Goal: Task Accomplishment & Management: Manage account settings

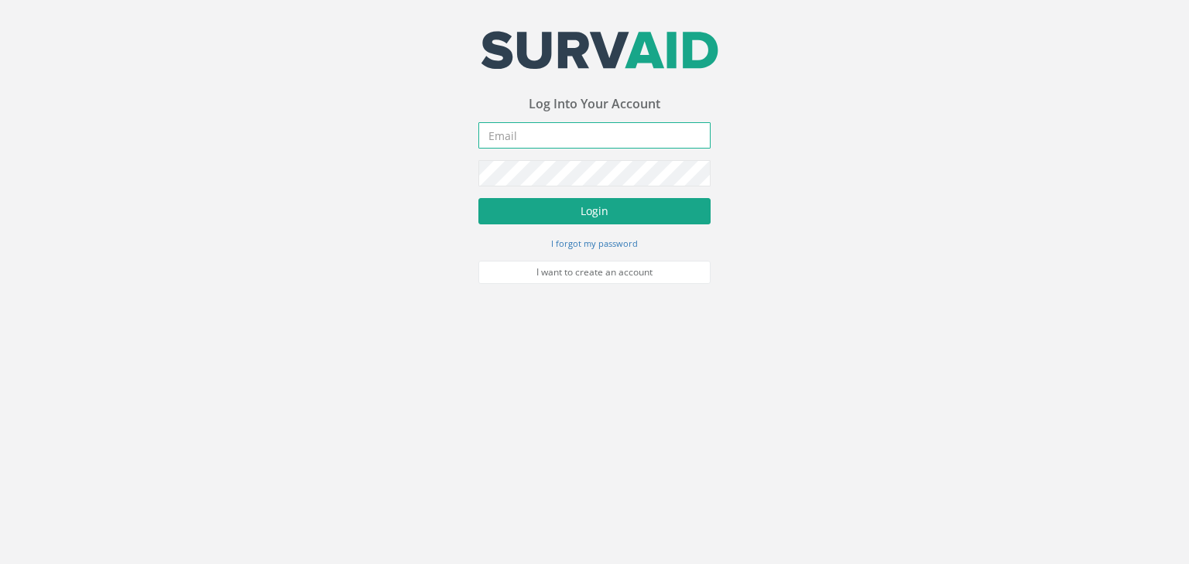
type input "[PERSON_NAME][EMAIL_ADDRESS][PERSON_NAME][DOMAIN_NAME]"
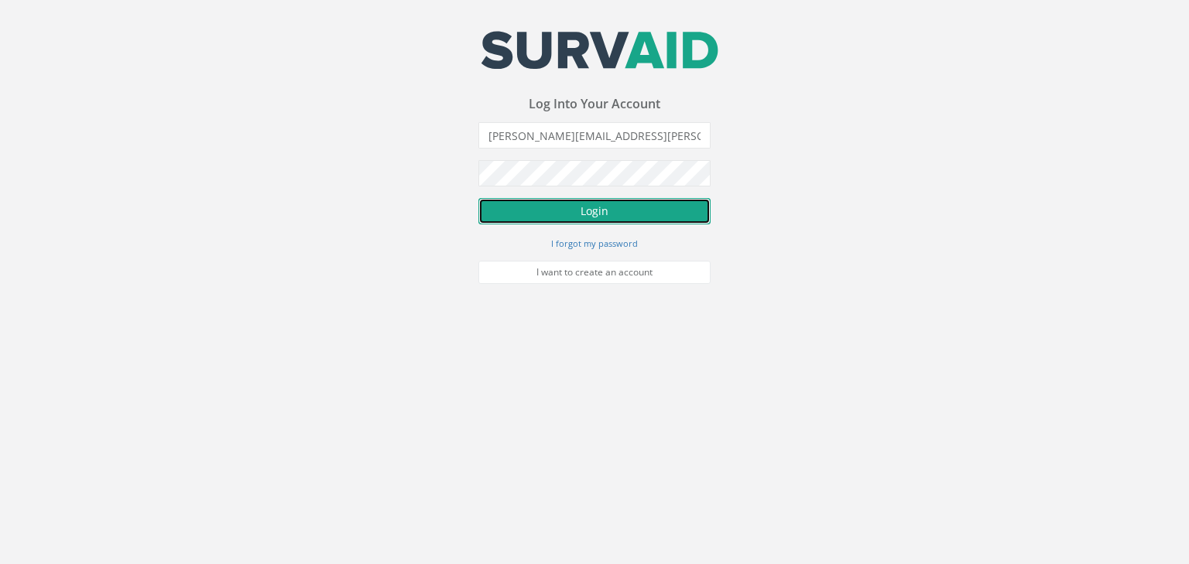
click at [645, 215] on button "Login" at bounding box center [595, 211] width 232 height 26
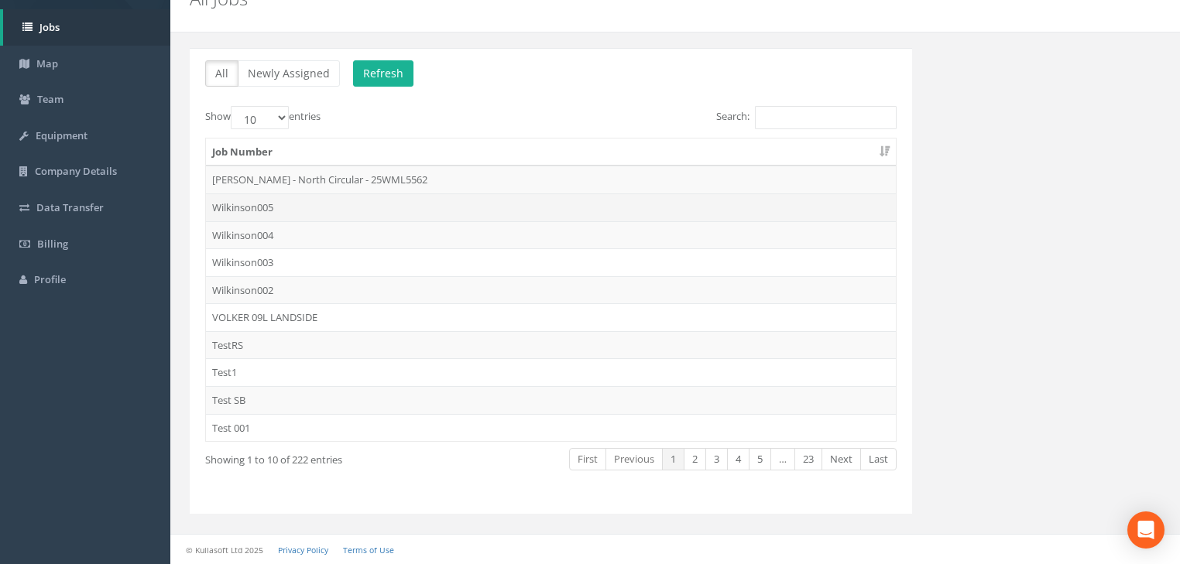
scroll to position [71, 0]
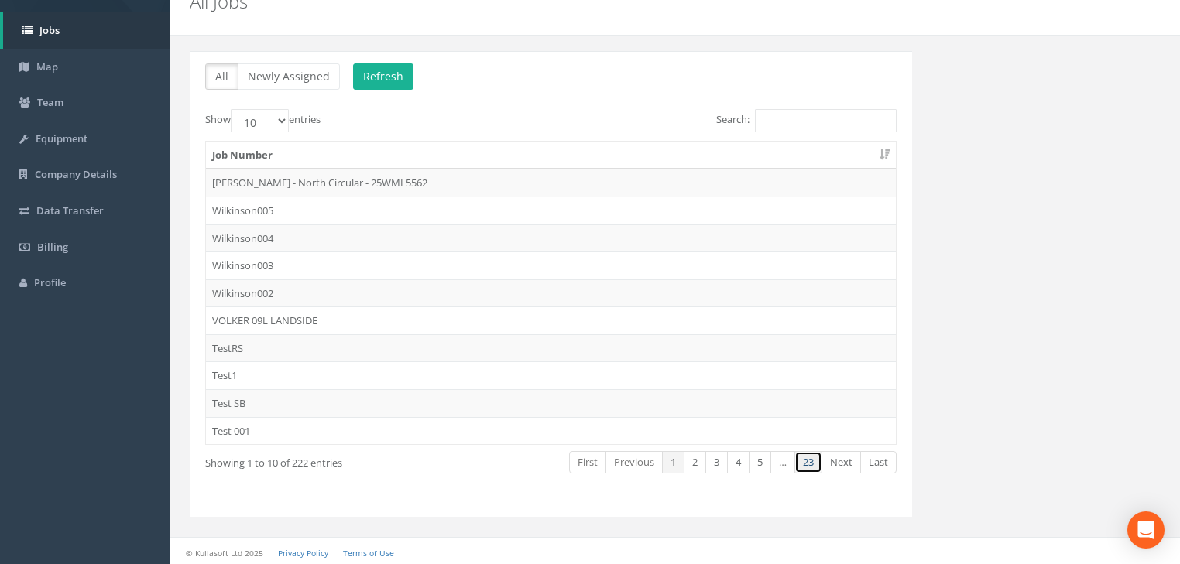
click at [814, 458] on link "23" at bounding box center [808, 462] width 28 height 22
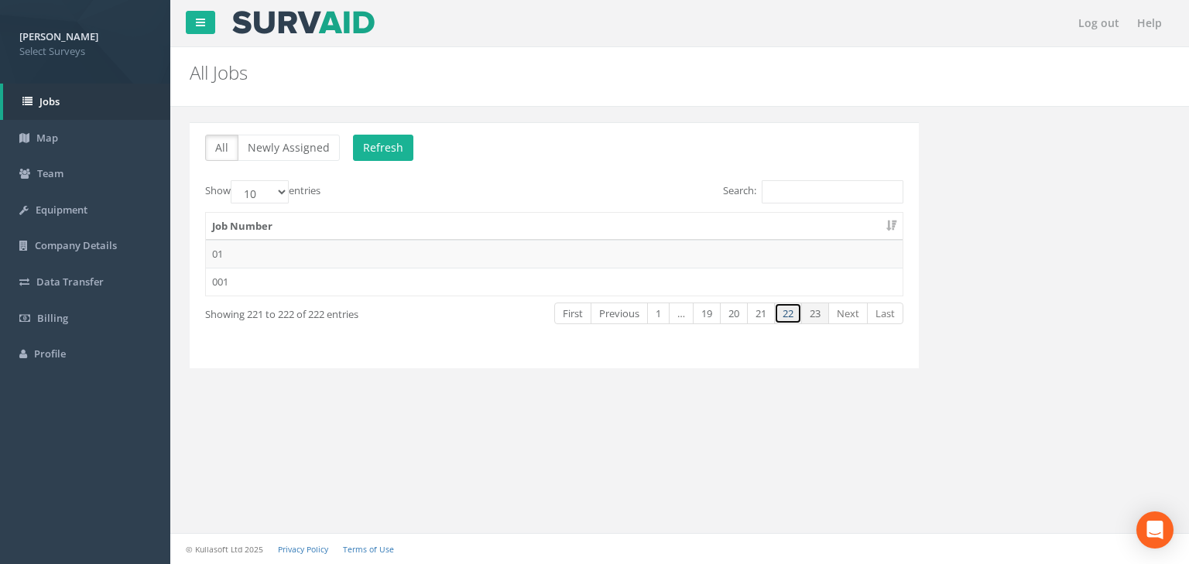
click at [794, 313] on link "22" at bounding box center [788, 314] width 28 height 22
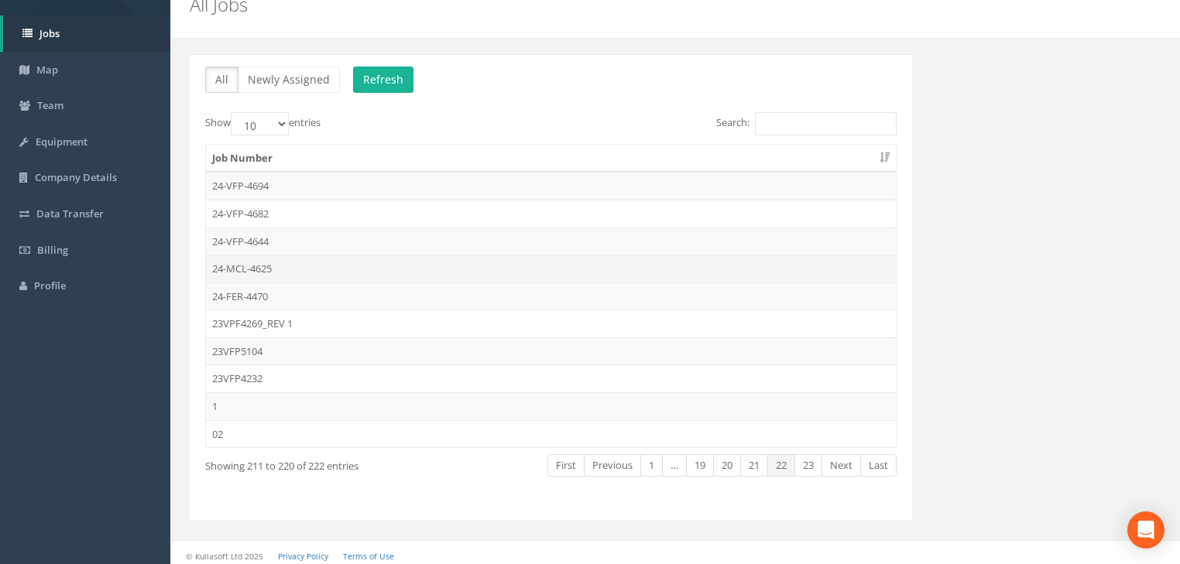
scroll to position [71, 0]
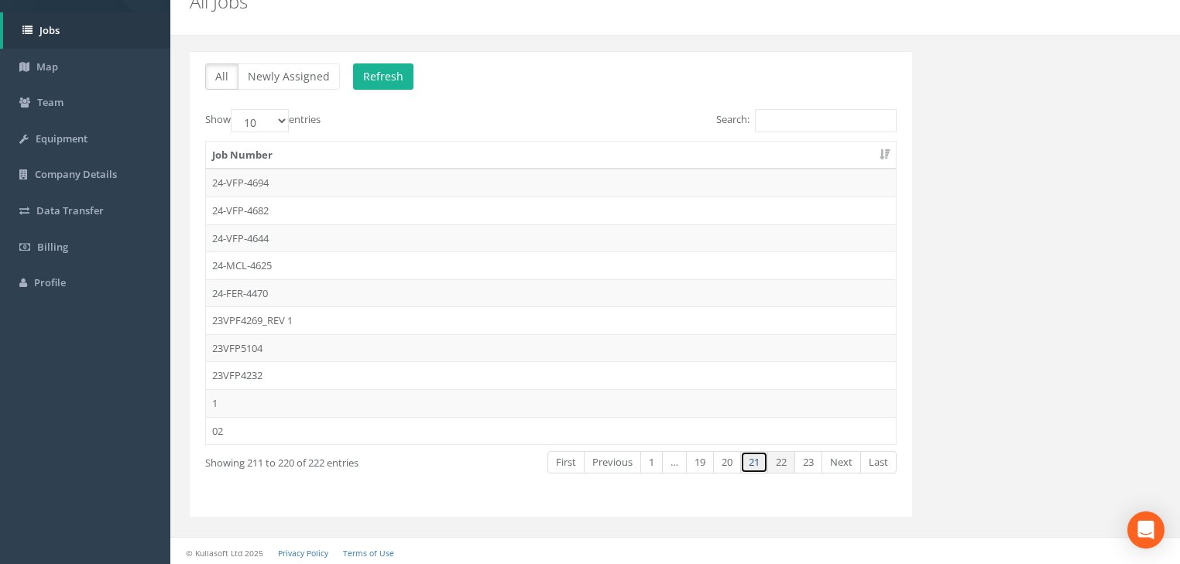
click at [756, 452] on link "21" at bounding box center [754, 462] width 28 height 22
click at [725, 458] on link "20" at bounding box center [727, 462] width 28 height 22
click at [704, 458] on link "19" at bounding box center [700, 462] width 28 height 22
click at [704, 458] on link "18" at bounding box center [703, 462] width 28 height 22
click at [704, 458] on link "17" at bounding box center [703, 462] width 28 height 22
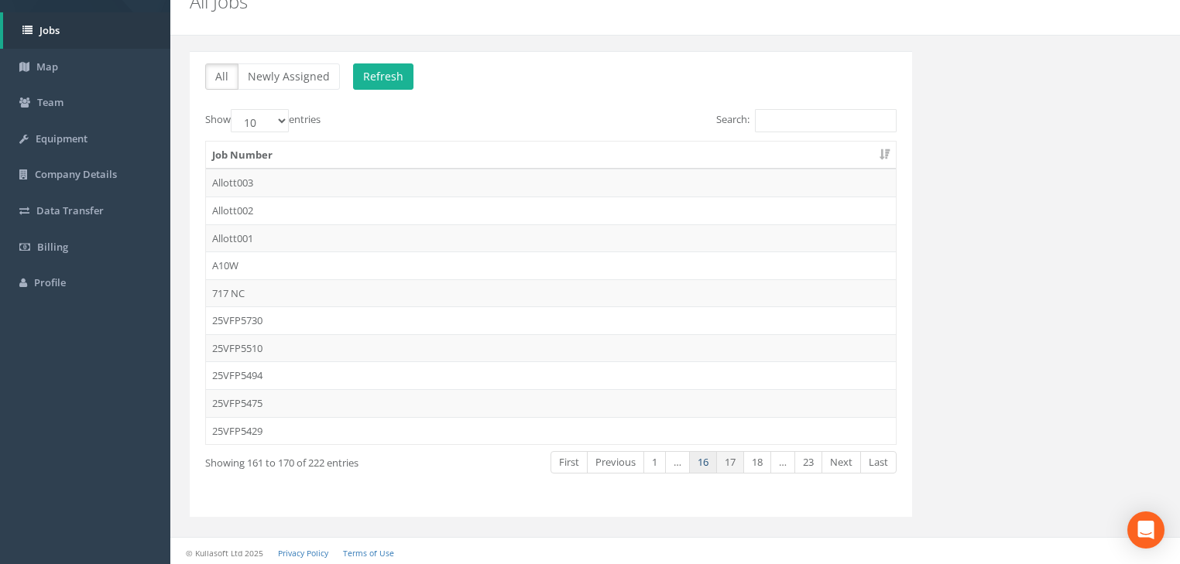
click at [710, 458] on link "16" at bounding box center [703, 462] width 28 height 22
click at [710, 458] on link "15" at bounding box center [703, 462] width 28 height 22
click at [710, 458] on link "14" at bounding box center [703, 462] width 28 height 22
click at [710, 458] on link "13" at bounding box center [703, 462] width 28 height 22
click at [710, 458] on link "12" at bounding box center [703, 462] width 28 height 22
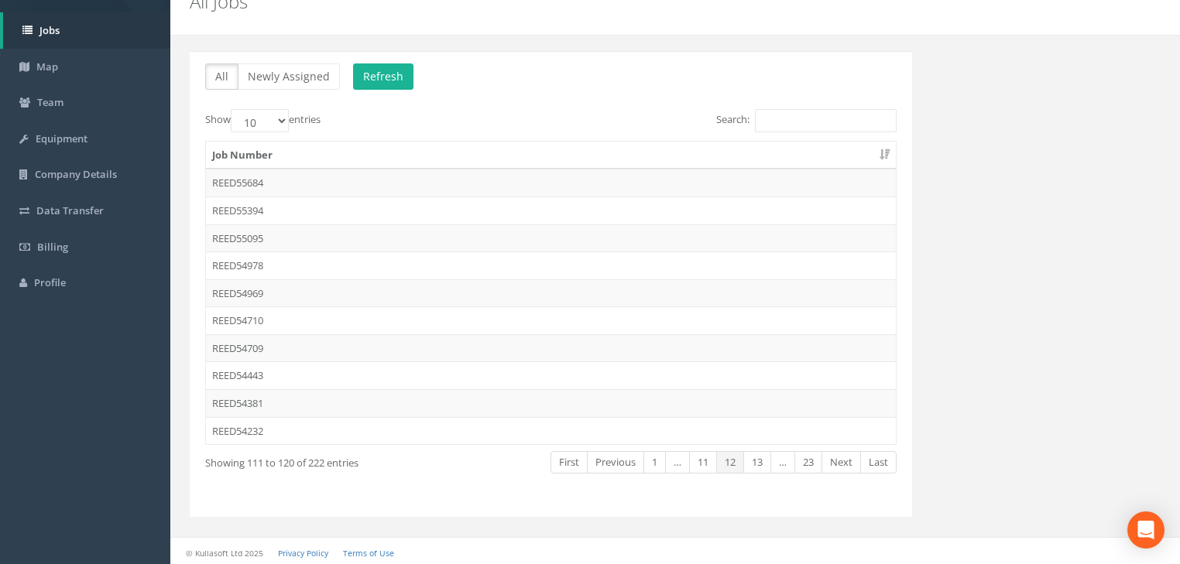
click at [710, 458] on link "11" at bounding box center [703, 462] width 28 height 22
click at [710, 458] on link "10" at bounding box center [703, 462] width 28 height 22
click at [710, 458] on link "9" at bounding box center [706, 462] width 22 height 22
click at [710, 458] on link "8" at bounding box center [711, 462] width 22 height 22
click at [710, 458] on link "7" at bounding box center [716, 462] width 22 height 22
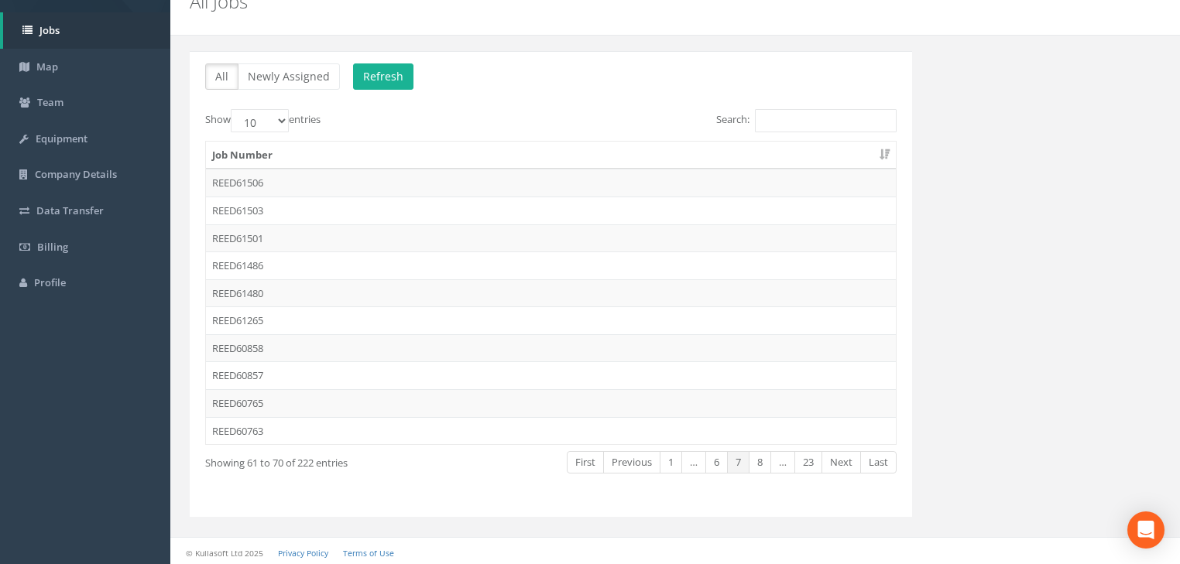
click at [710, 458] on link "6" at bounding box center [716, 462] width 22 height 22
click at [710, 458] on link "5" at bounding box center [716, 462] width 22 height 22
click at [710, 458] on link "4" at bounding box center [716, 462] width 22 height 22
click at [710, 458] on link "3" at bounding box center [716, 462] width 22 height 22
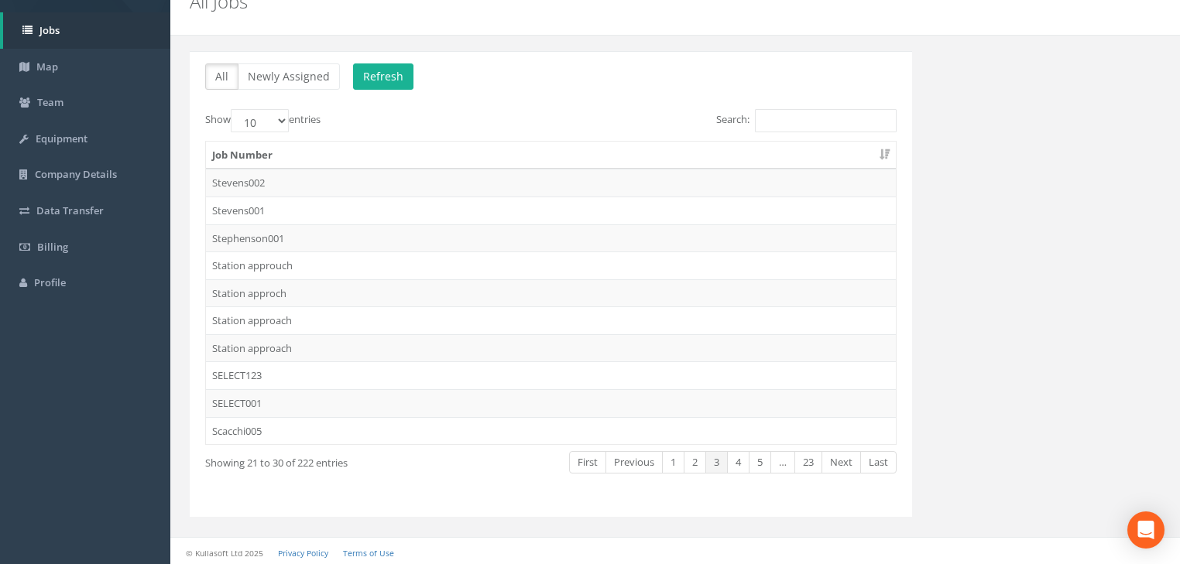
click at [710, 458] on link "3" at bounding box center [716, 462] width 22 height 22
click at [693, 458] on link "2" at bounding box center [695, 462] width 22 height 22
click at [674, 458] on link "1" at bounding box center [673, 462] width 22 height 22
click at [277, 118] on select "10 25 50 100" at bounding box center [260, 120] width 58 height 23
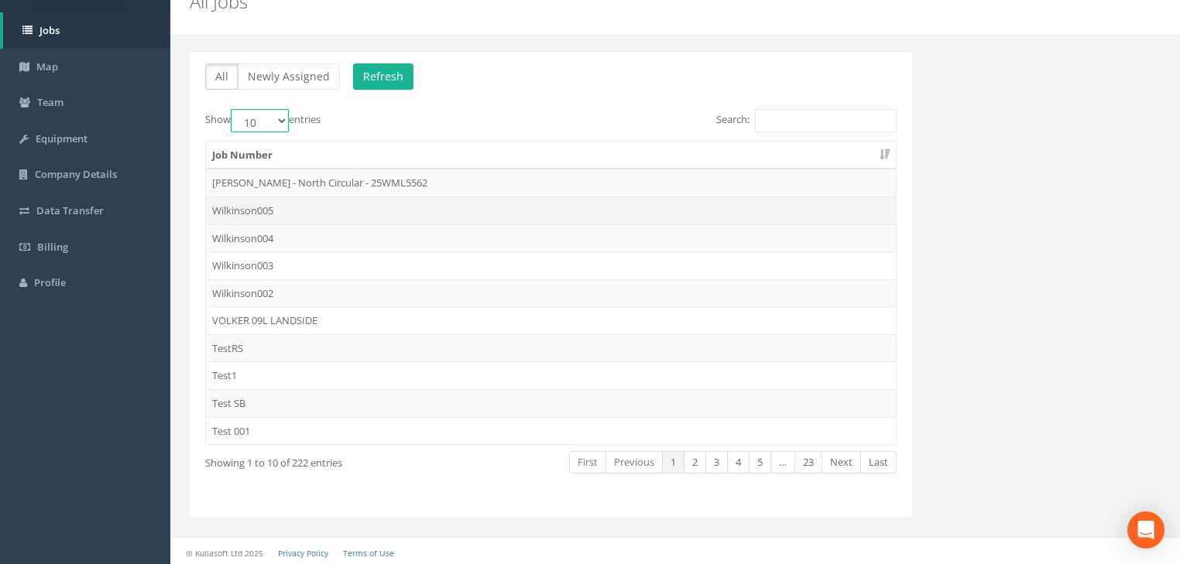
select select "100"
click at [233, 109] on select "10 25 50 100" at bounding box center [260, 120] width 58 height 23
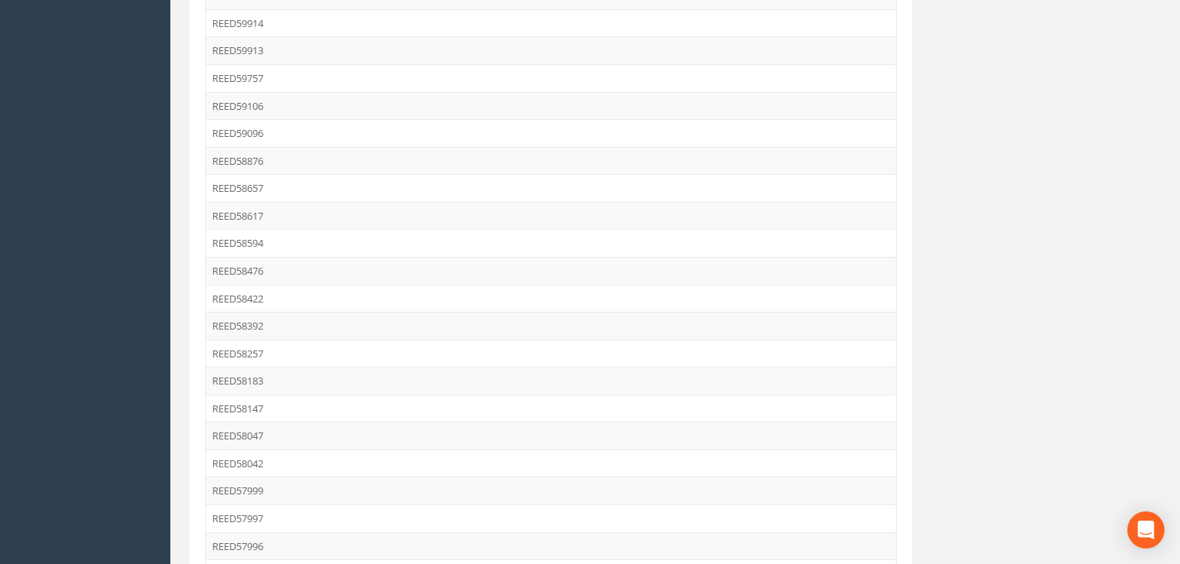
scroll to position [2536, 0]
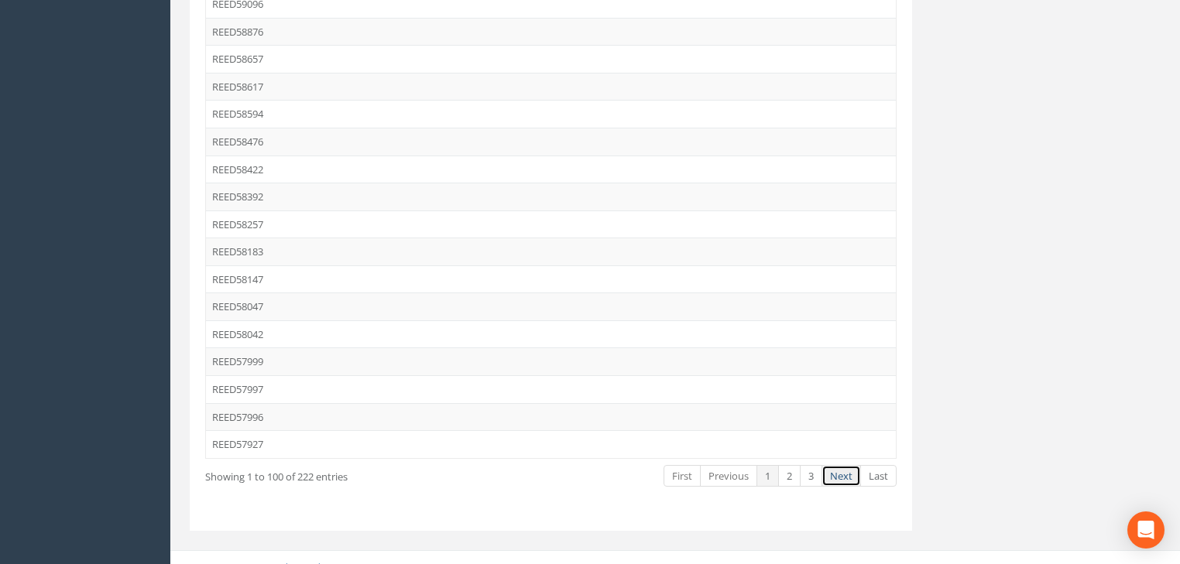
click at [848, 465] on link "Next" at bounding box center [841, 476] width 39 height 22
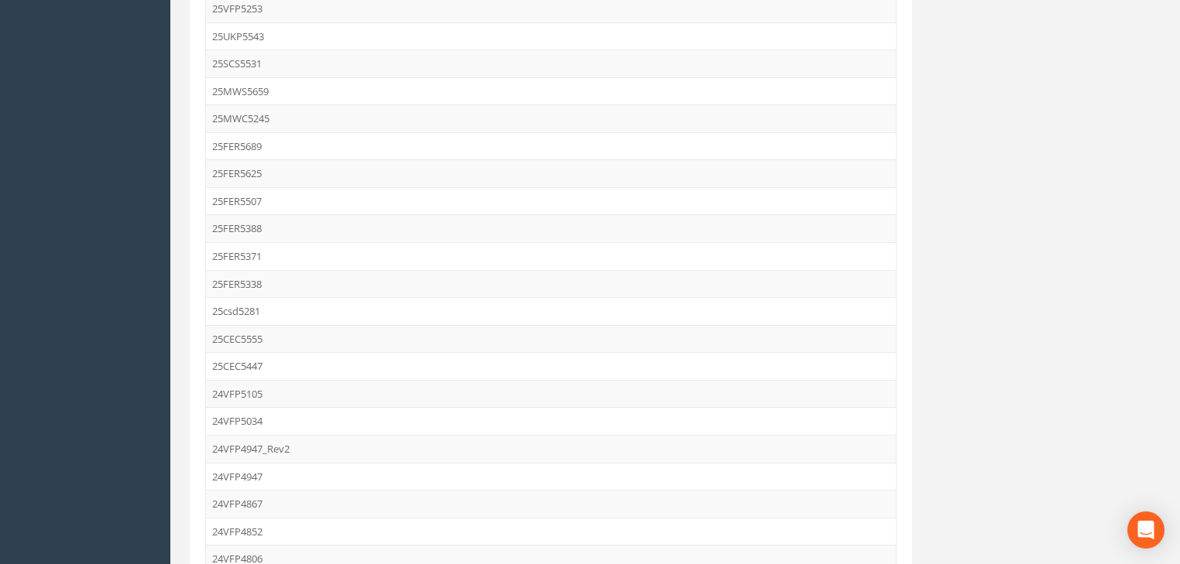
scroll to position [2226, 0]
click at [235, 162] on td "25FER5625" at bounding box center [551, 176] width 690 height 28
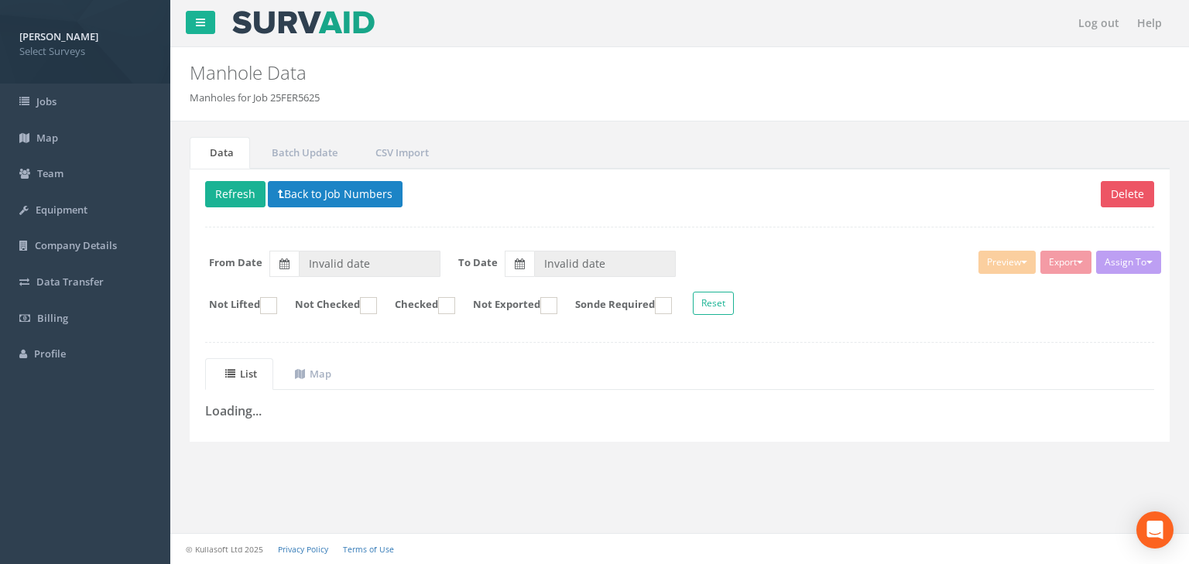
type input "[DATE]"
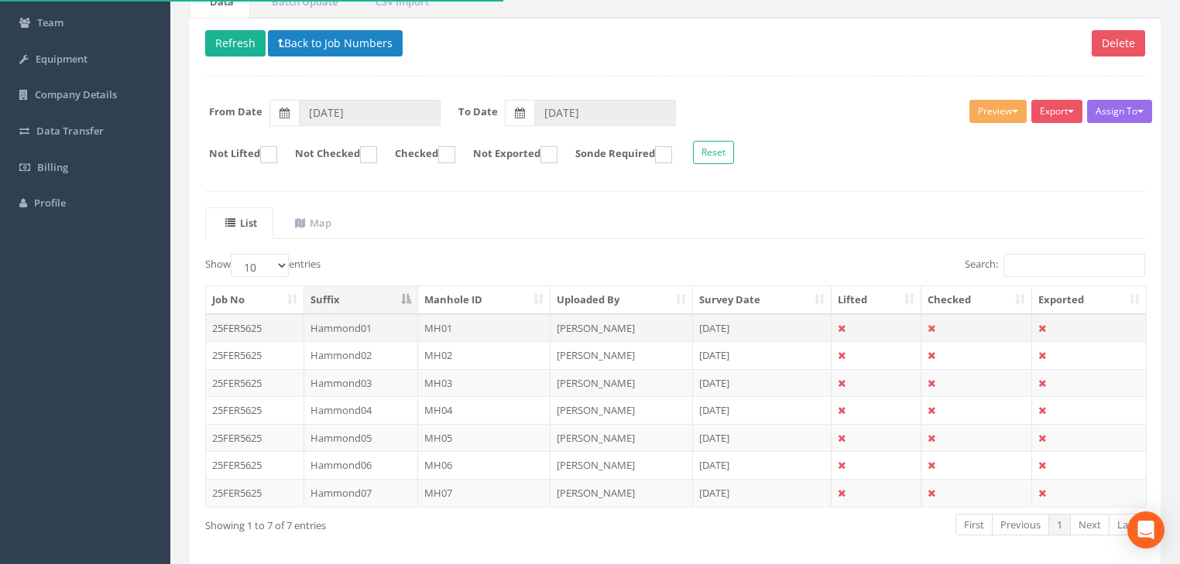
scroll to position [213, 0]
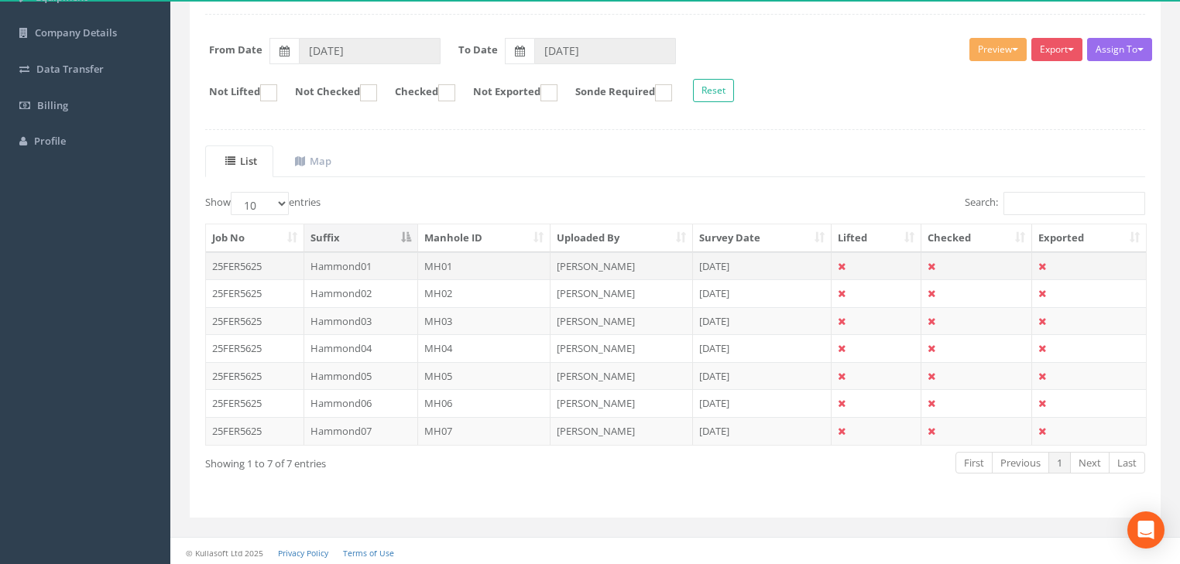
click at [443, 259] on td "MH01" at bounding box center [484, 266] width 133 height 28
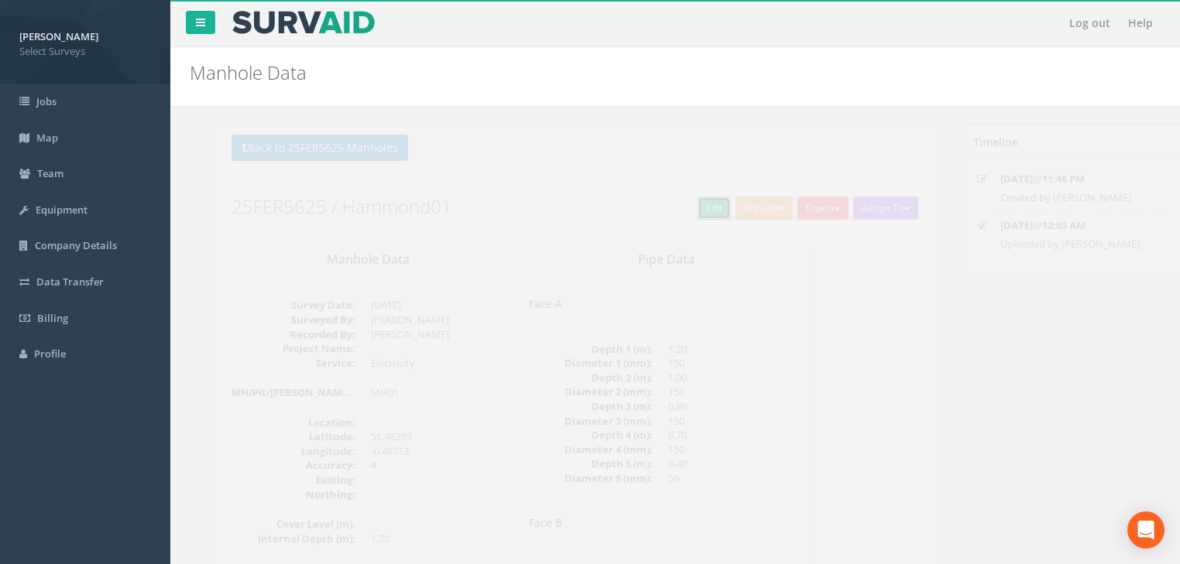
click at [674, 213] on link "Edit" at bounding box center [687, 208] width 33 height 23
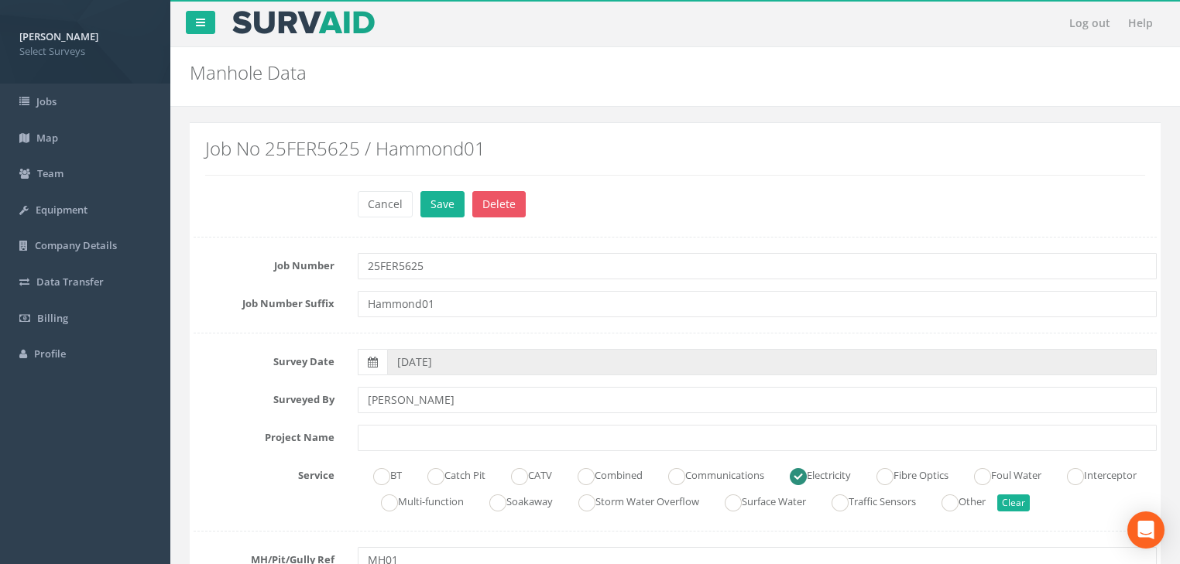
scroll to position [372, 0]
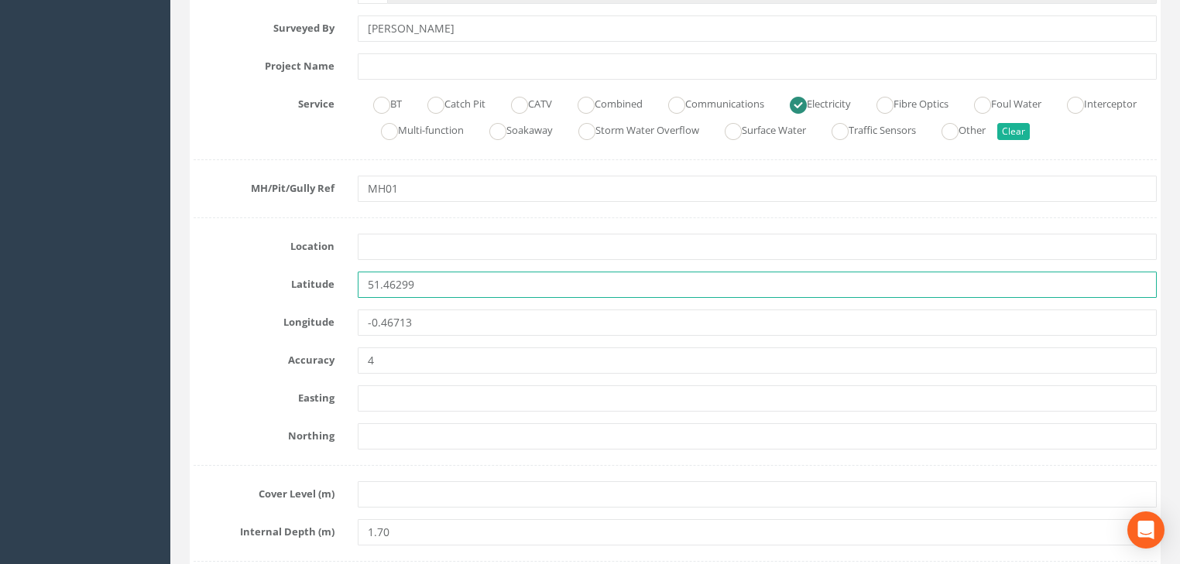
drag, startPoint x: 413, startPoint y: 285, endPoint x: 361, endPoint y: 291, distance: 53.0
click at [350, 284] on div "51.46299" at bounding box center [757, 285] width 822 height 26
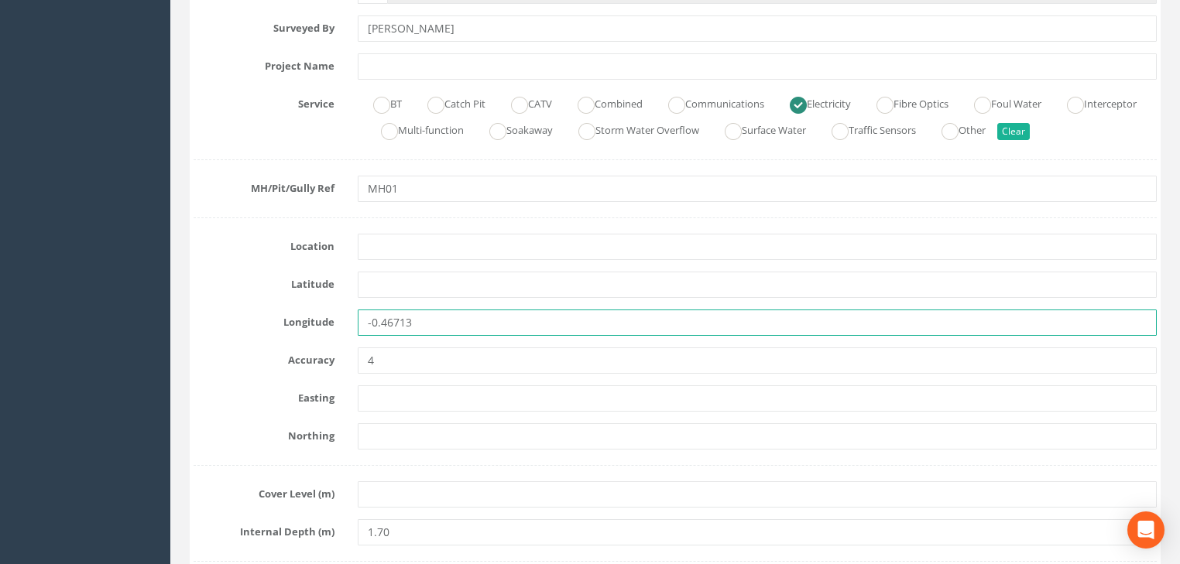
click at [367, 331] on input "-0.46713" at bounding box center [757, 323] width 799 height 26
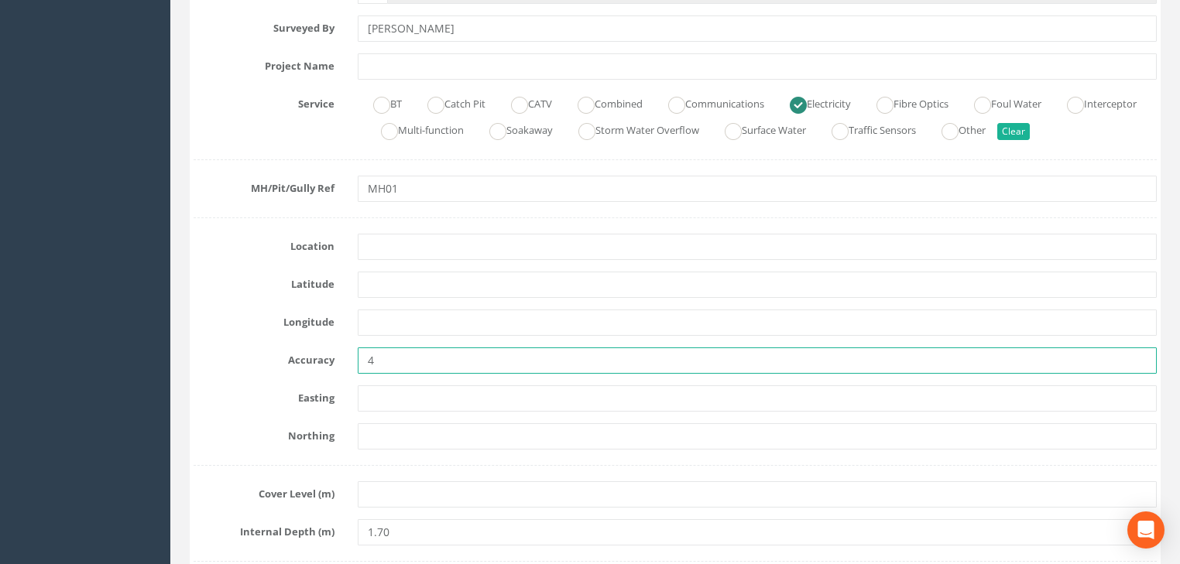
drag, startPoint x: 389, startPoint y: 354, endPoint x: 353, endPoint y: 367, distance: 38.0
click at [353, 367] on div "4" at bounding box center [757, 361] width 822 height 26
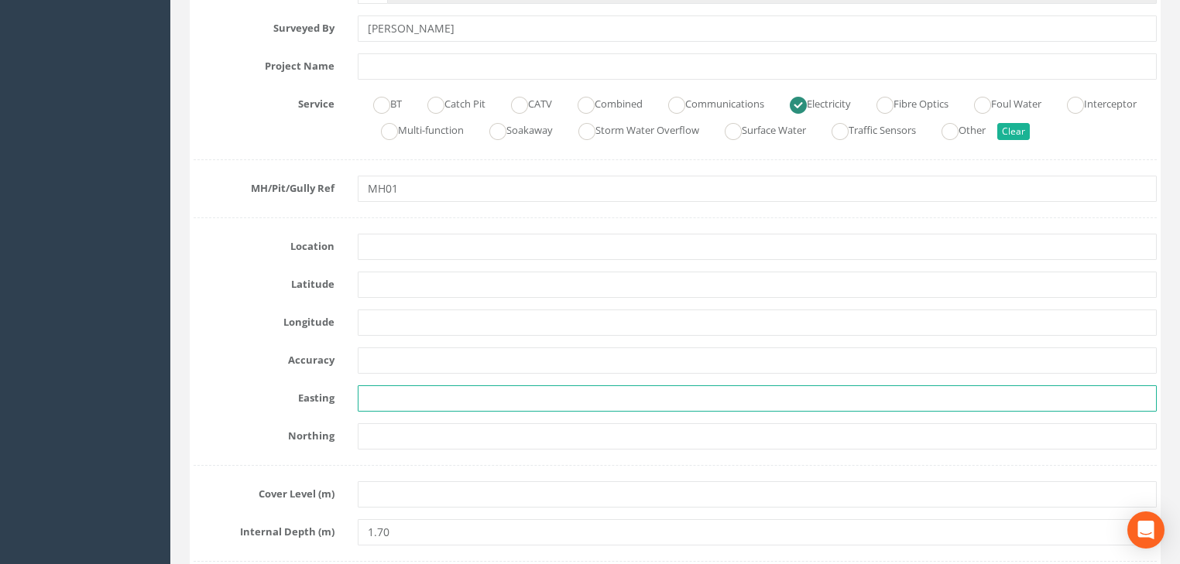
drag, startPoint x: 369, startPoint y: 387, endPoint x: 376, endPoint y: 393, distance: 8.2
click at [373, 391] on input "text" at bounding box center [757, 399] width 799 height 26
click at [393, 393] on input "text" at bounding box center [757, 399] width 799 height 26
paste input "6363.299"
type input "6363.299"
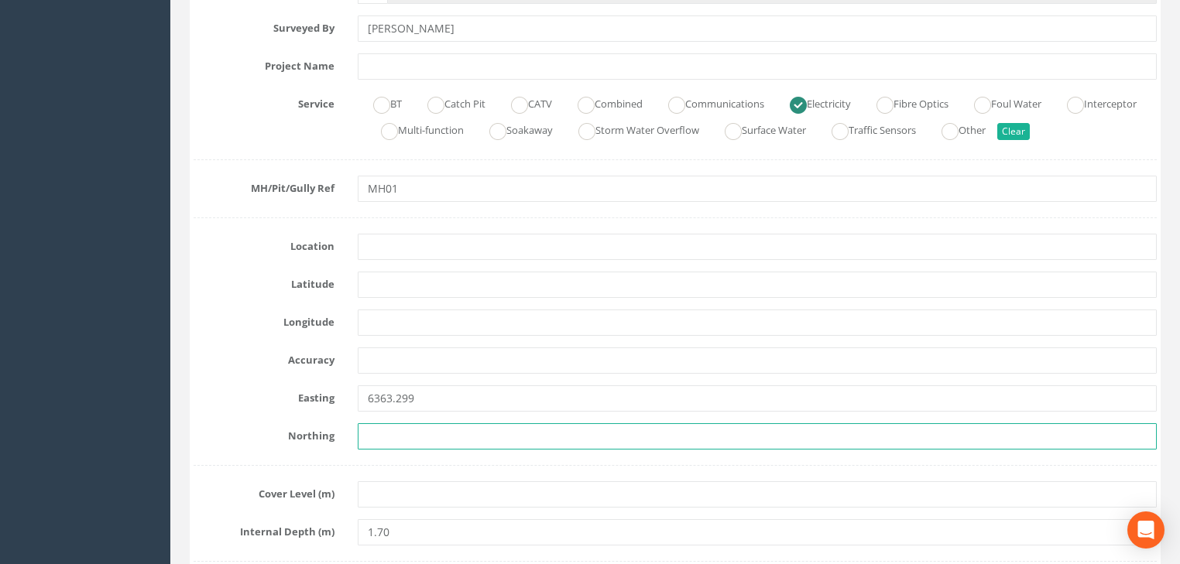
click at [396, 427] on input "text" at bounding box center [757, 437] width 799 height 26
paste input "4789.573"
type input "4789.573"
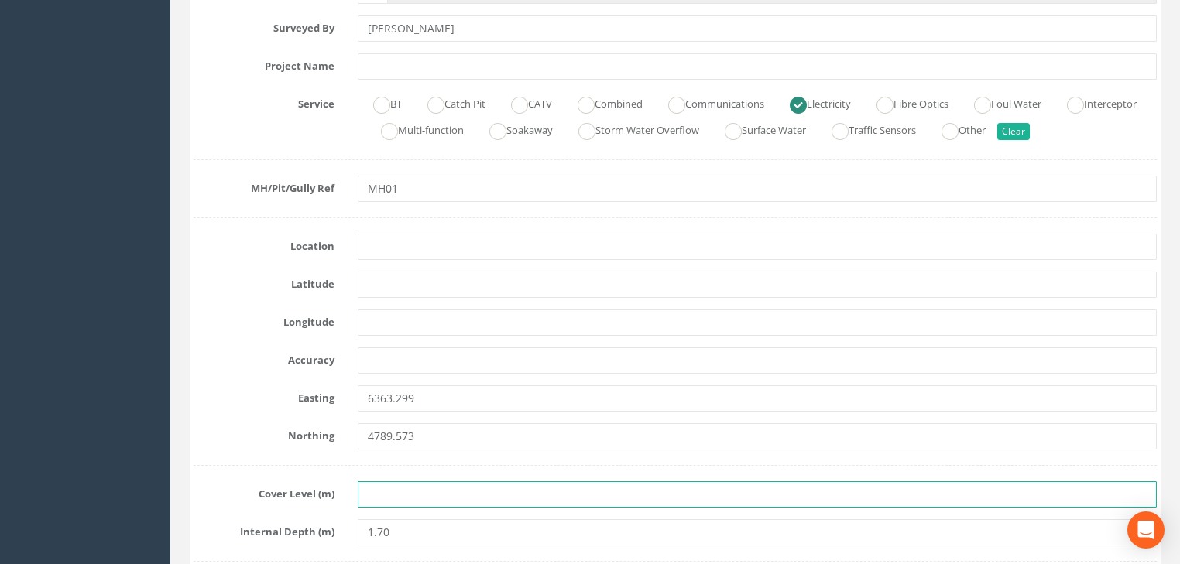
click at [390, 497] on input "text" at bounding box center [757, 495] width 799 height 26
paste input "23.270"
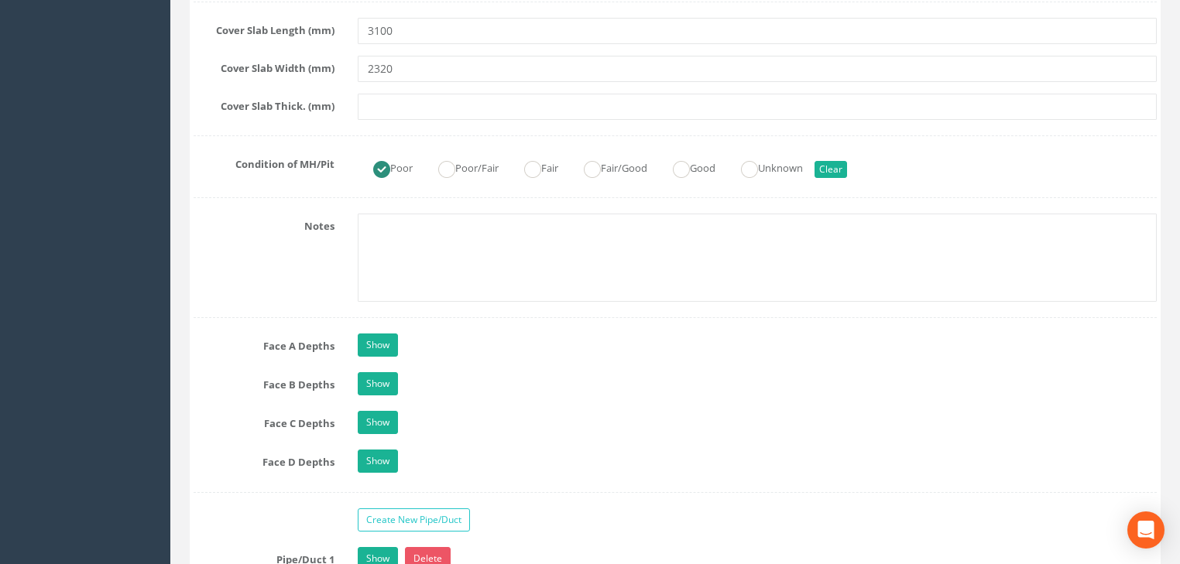
scroll to position [1363, 0]
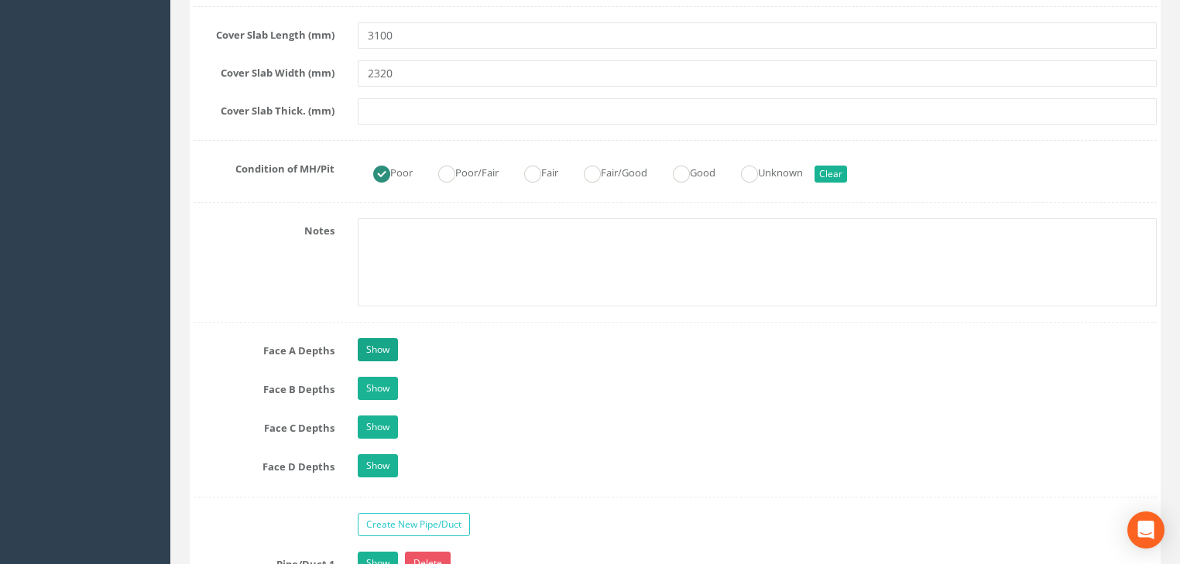
type input "23.270"
click at [387, 349] on link "Show" at bounding box center [378, 349] width 40 height 23
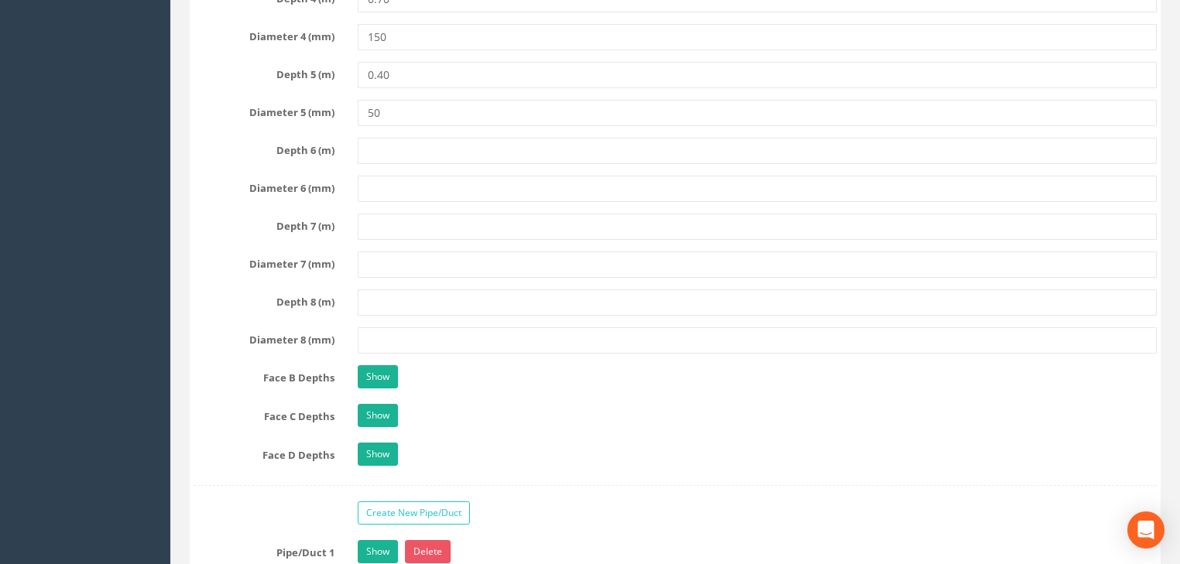
scroll to position [1982, 0]
click at [376, 386] on div "Show" at bounding box center [757, 378] width 822 height 27
click at [376, 376] on link "Show" at bounding box center [378, 376] width 40 height 23
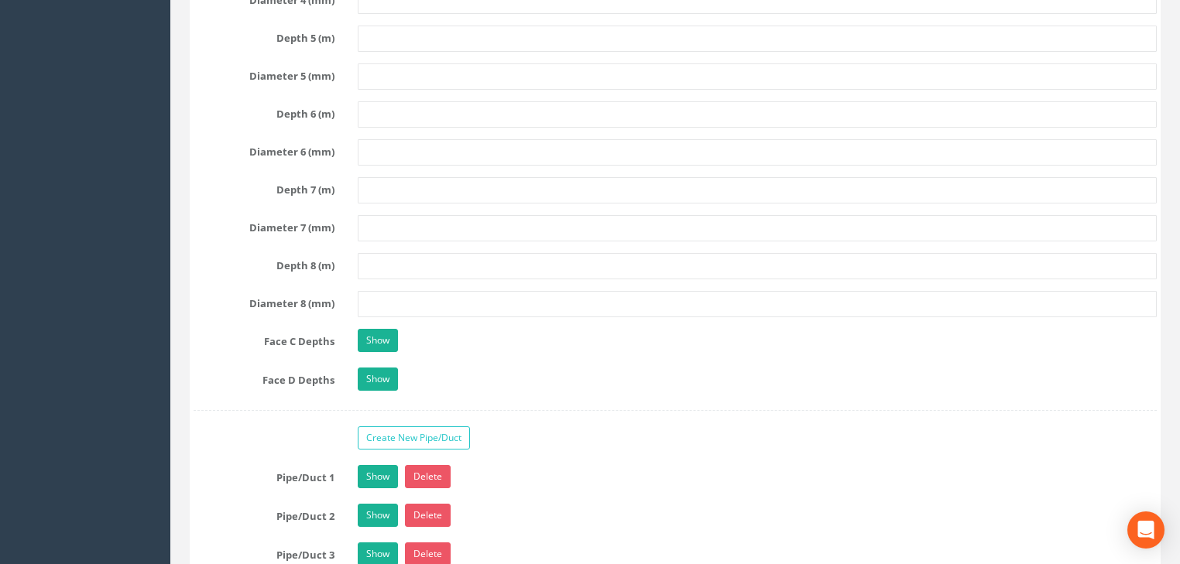
scroll to position [2911, 0]
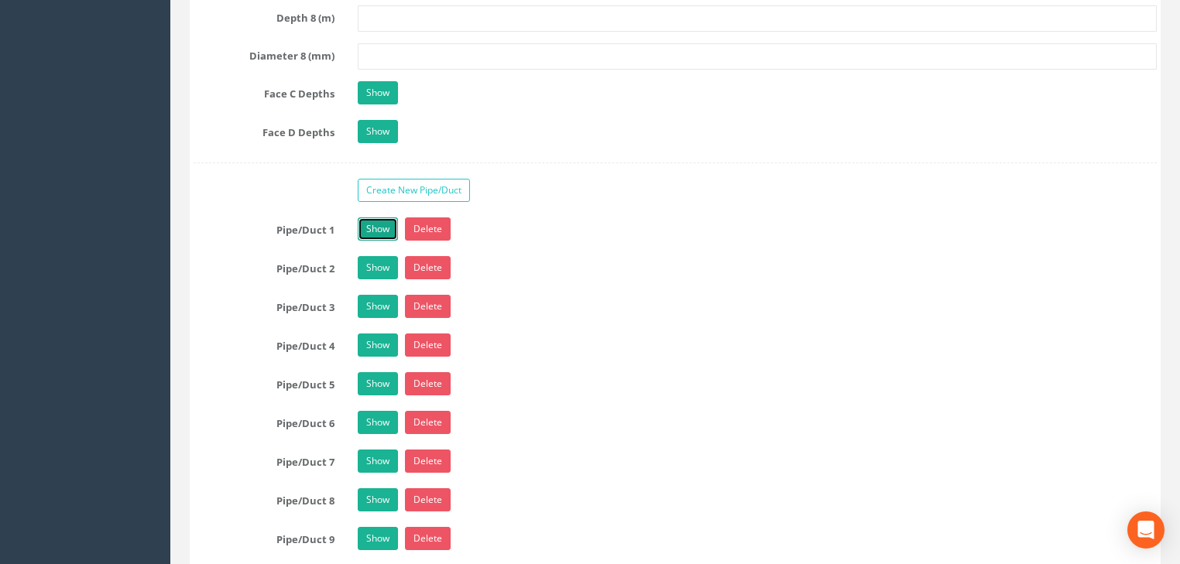
click at [379, 224] on link "Show" at bounding box center [378, 229] width 40 height 23
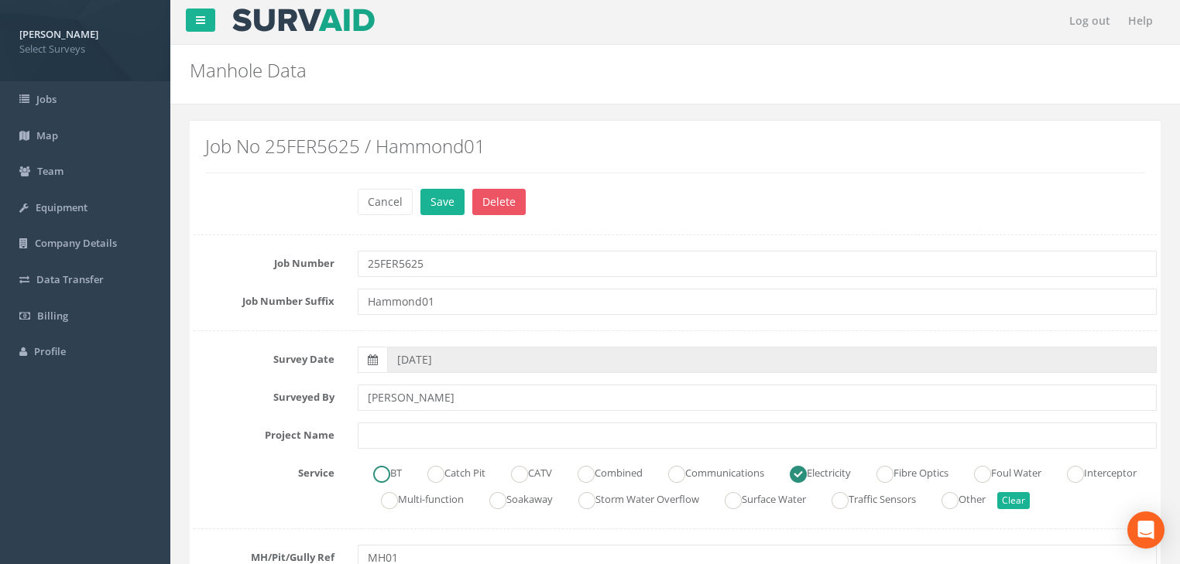
scroll to position [0, 0]
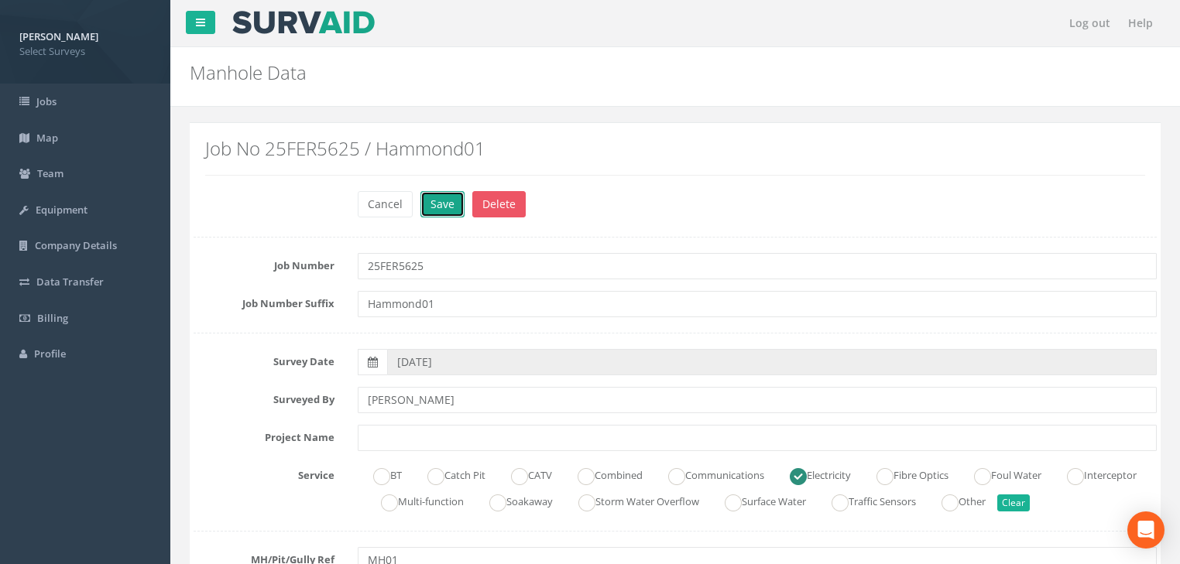
click at [439, 201] on button "Save" at bounding box center [442, 204] width 44 height 26
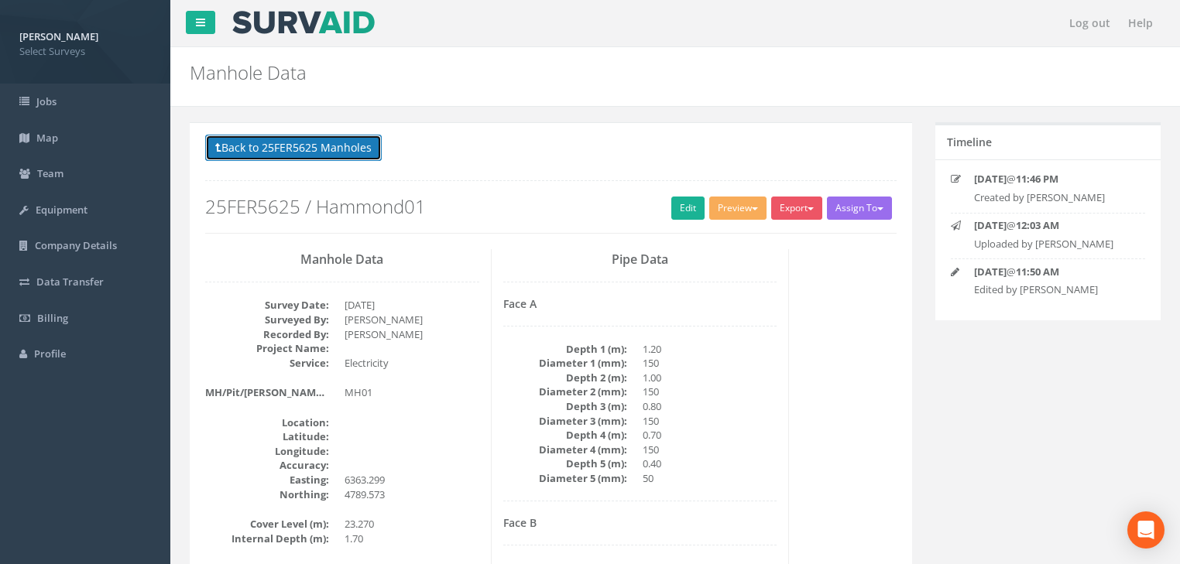
click at [347, 153] on button "Back to 25FER5625 Manholes" at bounding box center [293, 148] width 177 height 26
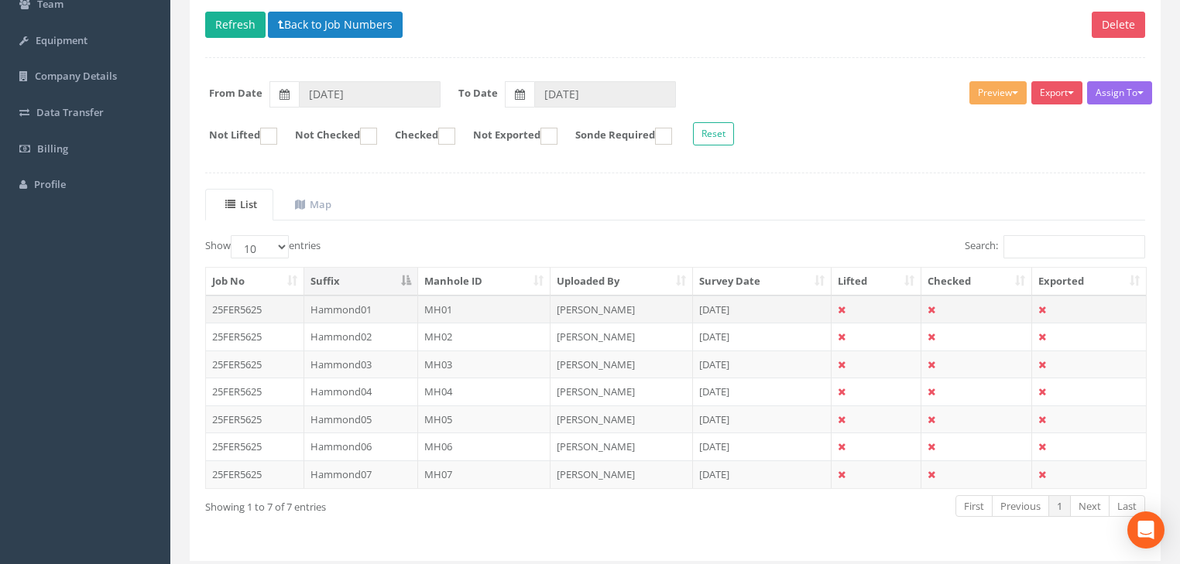
scroll to position [186, 0]
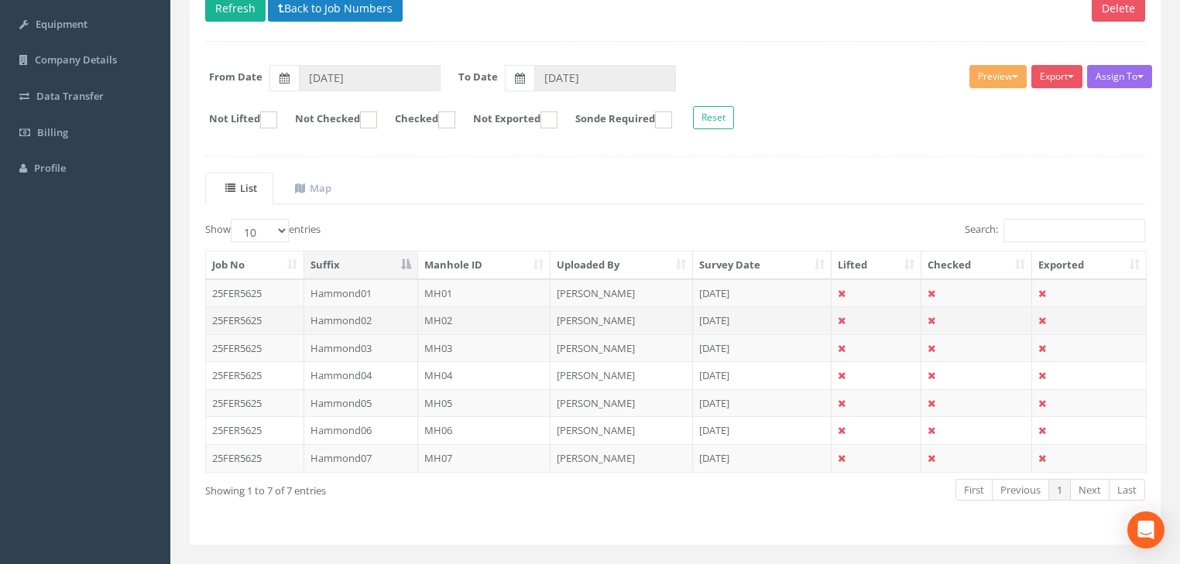
click at [445, 321] on td "MH02" at bounding box center [484, 321] width 133 height 28
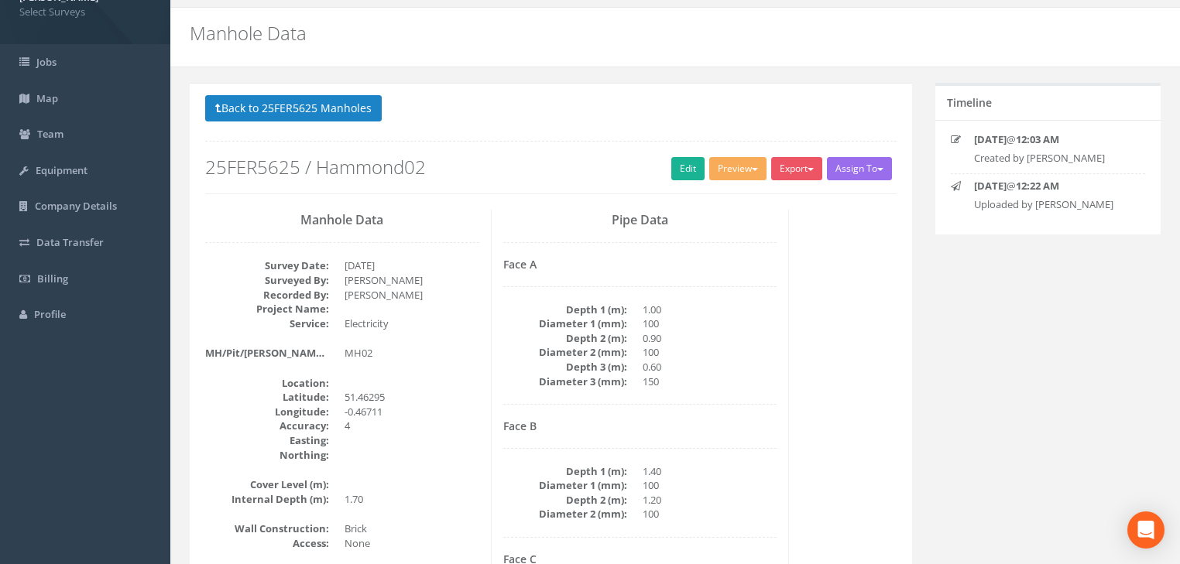
scroll to position [62, 0]
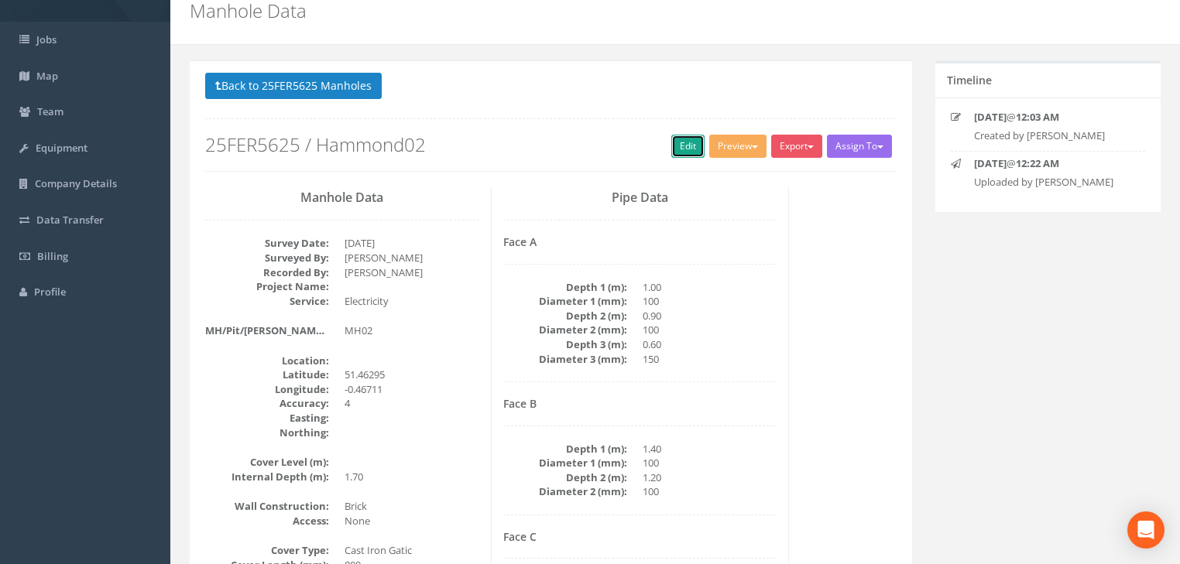
click at [676, 148] on link "Edit" at bounding box center [687, 146] width 33 height 23
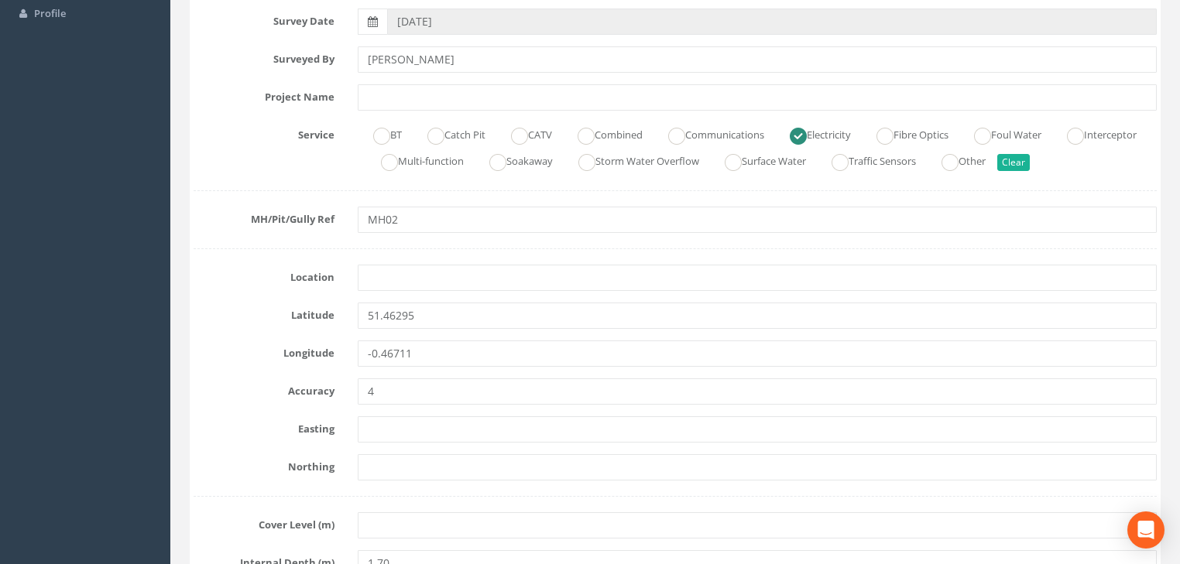
scroll to position [372, 0]
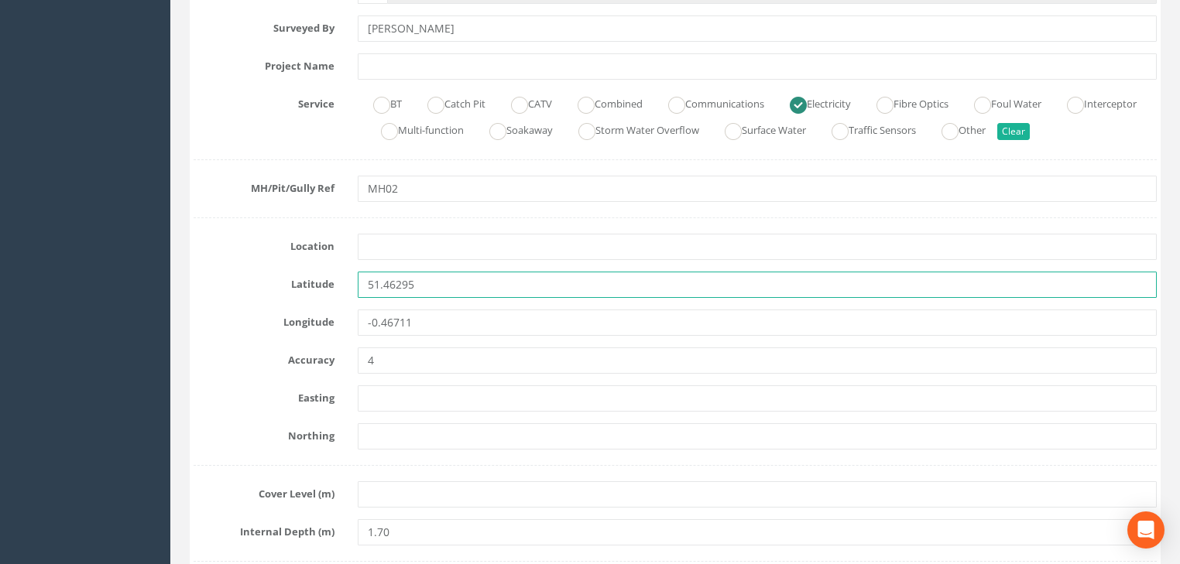
drag, startPoint x: 457, startPoint y: 282, endPoint x: 384, endPoint y: 313, distance: 79.1
click at [357, 290] on div "51.46295" at bounding box center [757, 285] width 822 height 26
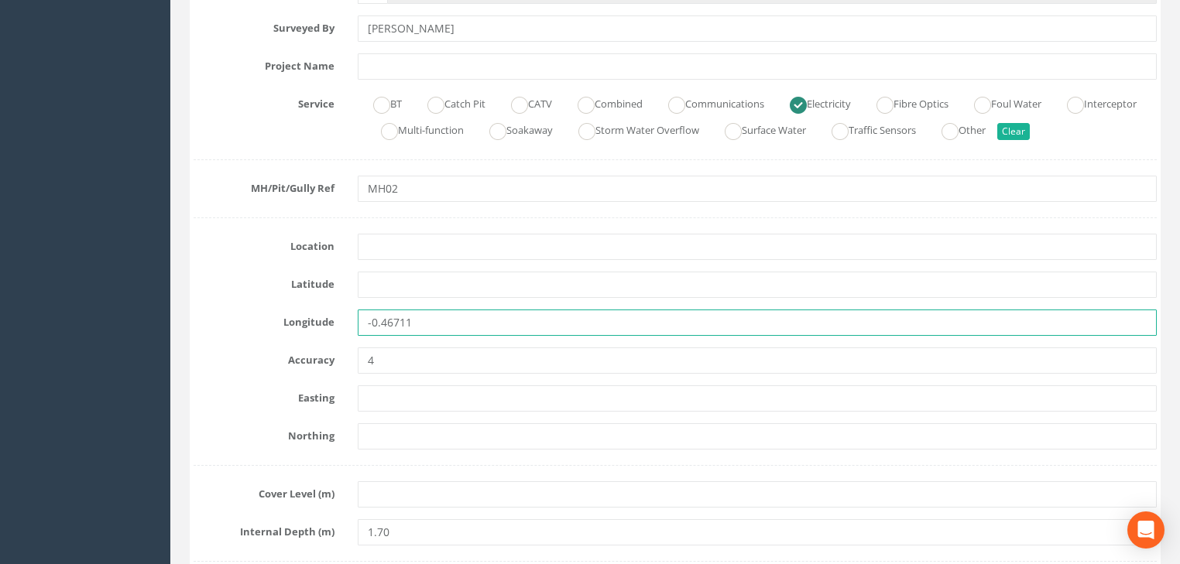
drag, startPoint x: 384, startPoint y: 331, endPoint x: 345, endPoint y: 334, distance: 39.6
click at [345, 333] on div "Longitude -0.46711" at bounding box center [675, 323] width 986 height 26
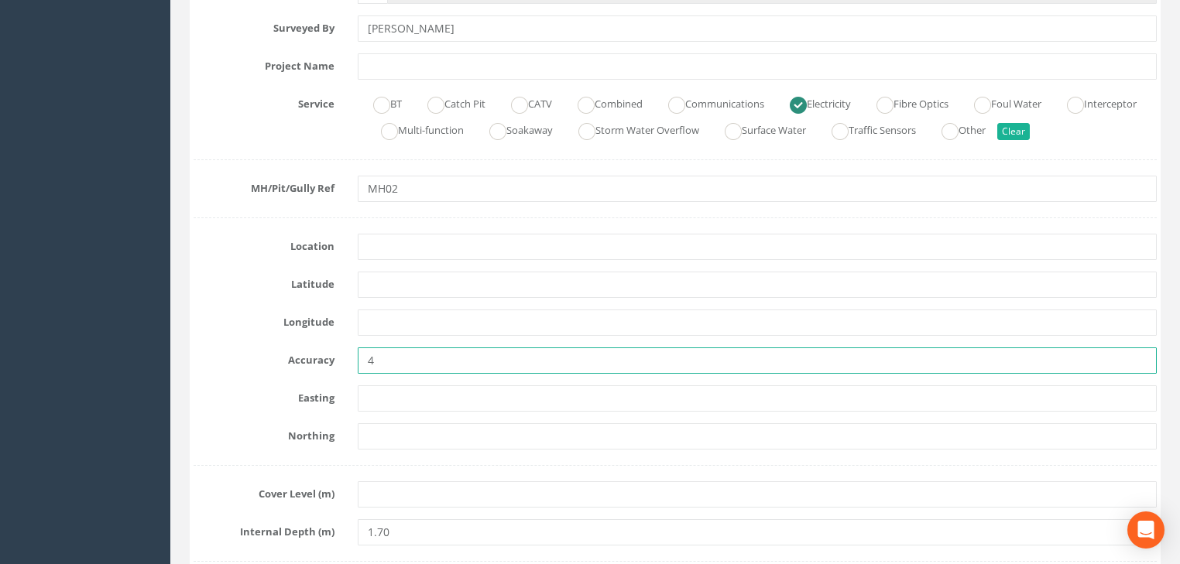
drag, startPoint x: 391, startPoint y: 350, endPoint x: 353, endPoint y: 365, distance: 40.7
click at [353, 365] on div "4" at bounding box center [757, 361] width 822 height 26
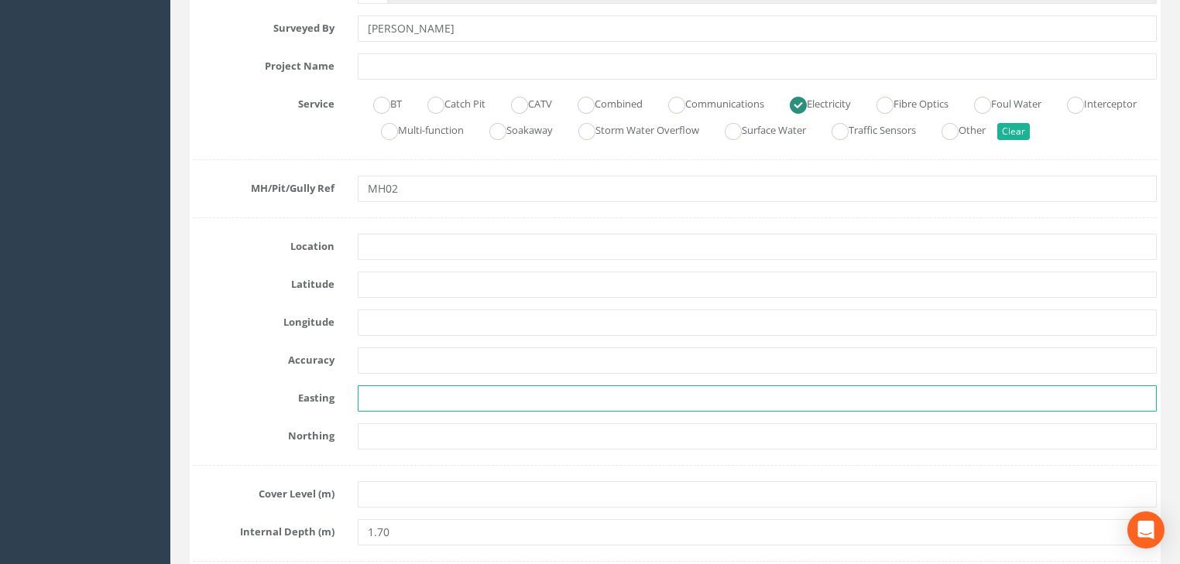
click at [378, 390] on input "text" at bounding box center [757, 399] width 799 height 26
paste input "6363.159"
type input "6363.159"
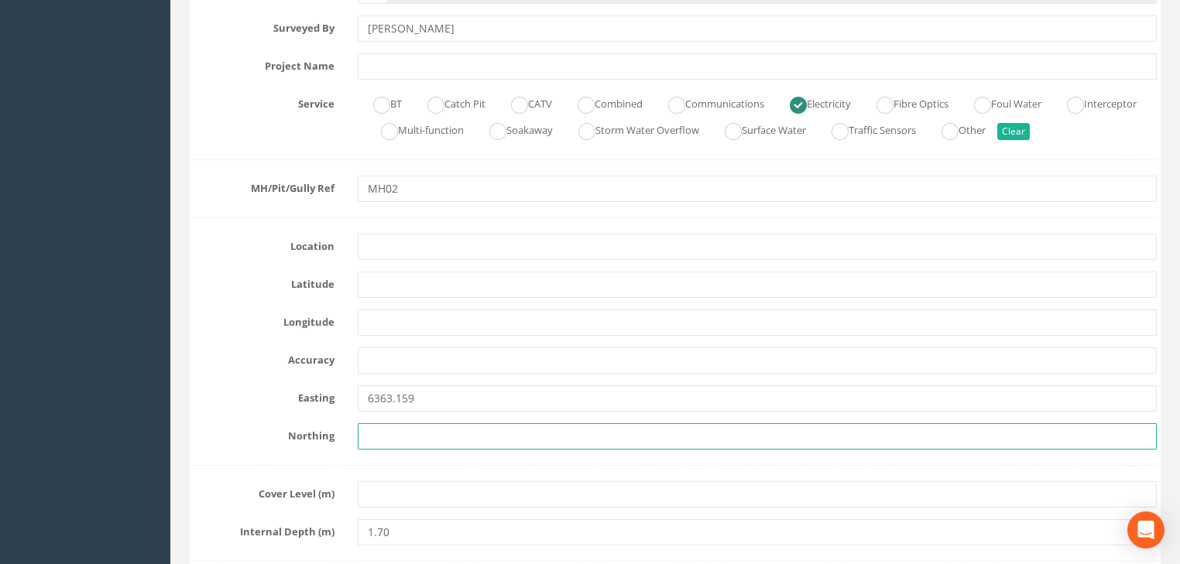
click at [375, 427] on input "text" at bounding box center [757, 437] width 799 height 26
paste input "4786.149"
type input "4786.149"
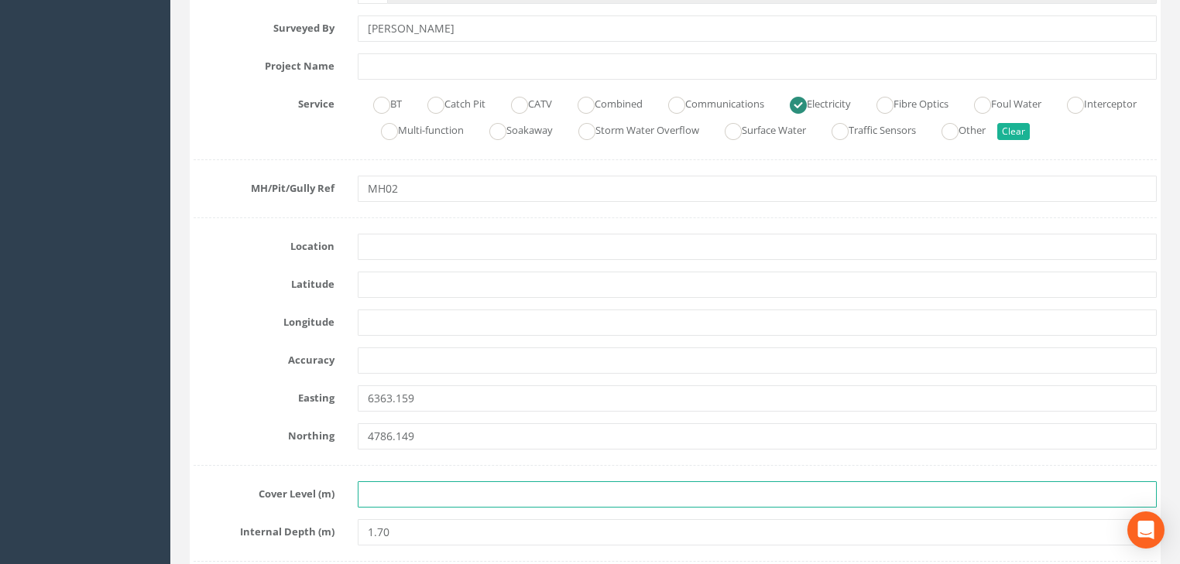
click at [403, 489] on input "text" at bounding box center [757, 495] width 799 height 26
paste input "23.207"
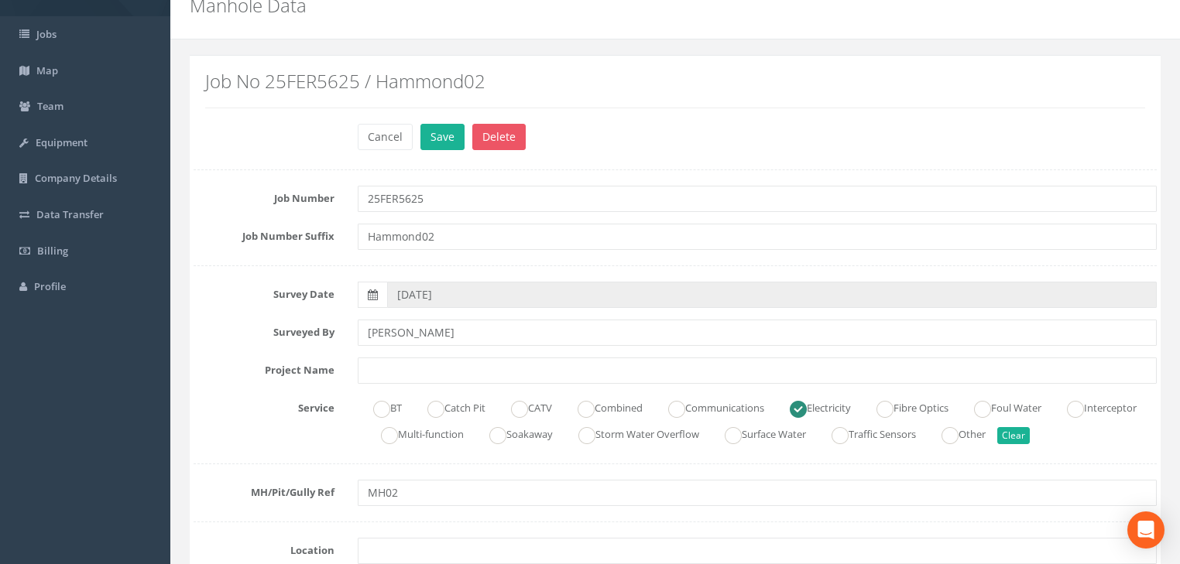
scroll to position [0, 0]
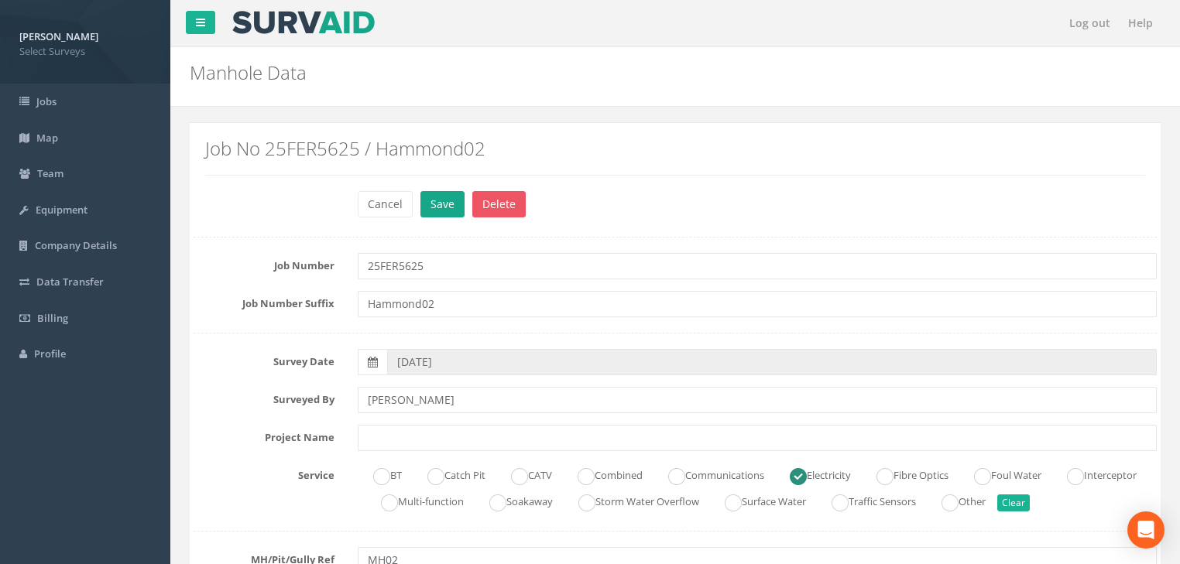
type input "23.207"
click at [436, 195] on button "Save" at bounding box center [442, 204] width 44 height 26
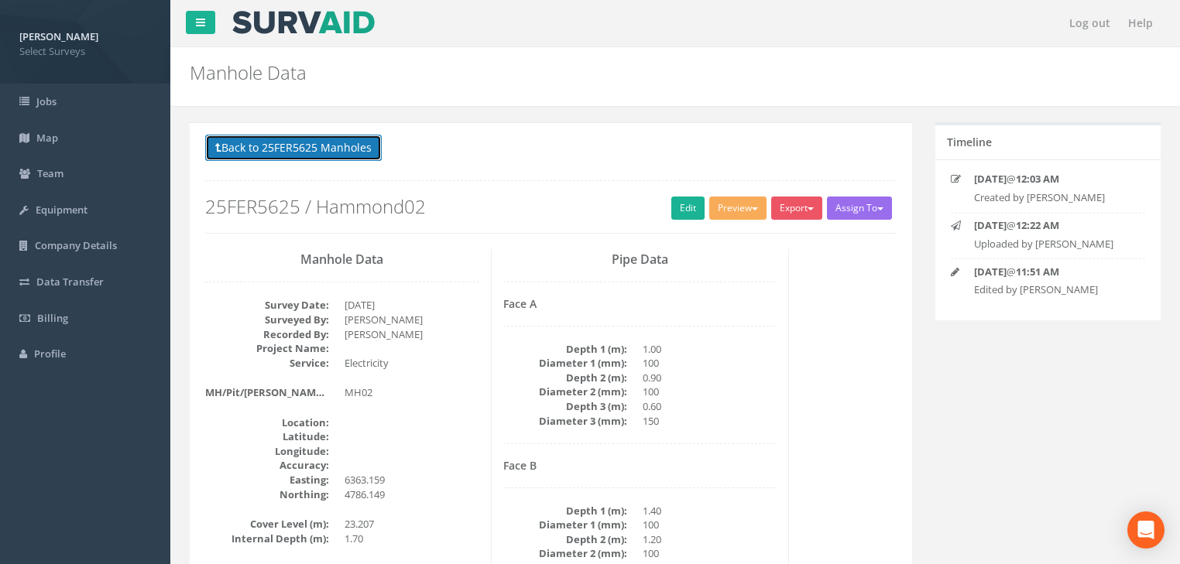
click at [338, 156] on button "Back to 25FER5625 Manholes" at bounding box center [293, 148] width 177 height 26
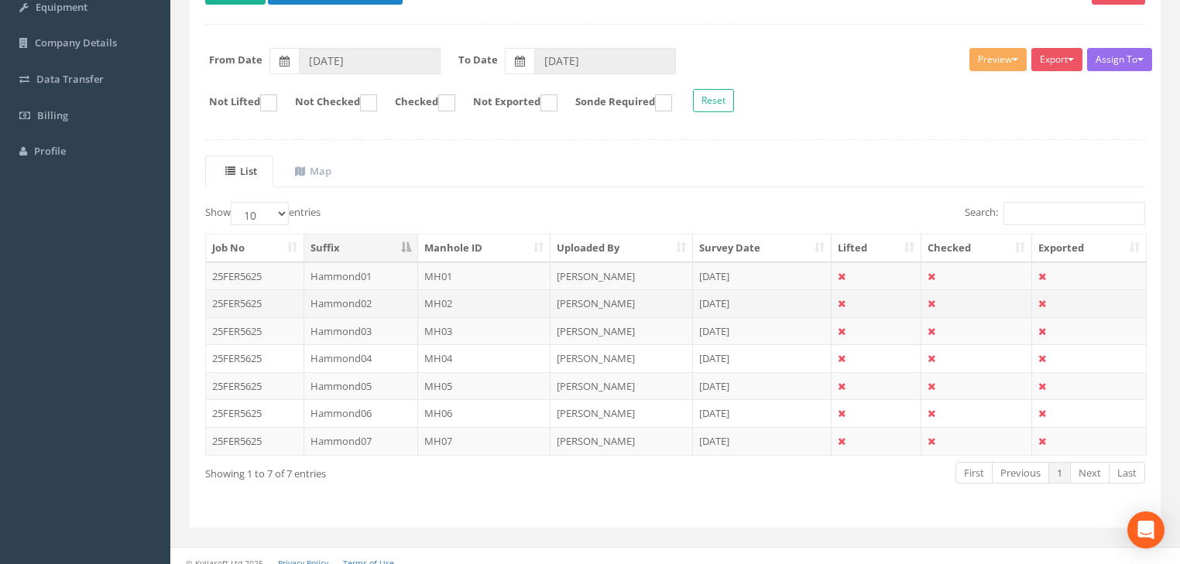
scroll to position [213, 0]
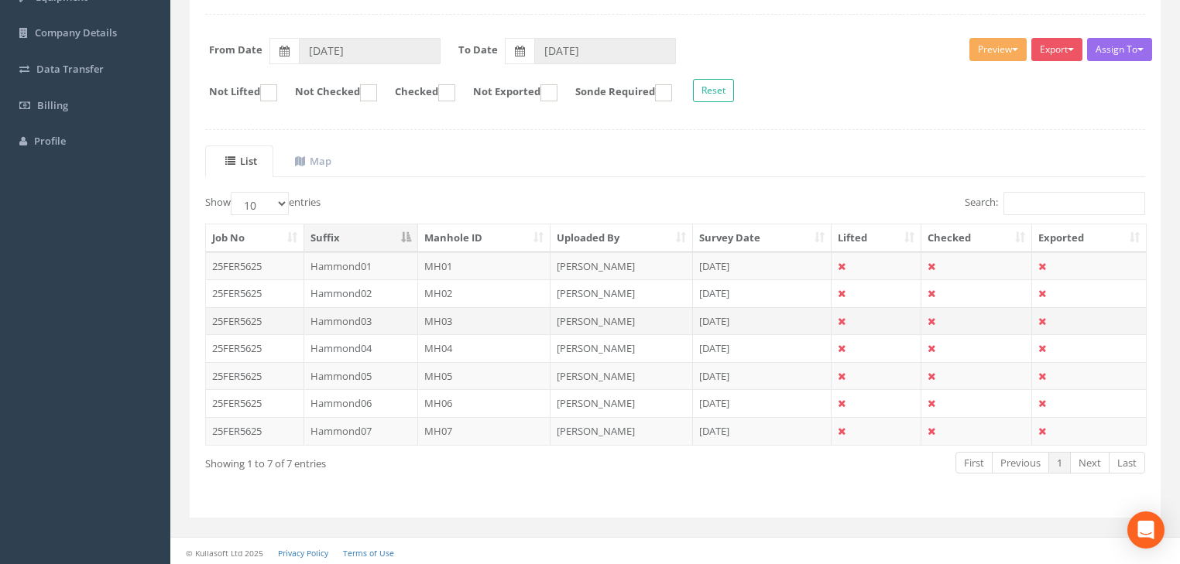
click at [430, 317] on td "MH03" at bounding box center [484, 321] width 133 height 28
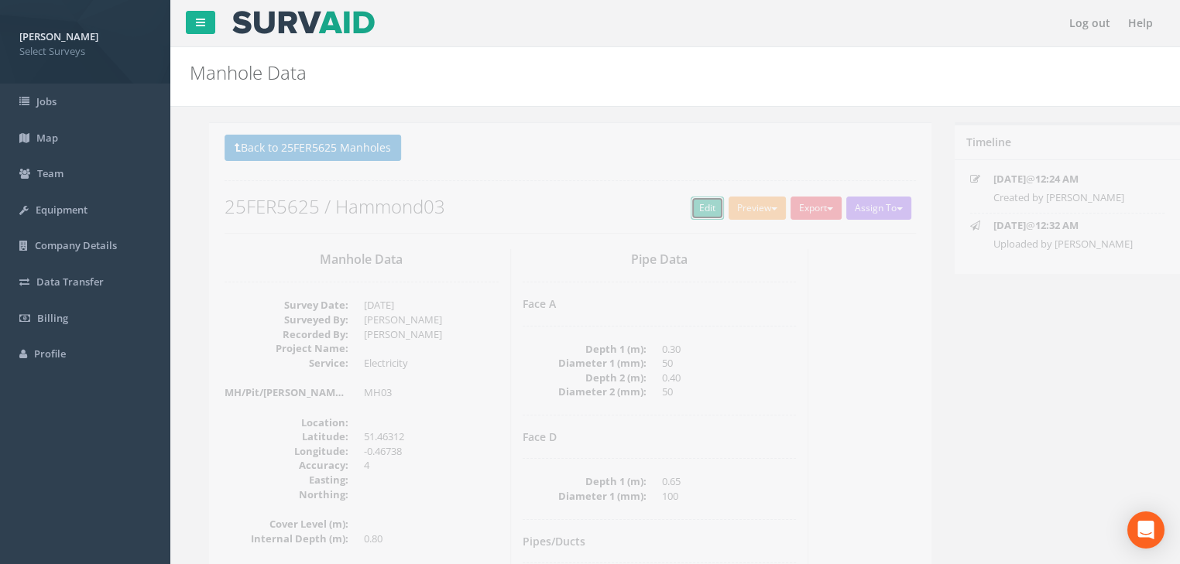
click at [679, 211] on link "Edit" at bounding box center [687, 208] width 33 height 23
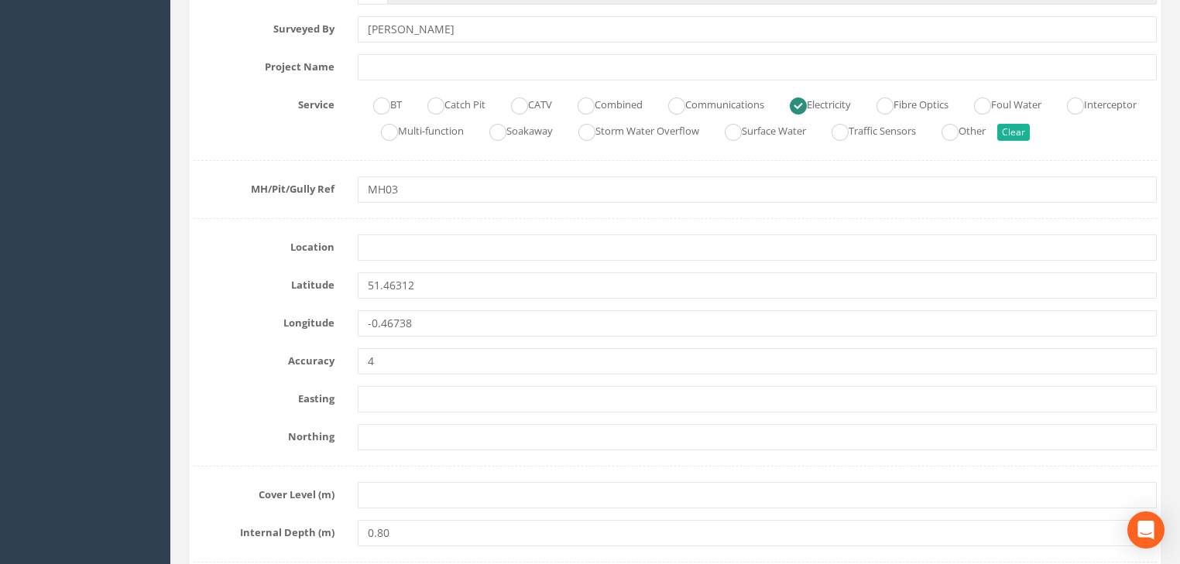
scroll to position [372, 0]
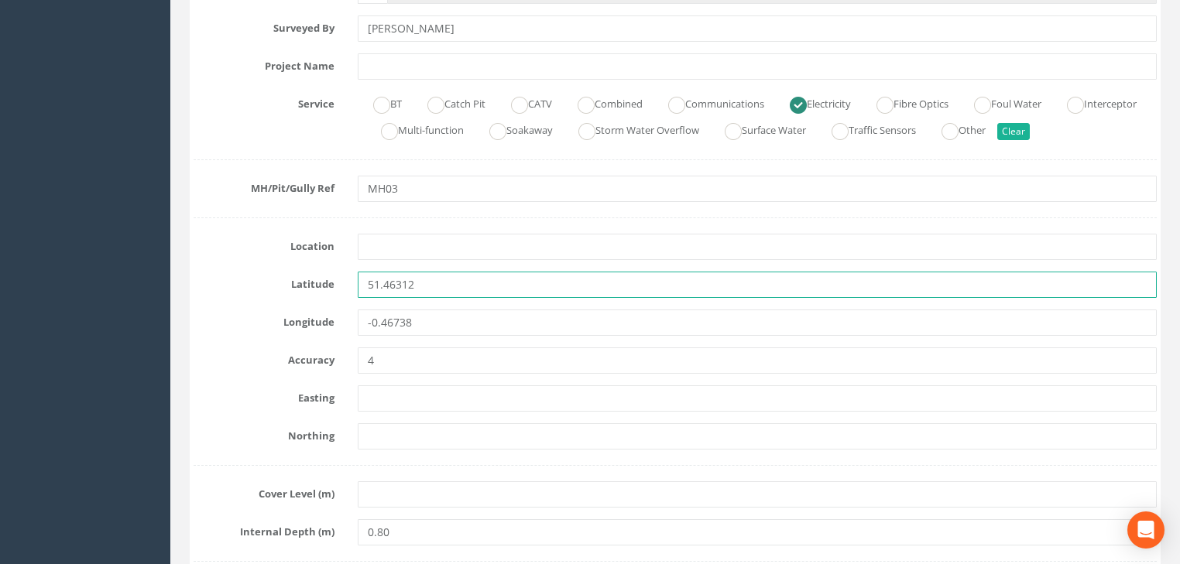
drag, startPoint x: 458, startPoint y: 286, endPoint x: 356, endPoint y: 271, distance: 103.4
click at [356, 272] on div "51.46312" at bounding box center [757, 285] width 822 height 26
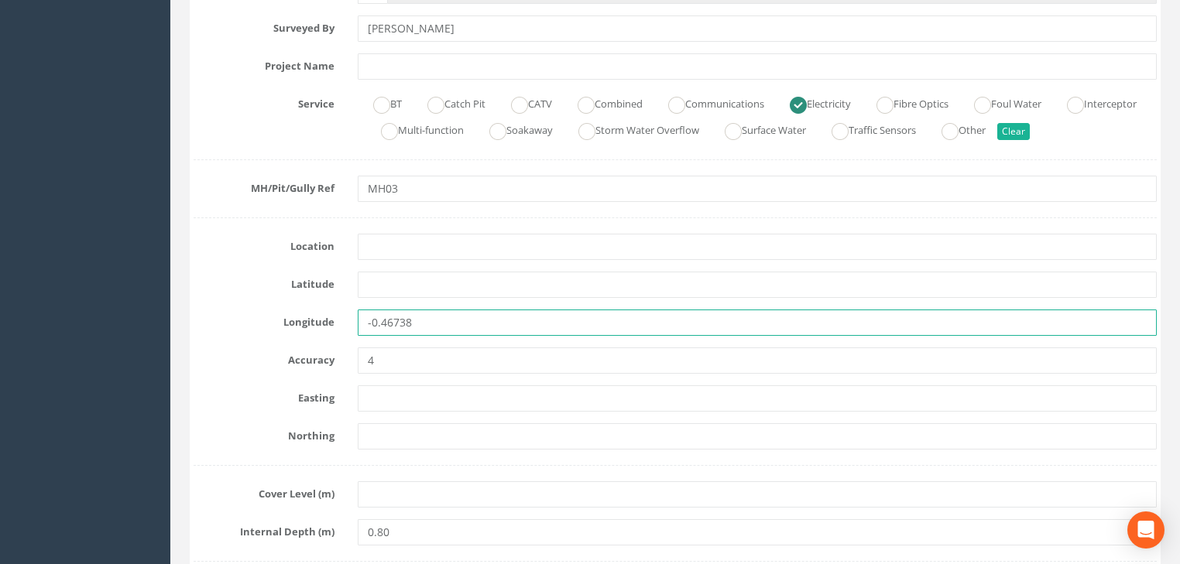
drag, startPoint x: 428, startPoint y: 319, endPoint x: 351, endPoint y: 334, distance: 78.8
click at [351, 334] on div "-0.46738" at bounding box center [757, 323] width 822 height 26
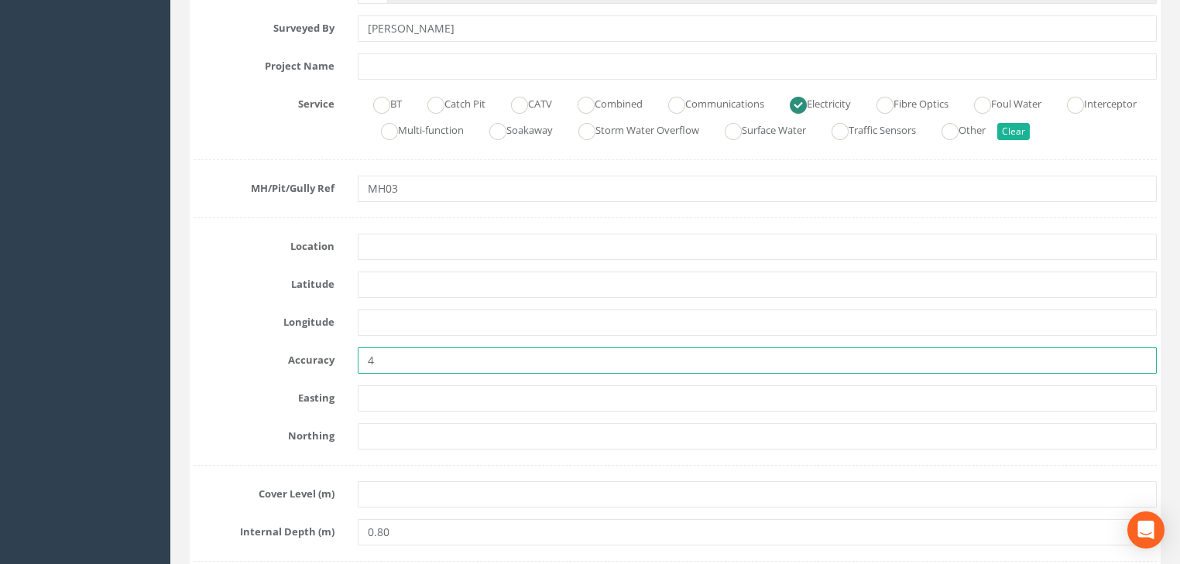
drag, startPoint x: 383, startPoint y: 351, endPoint x: 363, endPoint y: 362, distance: 23.2
click at [363, 362] on input "4" at bounding box center [757, 361] width 799 height 26
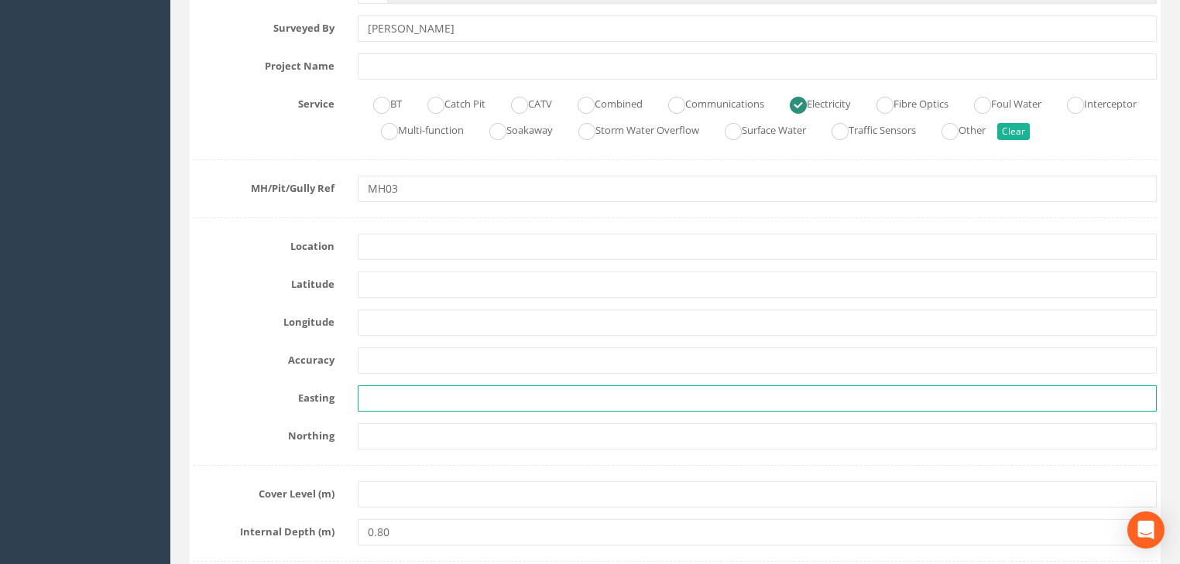
click at [400, 400] on input "text" at bounding box center [757, 399] width 799 height 26
paste input "6345.253"
type input "6345.253"
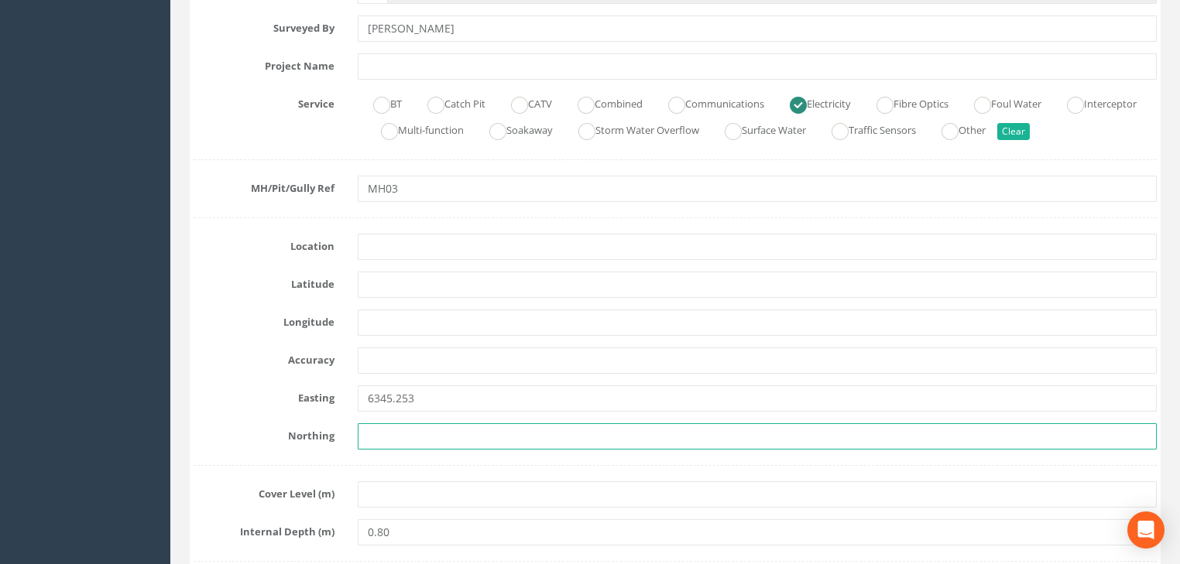
click at [452, 432] on input "text" at bounding box center [757, 437] width 799 height 26
paste input "4804.891"
type input "4804.891"
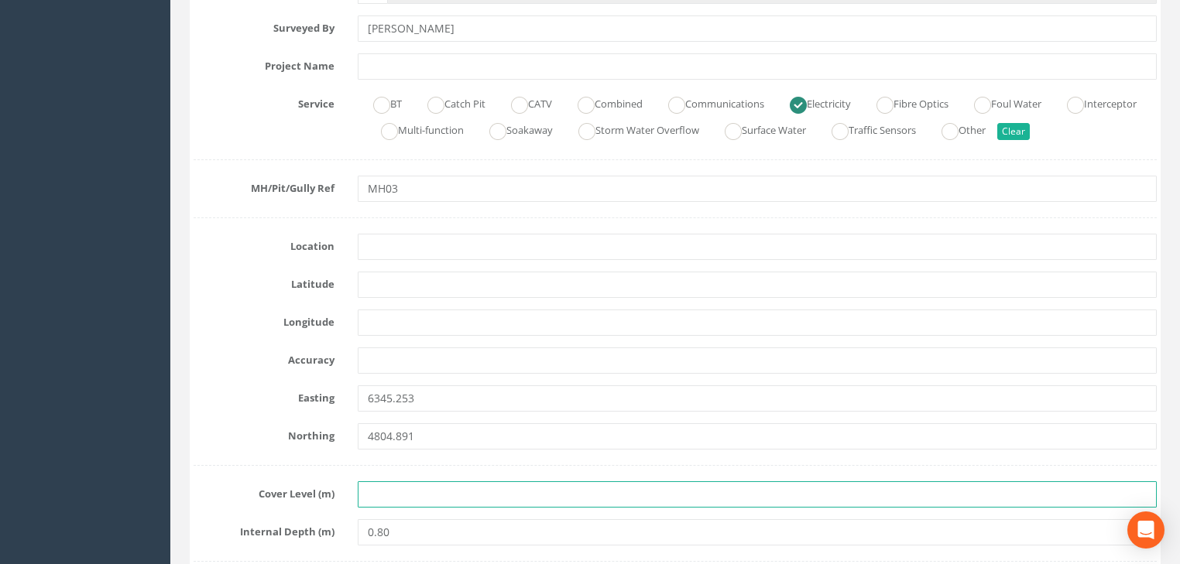
click at [430, 502] on input "text" at bounding box center [757, 495] width 799 height 26
paste input "23.501"
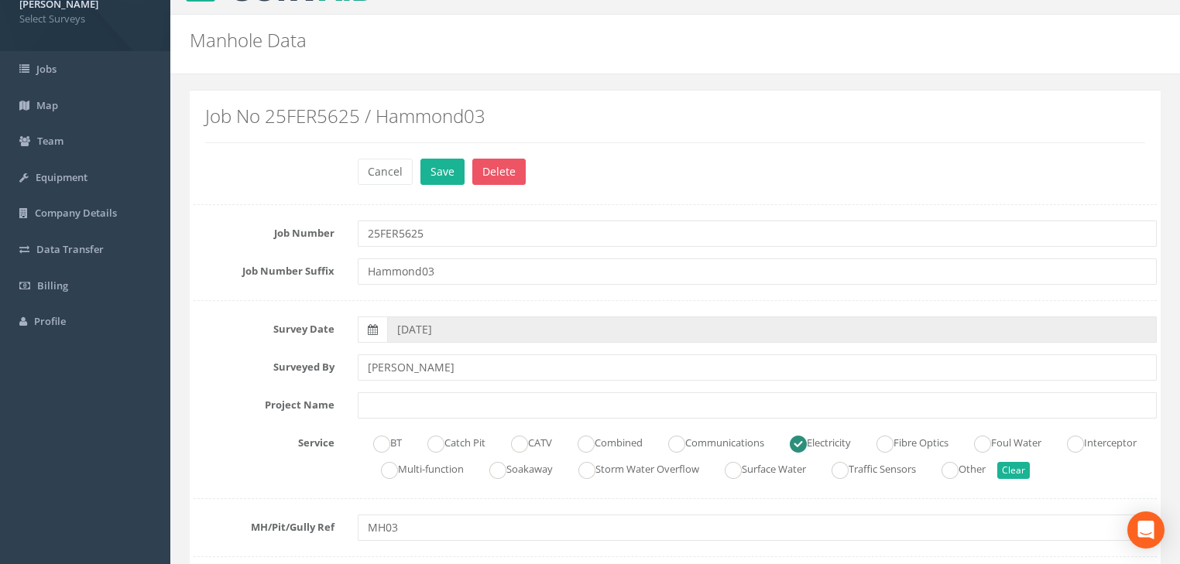
scroll to position [0, 0]
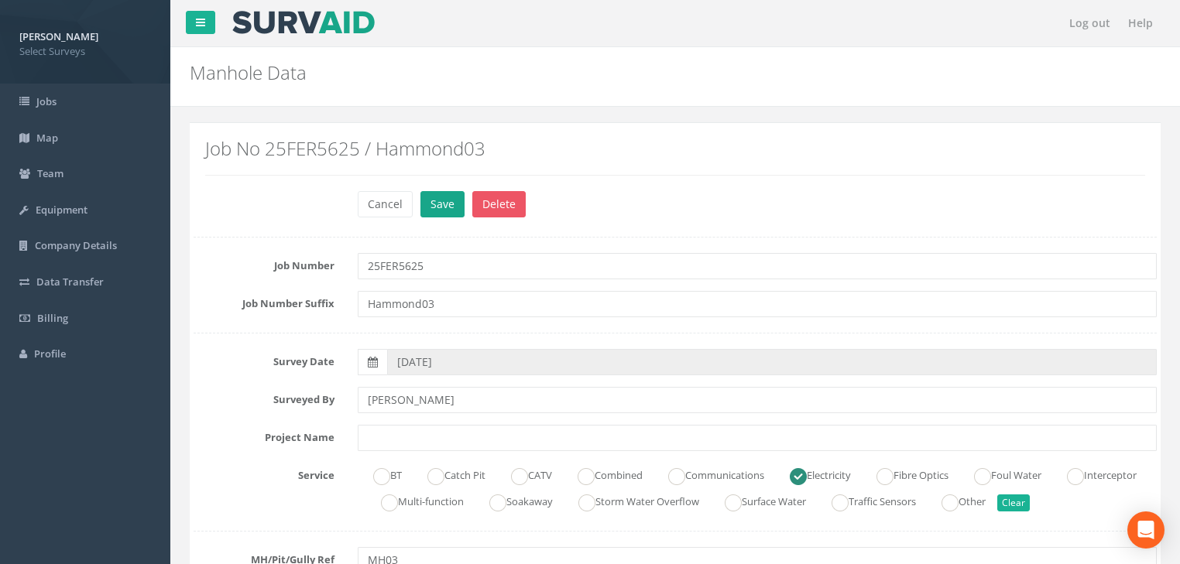
type input "23.501"
click at [440, 204] on button "Save" at bounding box center [442, 204] width 44 height 26
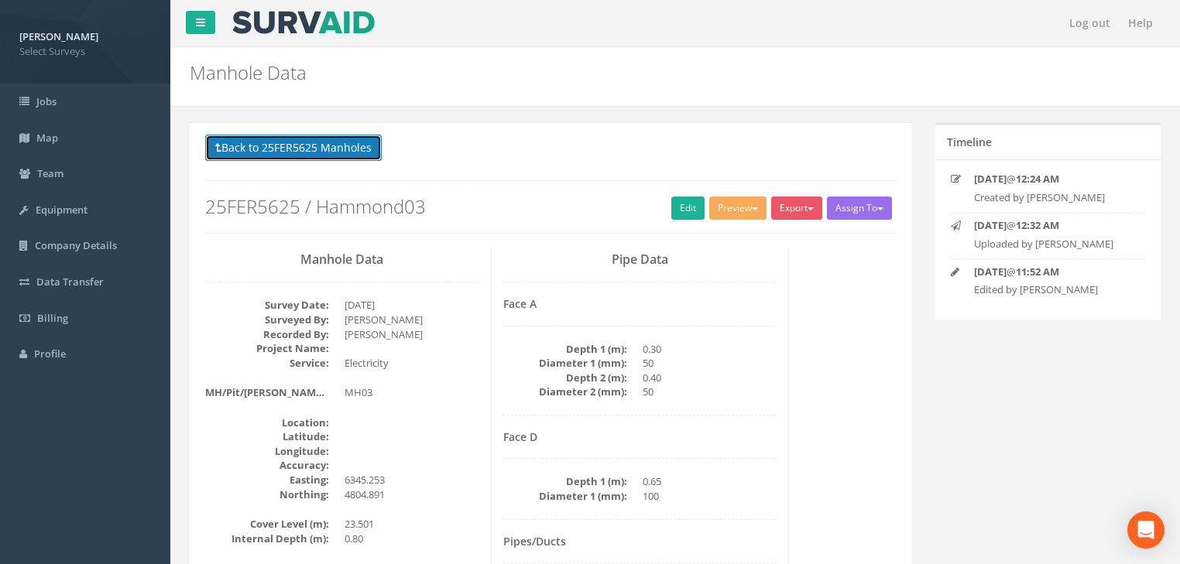
click at [332, 149] on button "Back to 25FER5625 Manholes" at bounding box center [293, 148] width 177 height 26
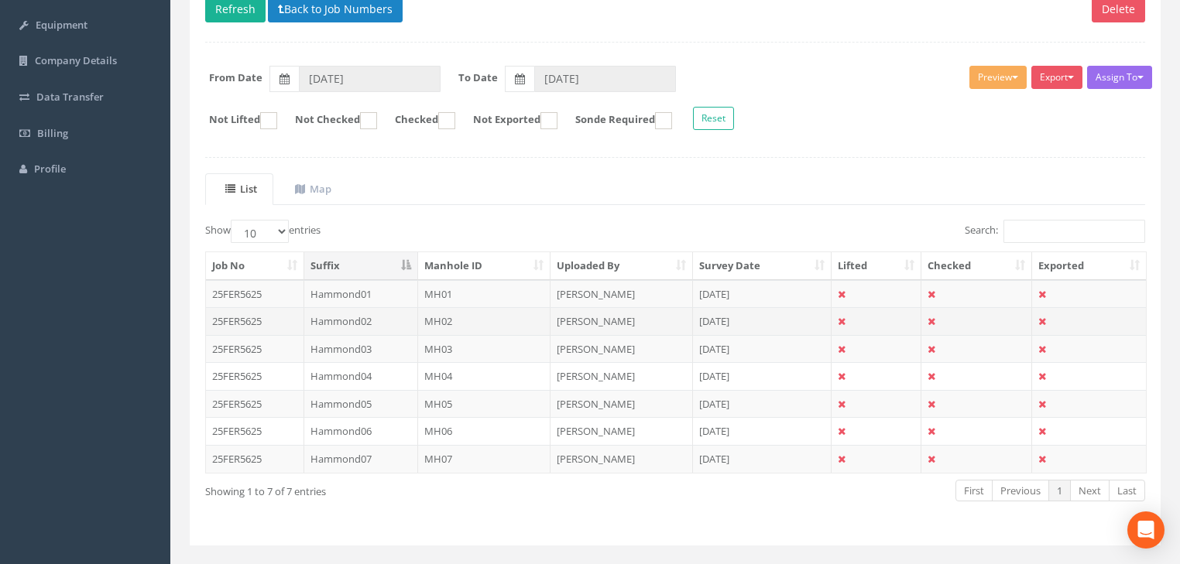
scroll to position [213, 0]
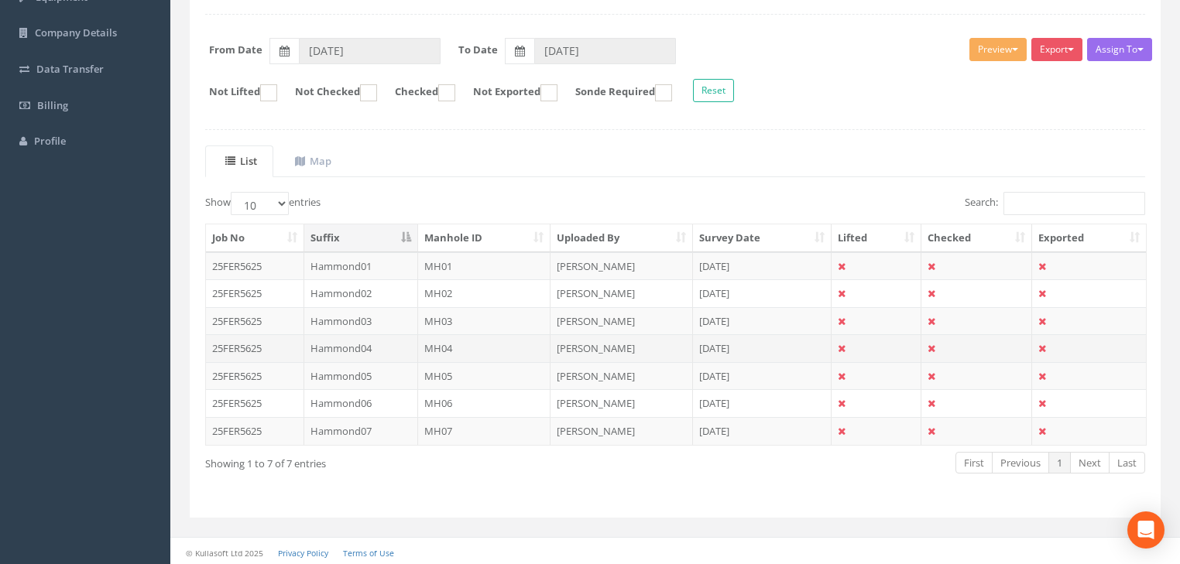
click at [444, 350] on td "MH04" at bounding box center [484, 348] width 133 height 28
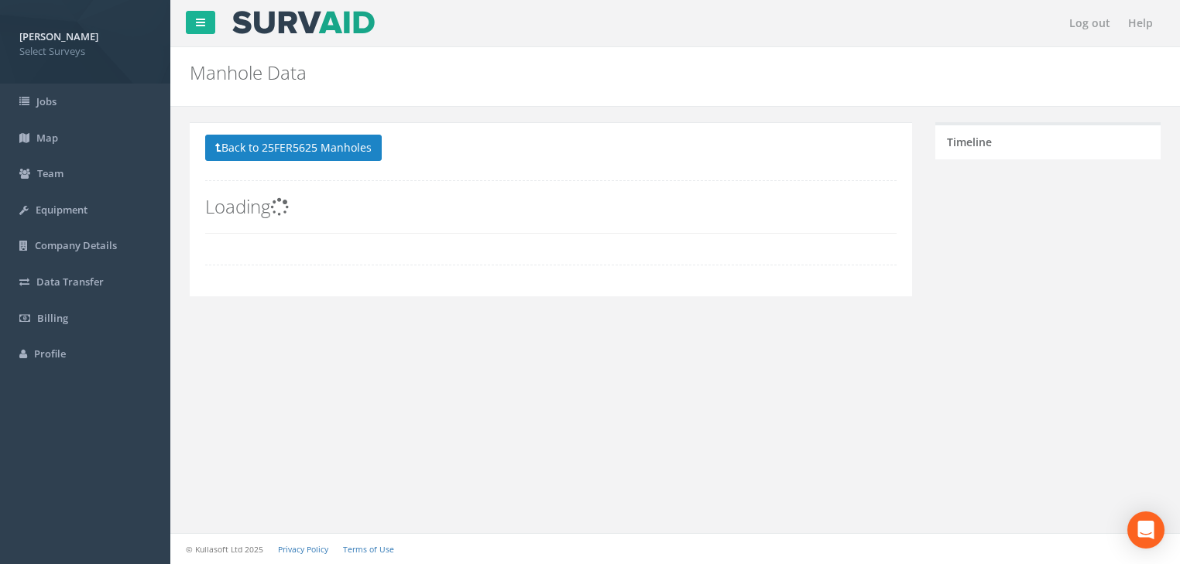
scroll to position [0, 0]
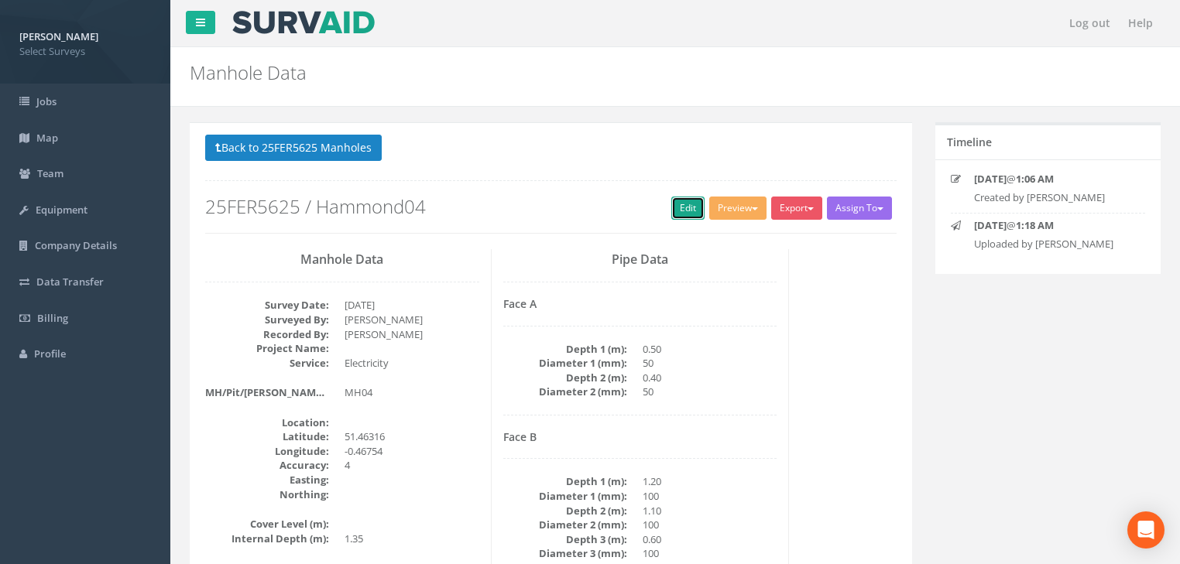
click at [671, 216] on link "Edit" at bounding box center [687, 208] width 33 height 23
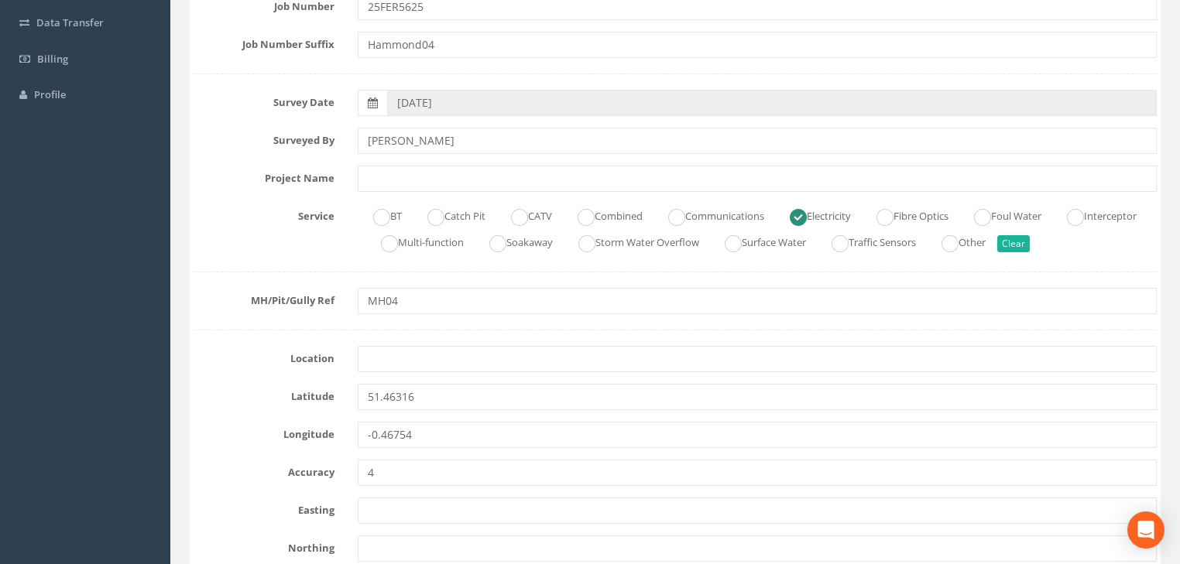
scroll to position [310, 0]
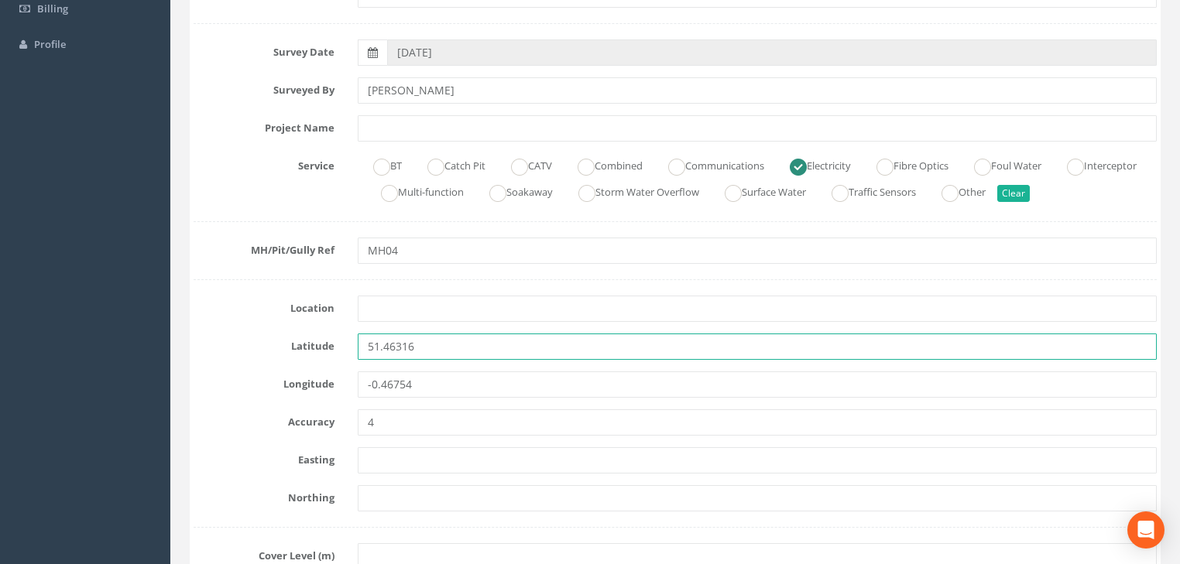
drag, startPoint x: 422, startPoint y: 348, endPoint x: 389, endPoint y: 375, distance: 42.4
click at [335, 355] on div "Latitude 51.46316" at bounding box center [675, 347] width 986 height 26
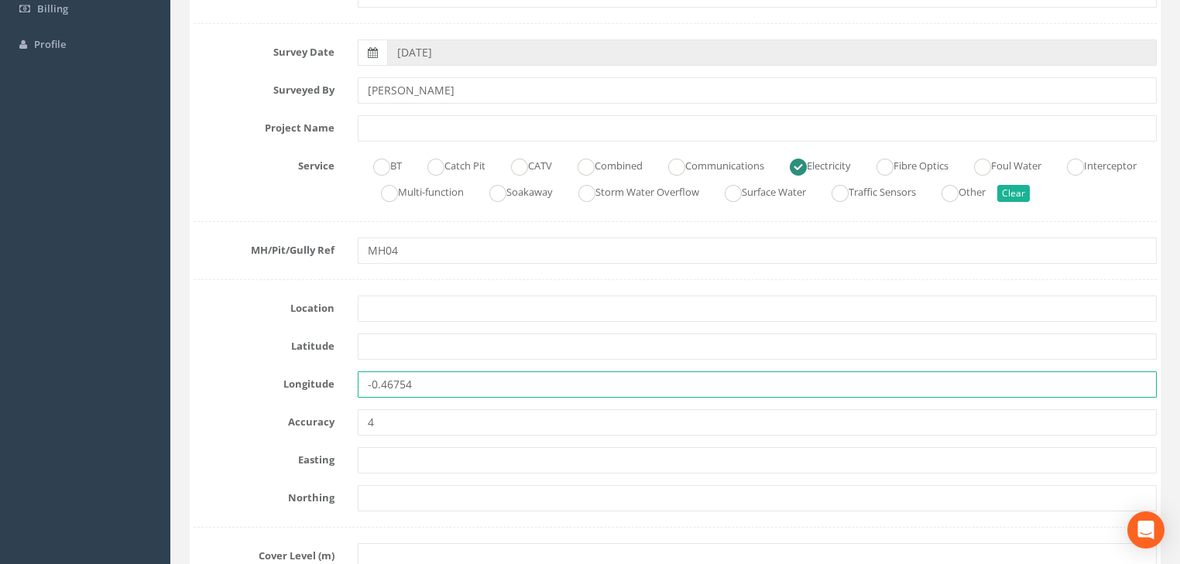
drag, startPoint x: 405, startPoint y: 377, endPoint x: 358, endPoint y: 385, distance: 47.1
click at [358, 385] on input "-0.46754" at bounding box center [757, 385] width 799 height 26
drag, startPoint x: 452, startPoint y: 378, endPoint x: 328, endPoint y: 391, distance: 124.6
click at [328, 390] on div "Longitude -0.46754" at bounding box center [675, 385] width 986 height 26
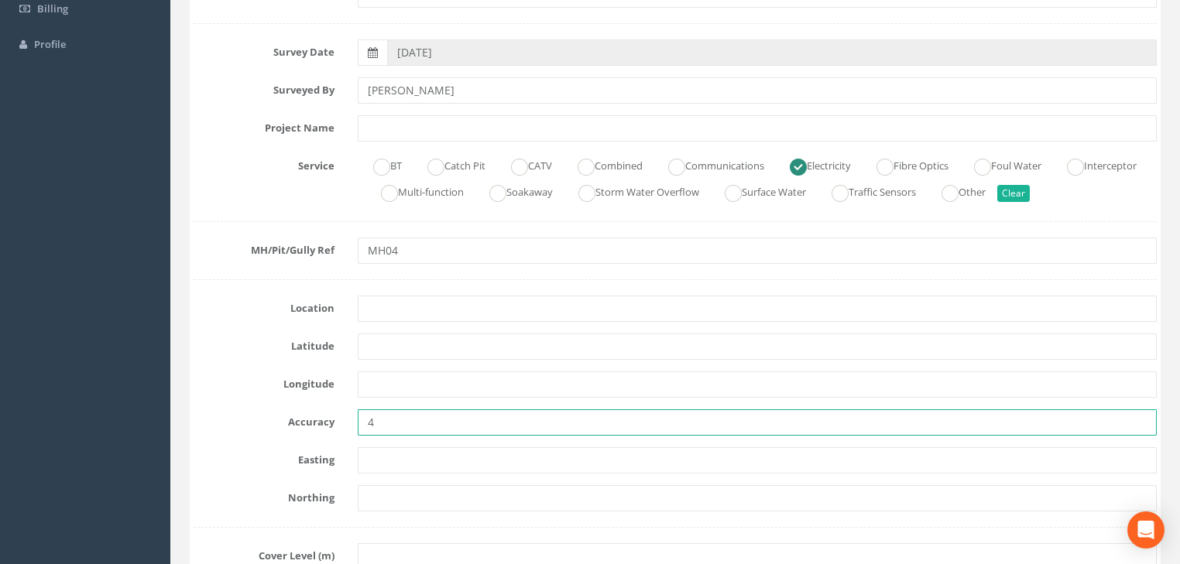
drag, startPoint x: 393, startPoint y: 415, endPoint x: 346, endPoint y: 425, distance: 47.5
click at [346, 424] on div "4" at bounding box center [757, 423] width 822 height 26
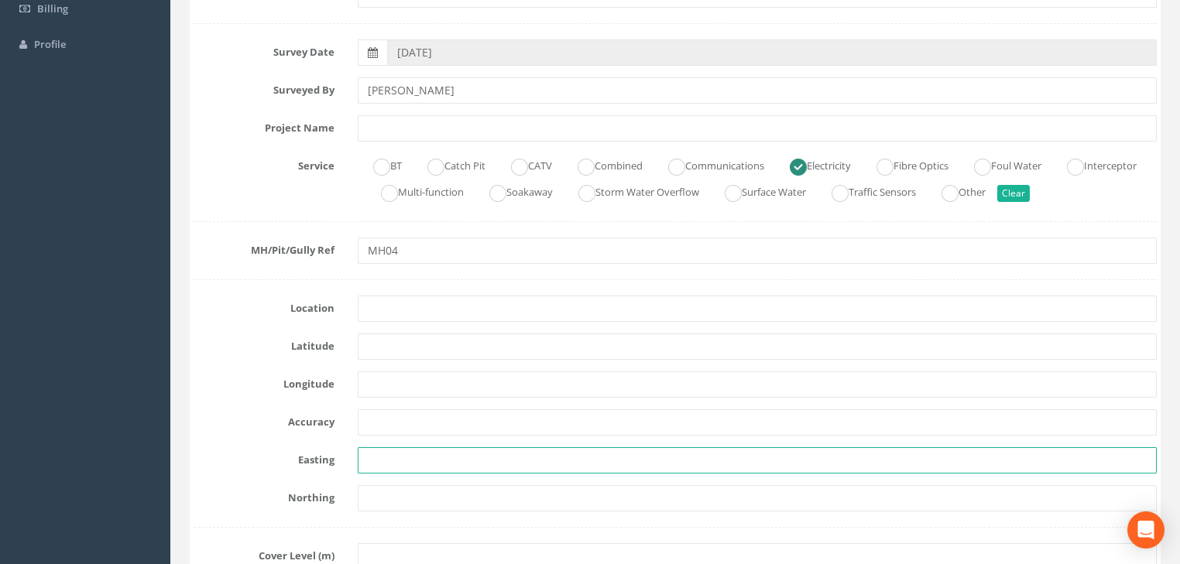
click at [396, 461] on input "text" at bounding box center [757, 461] width 799 height 26
type input "v"
click at [393, 453] on input "text" at bounding box center [757, 461] width 799 height 26
paste input "6334.731"
type input "6334.731"
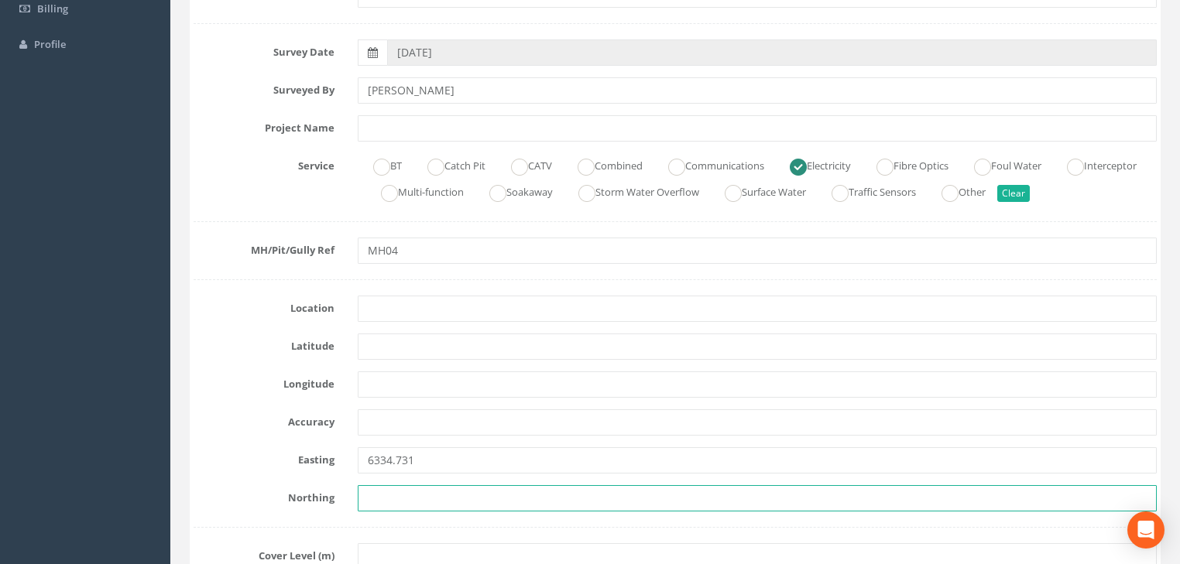
click at [446, 502] on input "text" at bounding box center [757, 498] width 799 height 26
paste input "4806.819"
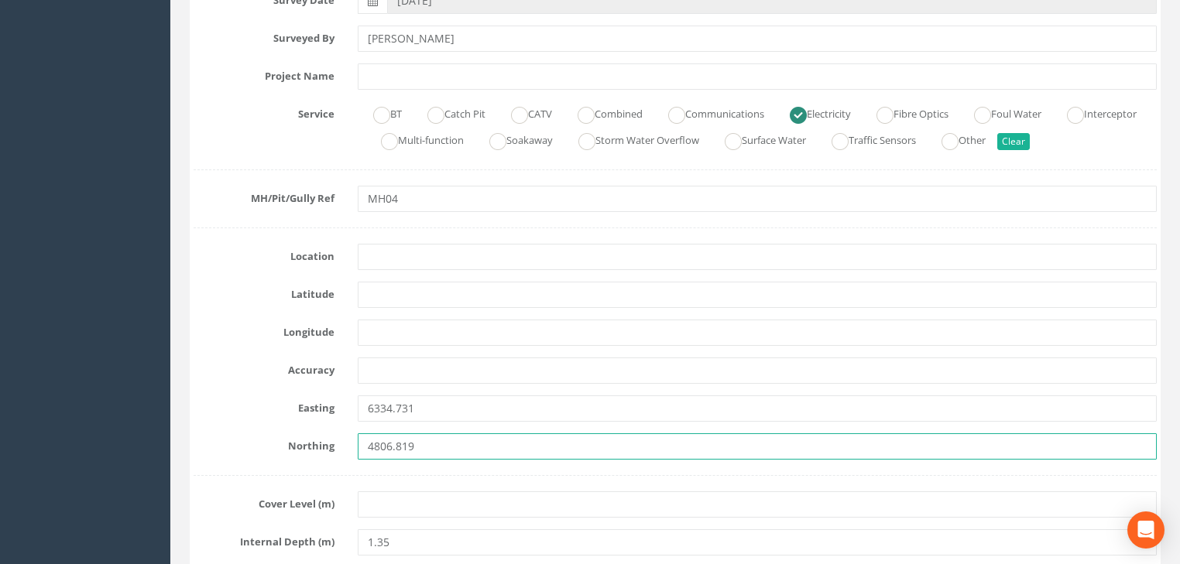
scroll to position [557, 0]
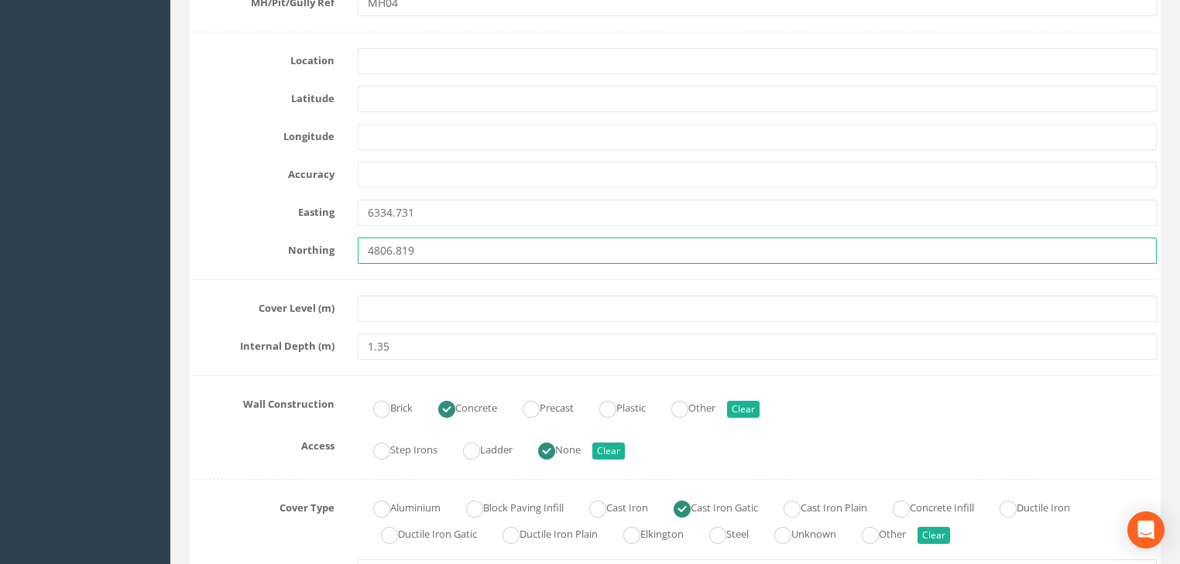
type input "4806.819"
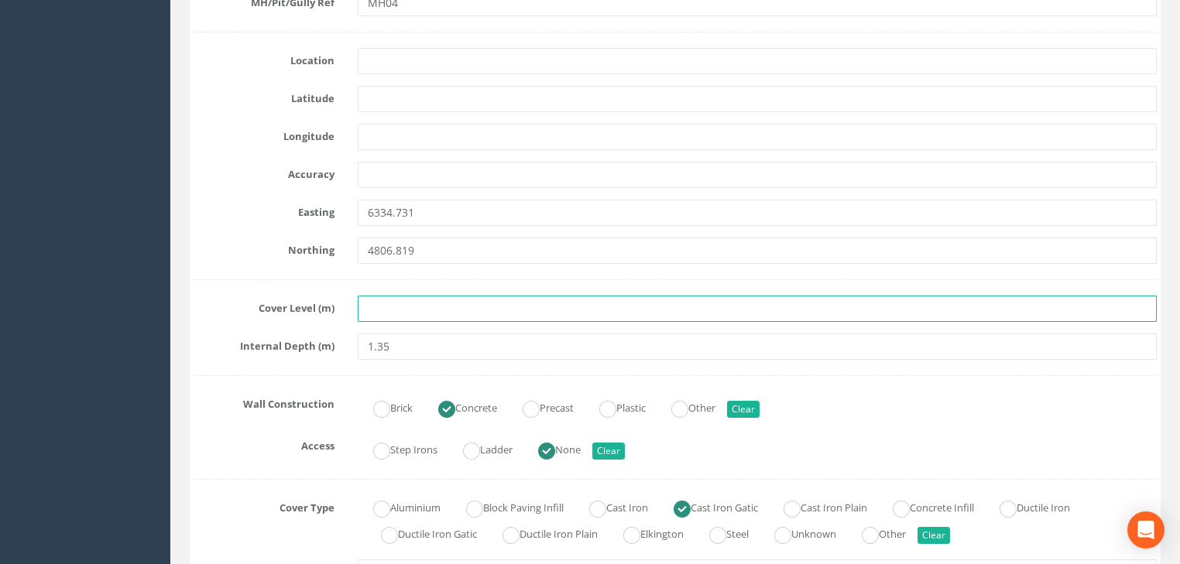
click at [378, 310] on input "text" at bounding box center [757, 309] width 799 height 26
paste input "23.480"
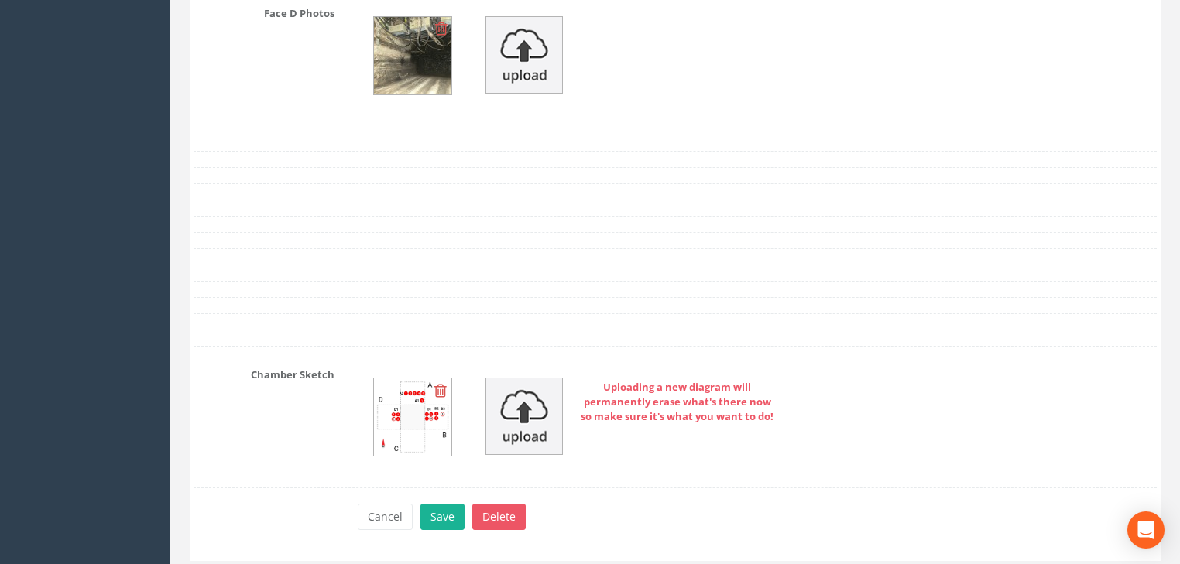
scroll to position [4353, 0]
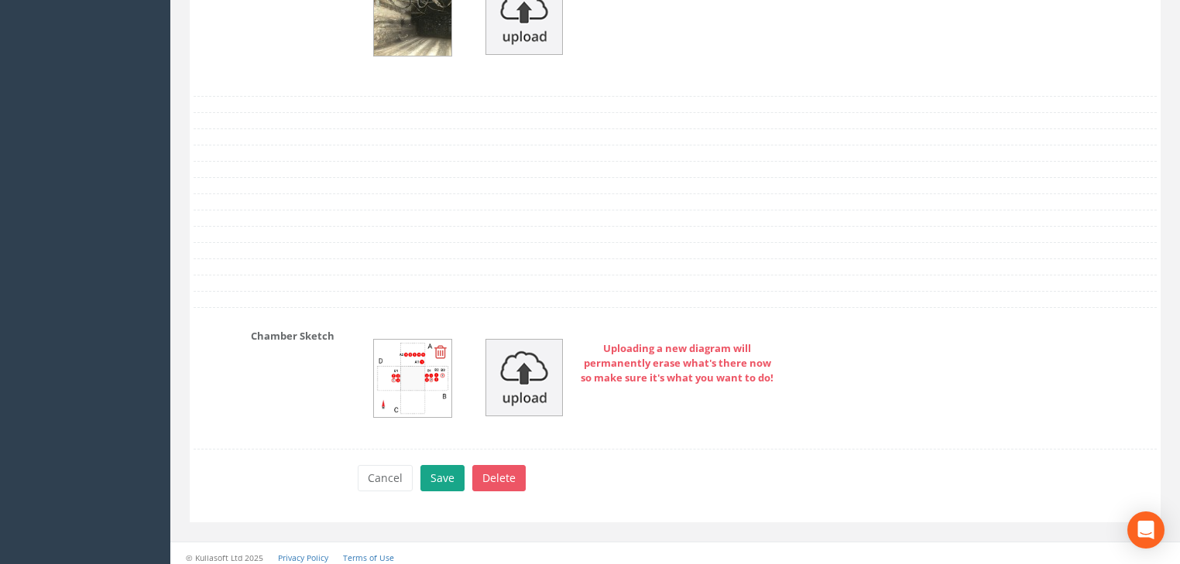
type input "23.480"
click at [437, 481] on button "Save" at bounding box center [442, 478] width 44 height 26
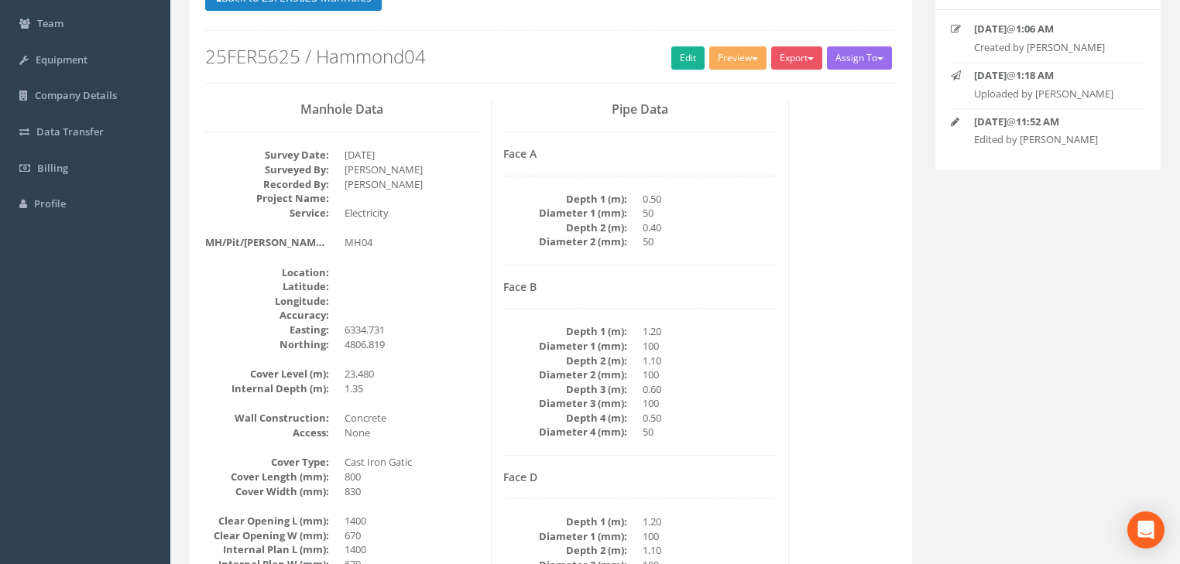
scroll to position [0, 0]
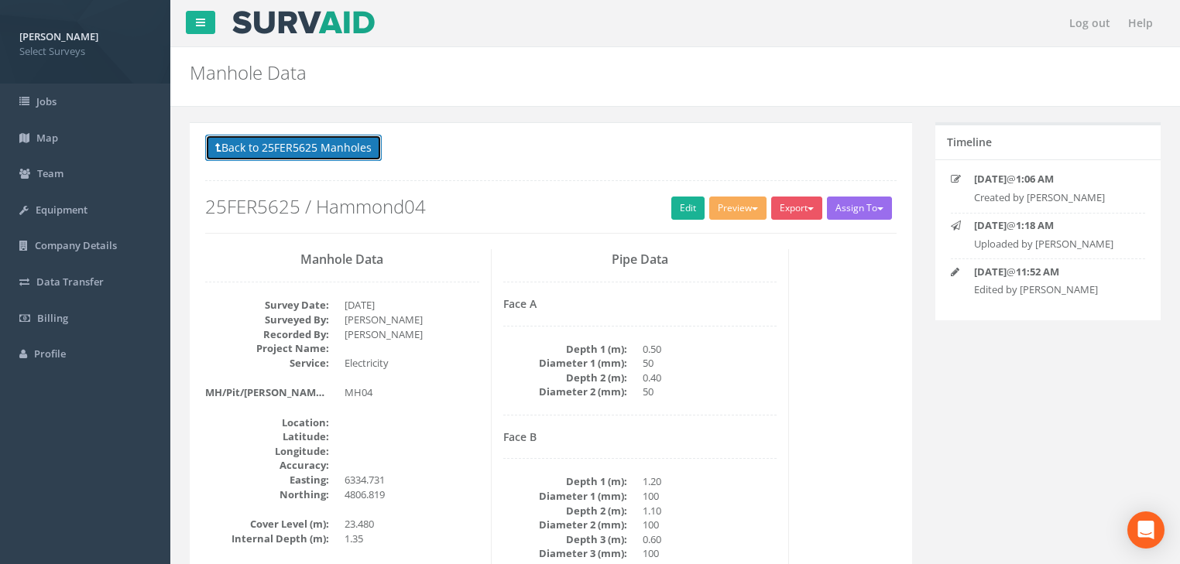
click at [329, 149] on button "Back to 25FER5625 Manholes" at bounding box center [293, 148] width 177 height 26
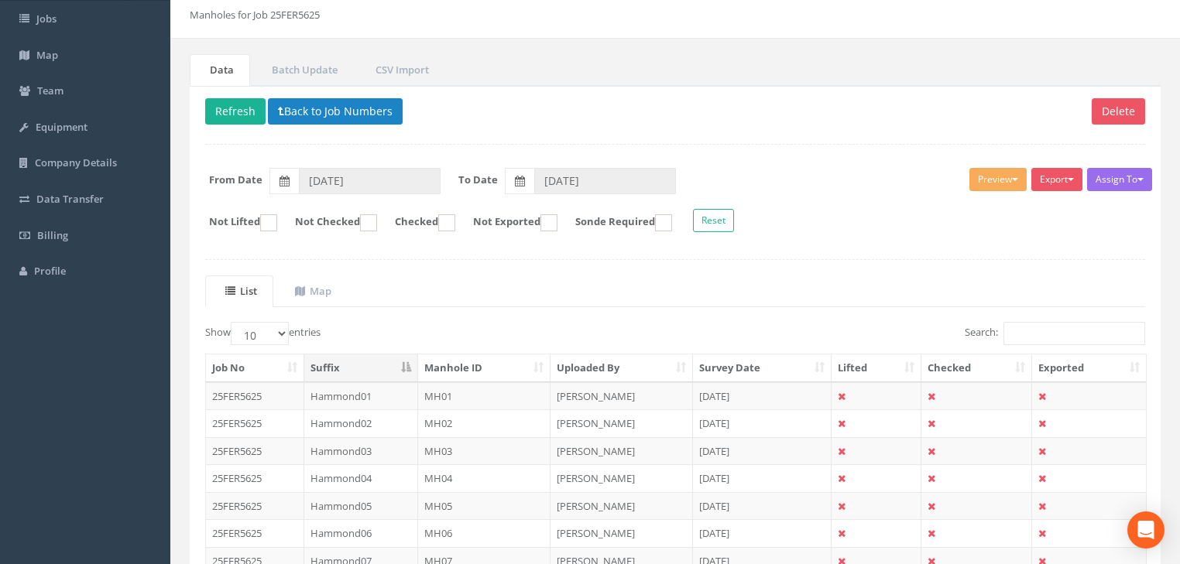
scroll to position [213, 0]
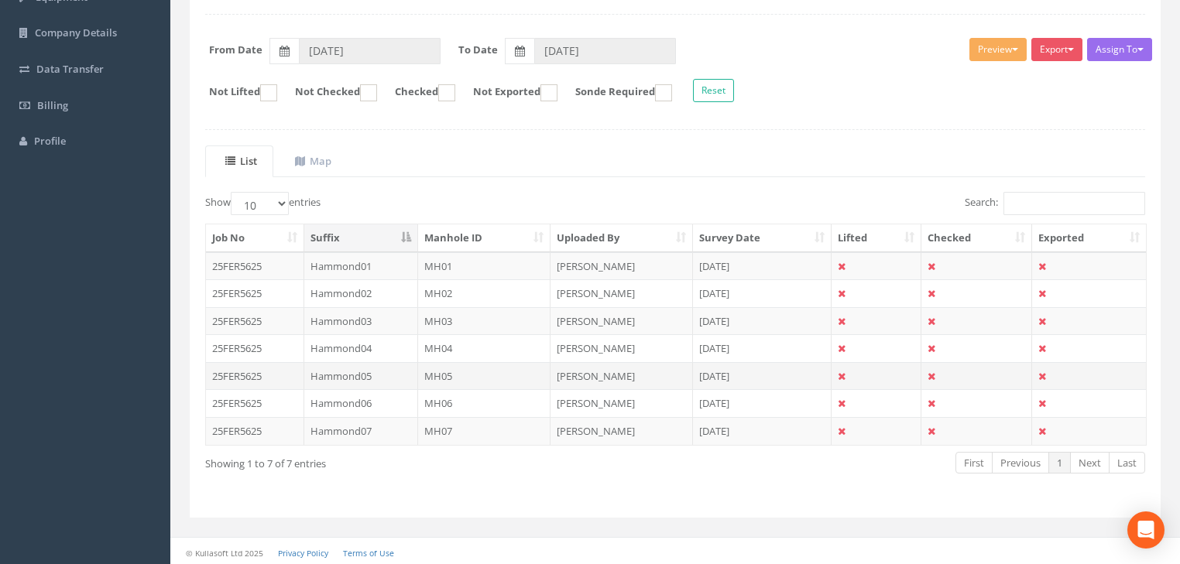
click at [437, 373] on td "MH05" at bounding box center [484, 376] width 133 height 28
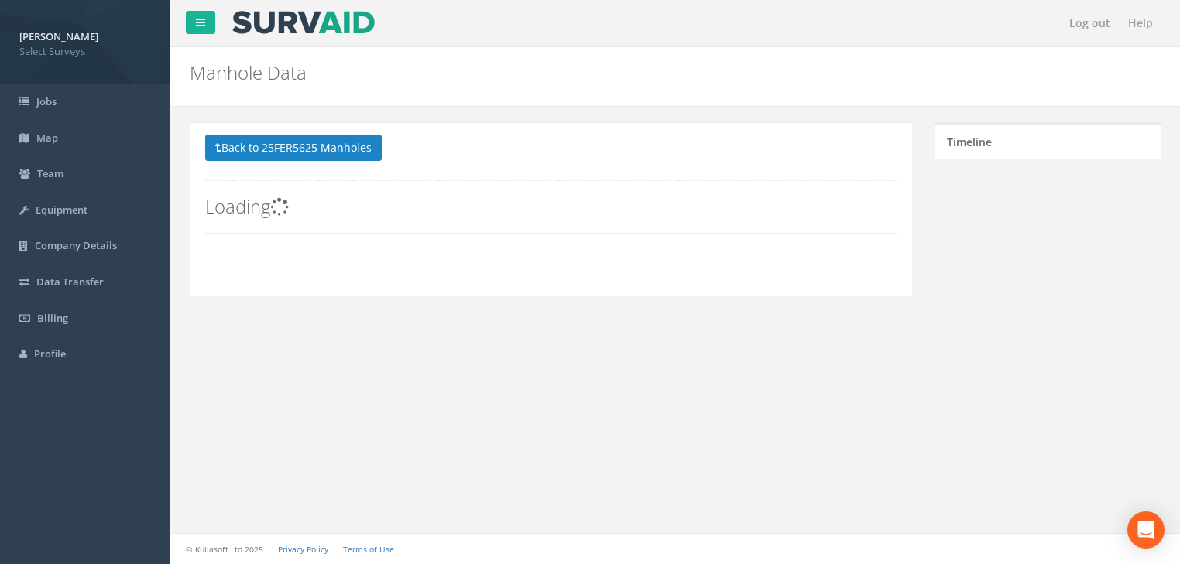
scroll to position [0, 0]
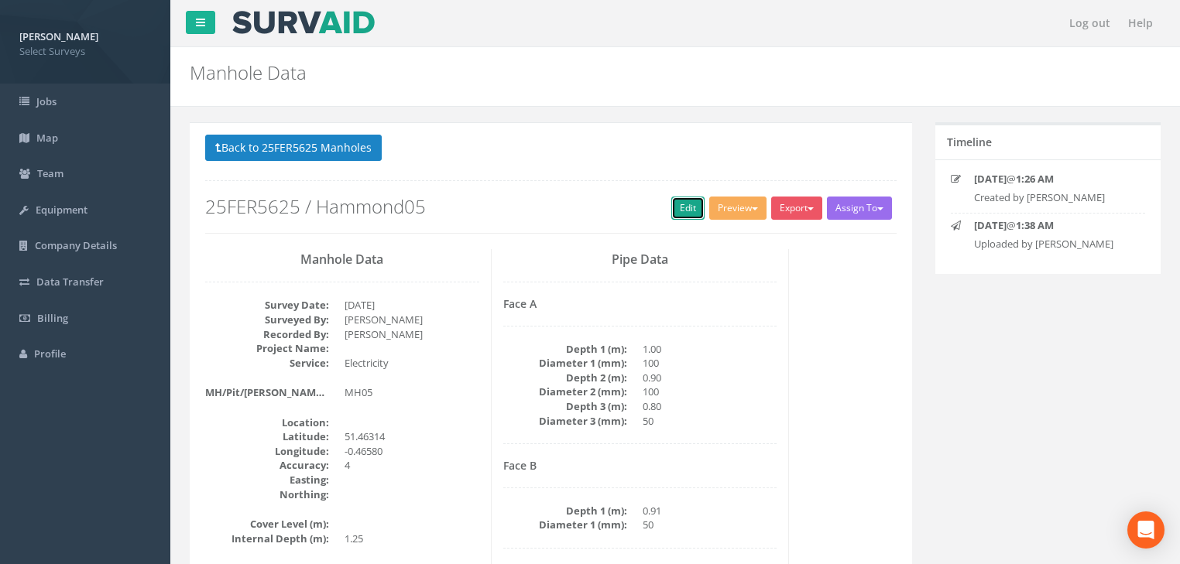
click at [681, 208] on link "Edit" at bounding box center [687, 208] width 33 height 23
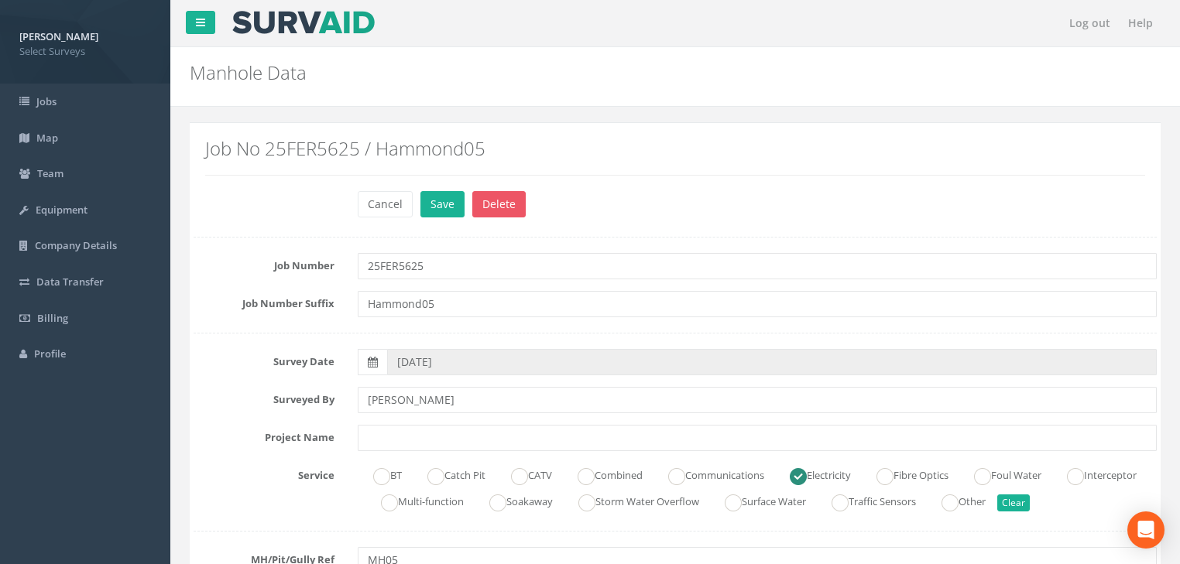
scroll to position [310, 0]
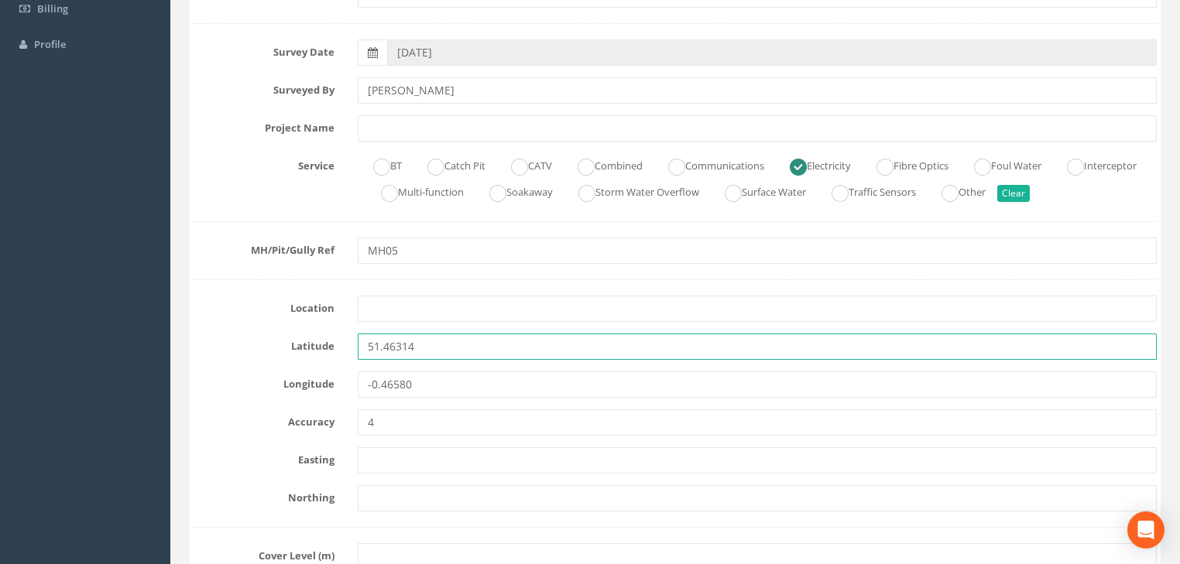
drag, startPoint x: 407, startPoint y: 351, endPoint x: 318, endPoint y: 354, distance: 89.1
click at [318, 354] on div "Latitude 51.46314" at bounding box center [675, 347] width 986 height 26
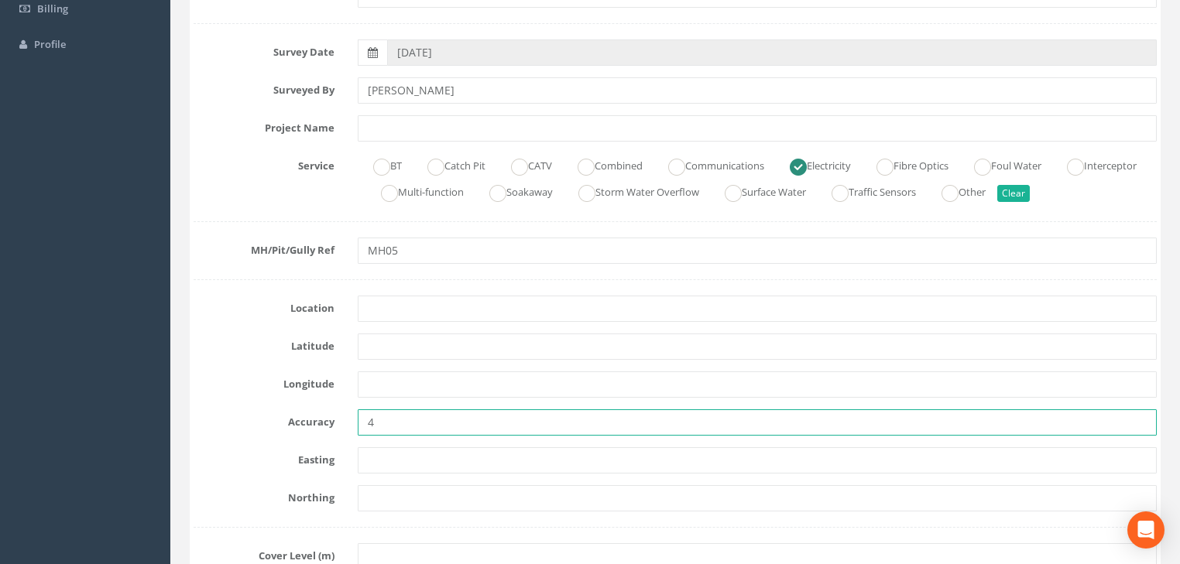
drag, startPoint x: 378, startPoint y: 434, endPoint x: 344, endPoint y: 440, distance: 34.6
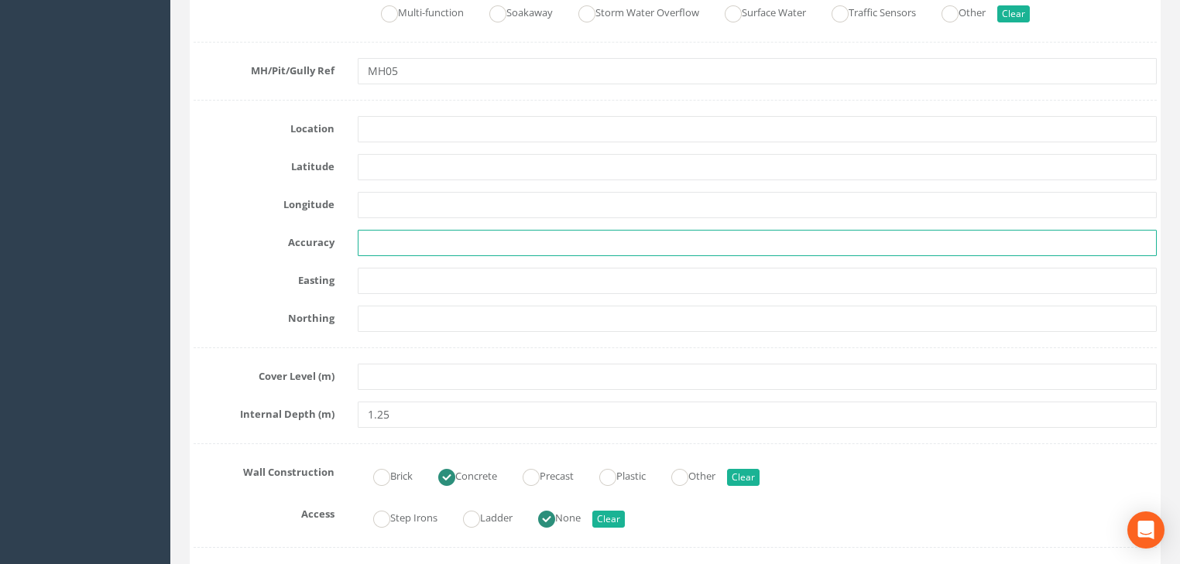
scroll to position [496, 0]
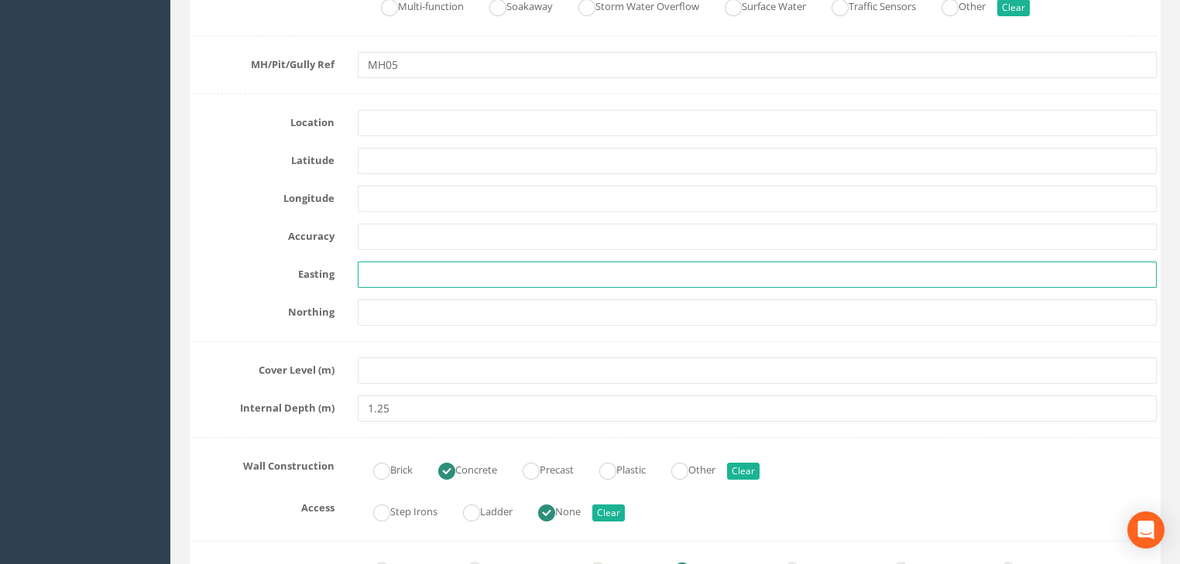
click at [394, 273] on input "text" at bounding box center [757, 275] width 799 height 26
paste input "6454.077"
type input "6454.077"
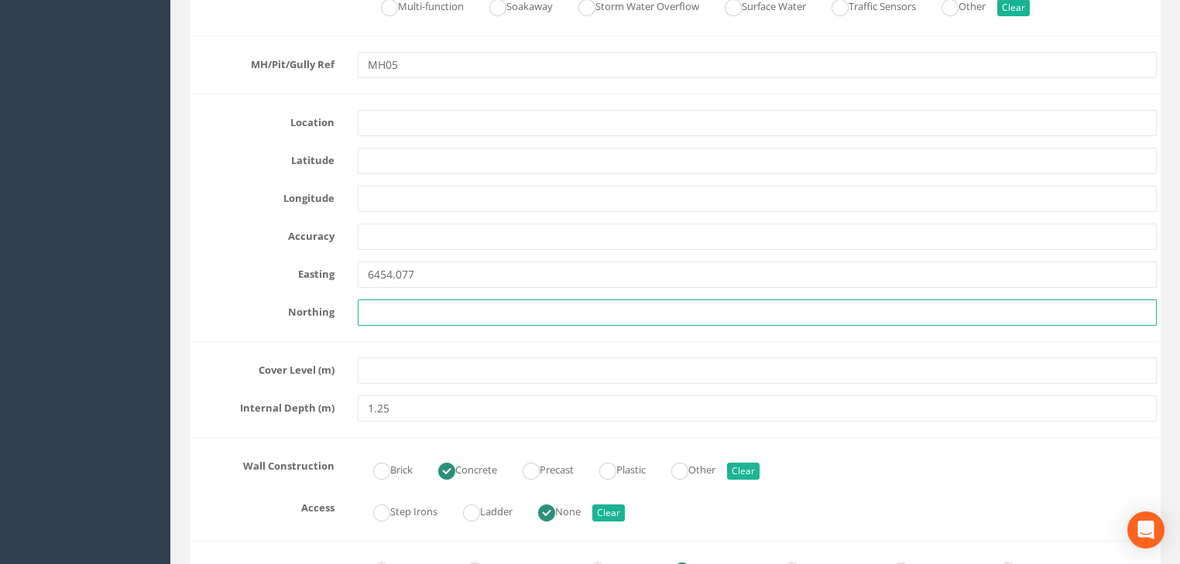
click at [400, 310] on input "text" at bounding box center [757, 313] width 799 height 26
paste input "4810.883"
type input "4810.883"
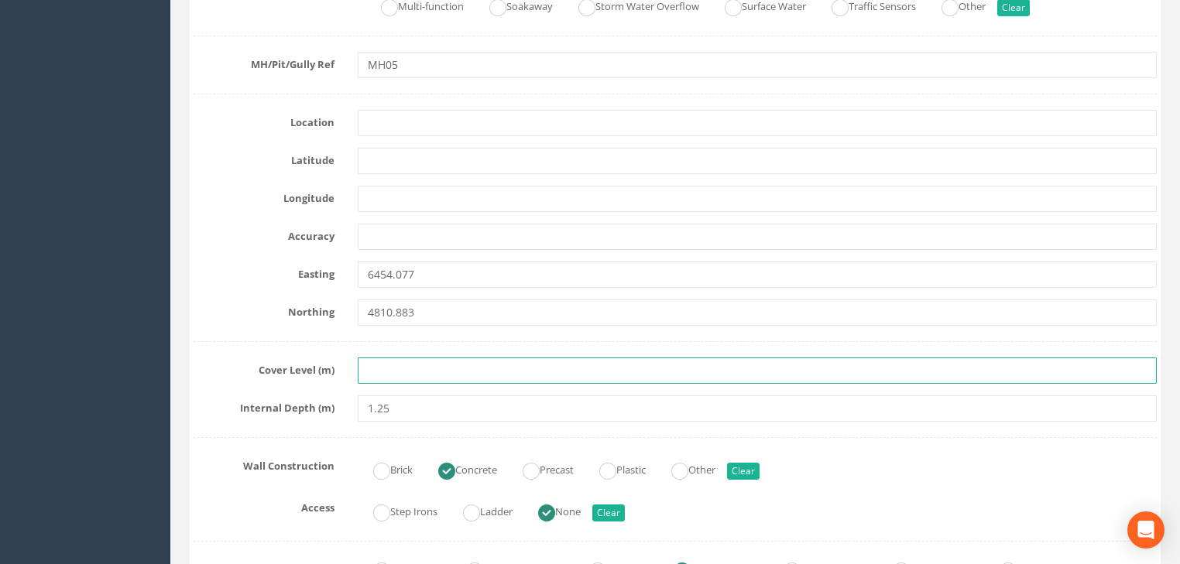
click at [597, 370] on input "text" at bounding box center [757, 371] width 799 height 26
paste input "23.573"
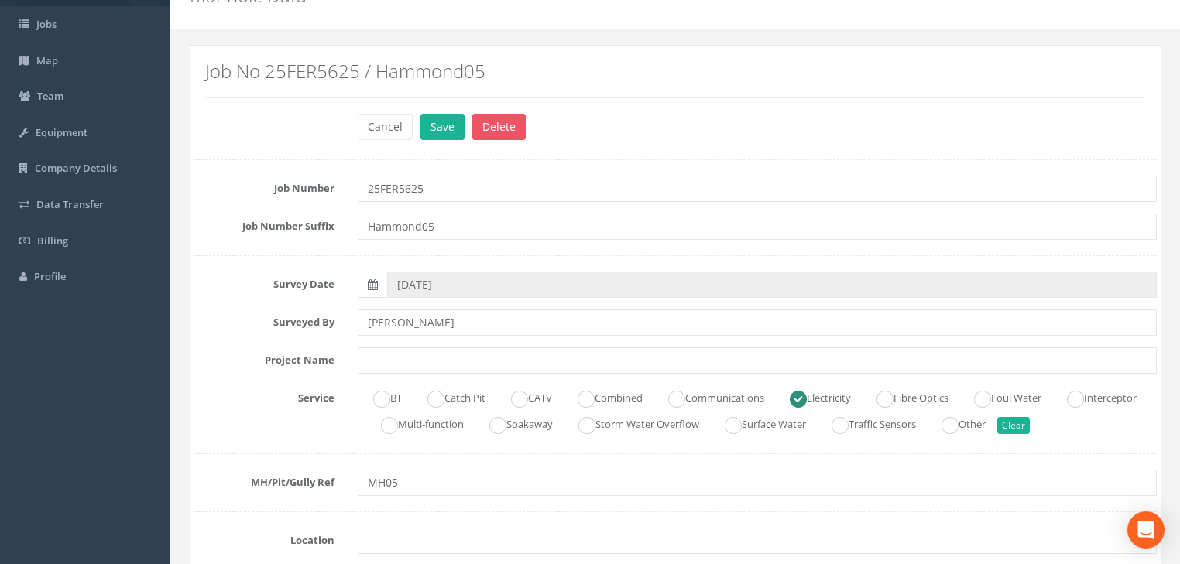
scroll to position [72, 0]
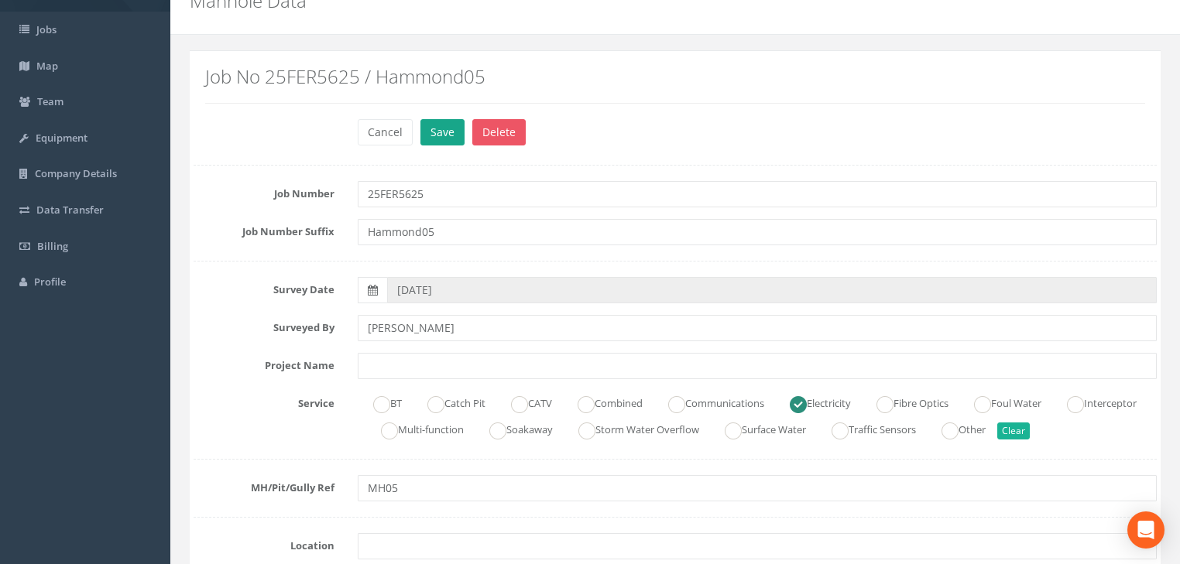
type input "23.573"
click at [437, 130] on button "Save" at bounding box center [442, 132] width 44 height 26
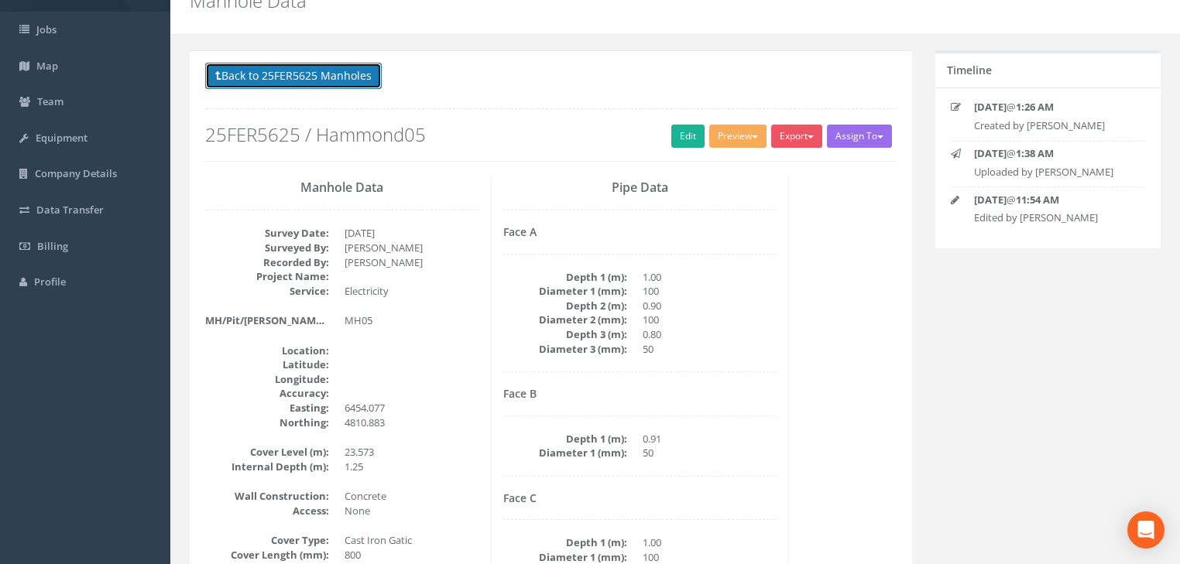
click at [331, 87] on button "Back to 25FER5625 Manholes" at bounding box center [293, 76] width 177 height 26
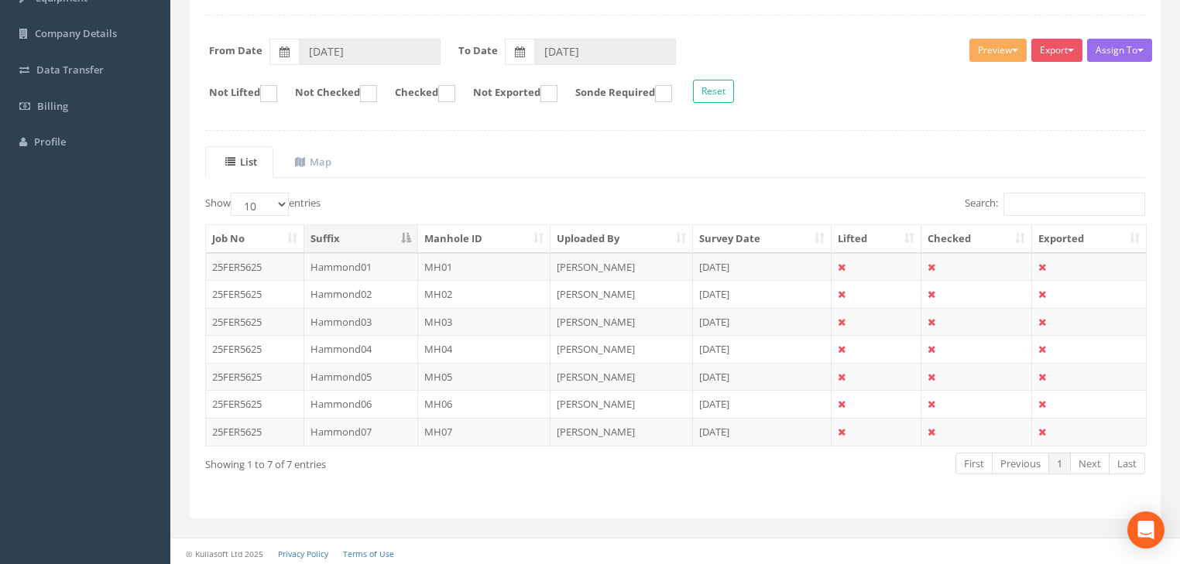
scroll to position [213, 0]
click at [445, 421] on td "MH07" at bounding box center [484, 431] width 133 height 28
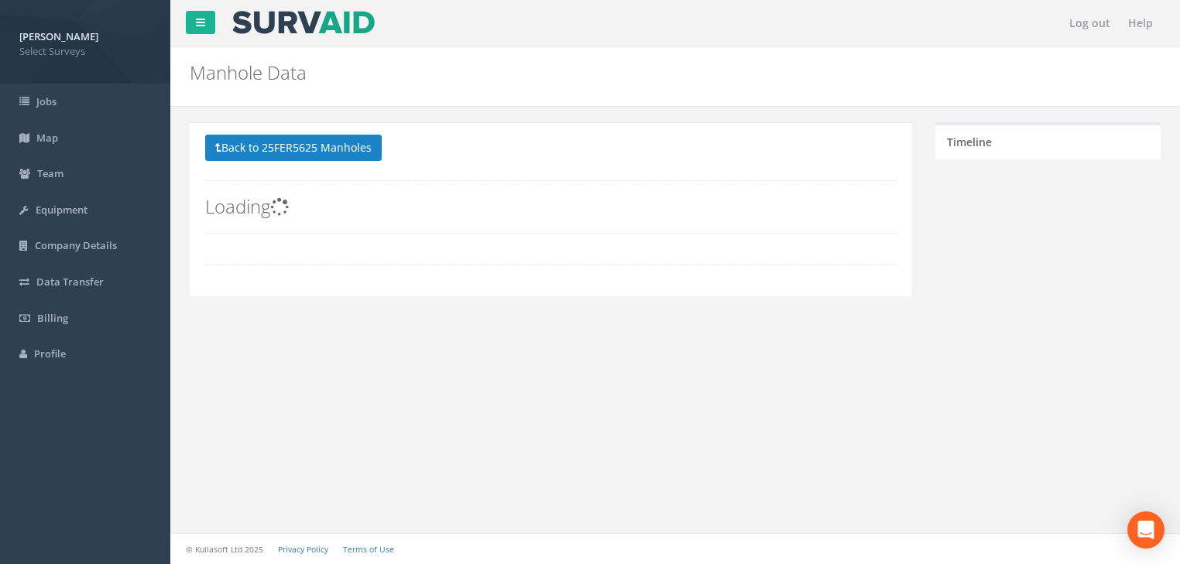
scroll to position [0, 0]
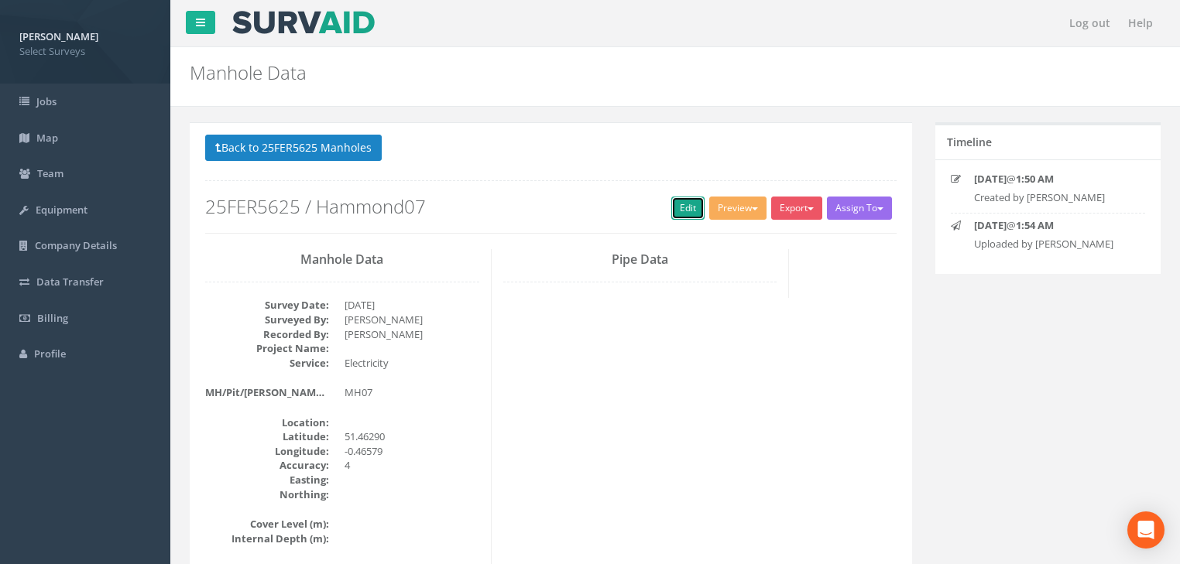
click at [675, 209] on link "Edit" at bounding box center [687, 208] width 33 height 23
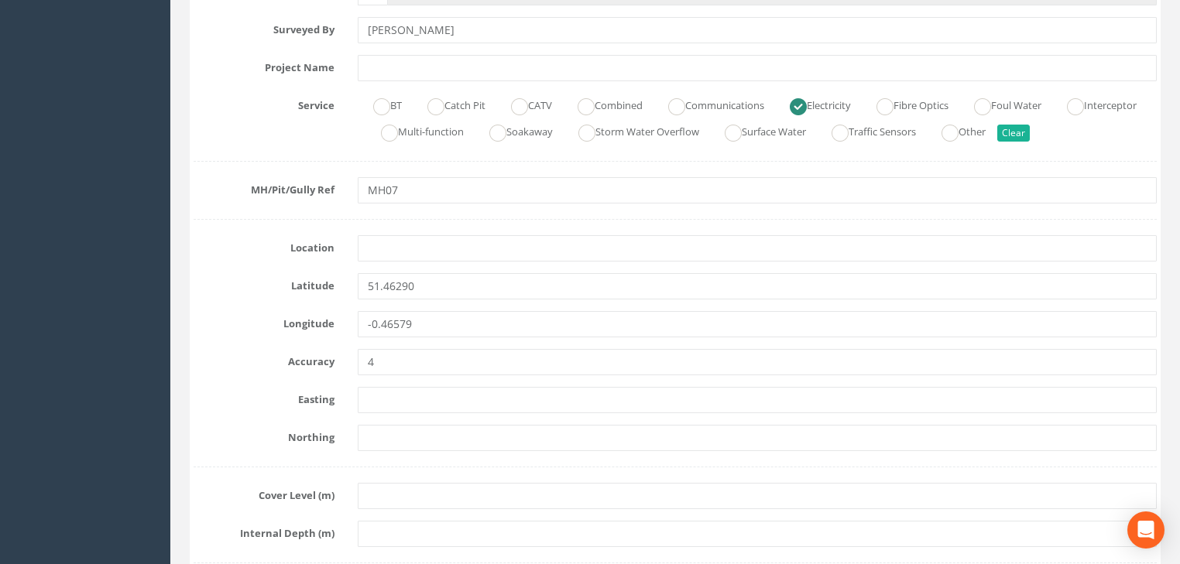
scroll to position [372, 0]
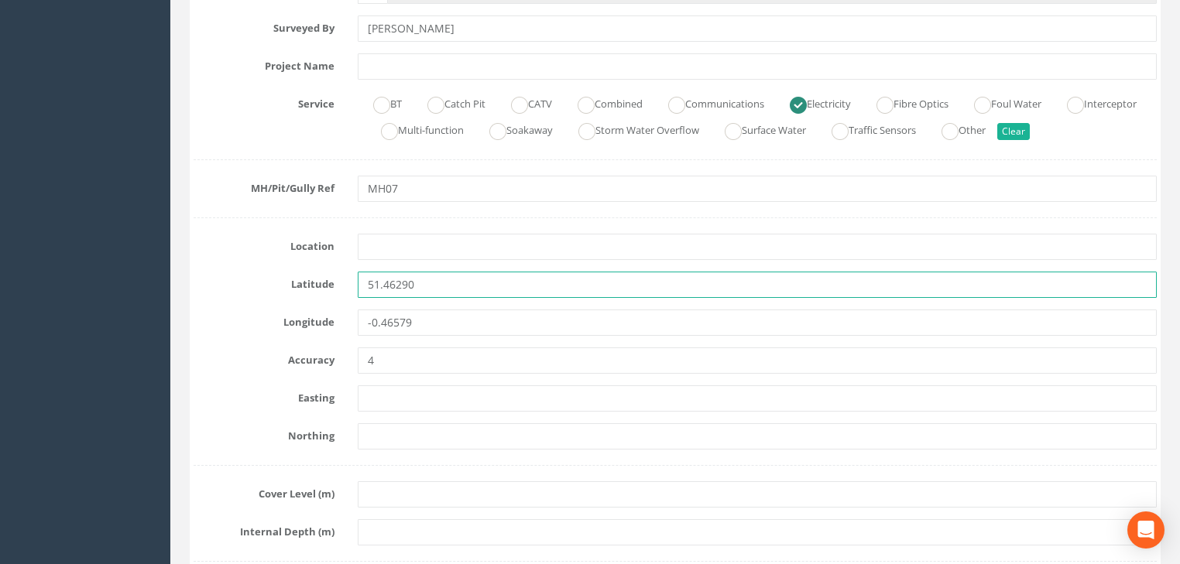
drag, startPoint x: 393, startPoint y: 286, endPoint x: 298, endPoint y: 295, distance: 94.8
click at [298, 295] on div "Latitude 51.46290" at bounding box center [675, 285] width 986 height 26
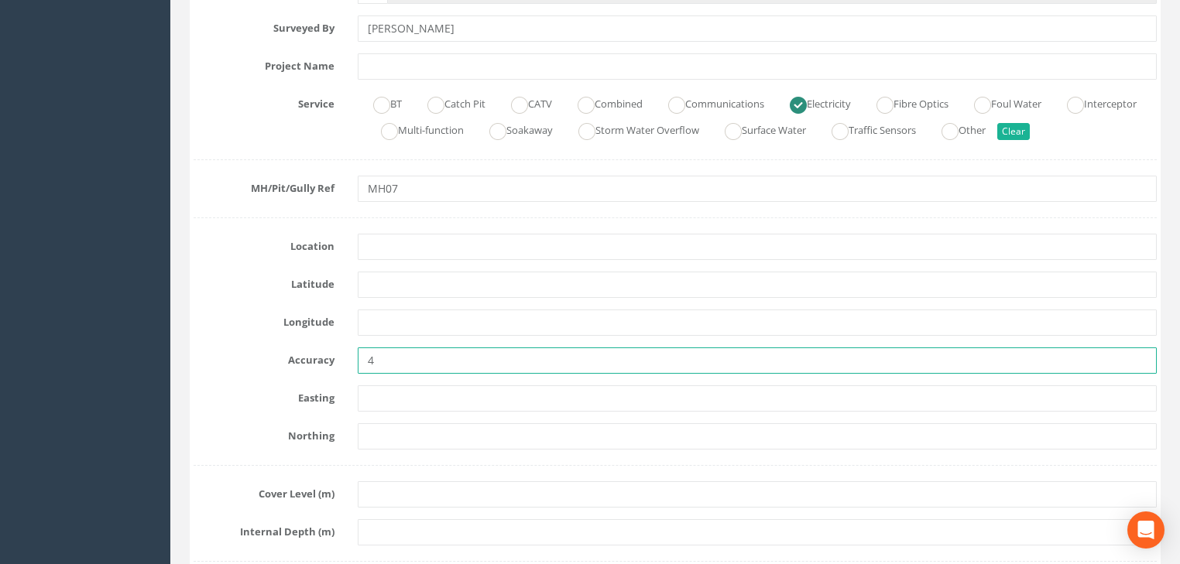
drag, startPoint x: 408, startPoint y: 359, endPoint x: 352, endPoint y: 372, distance: 57.1
click at [352, 372] on div "4" at bounding box center [757, 361] width 822 height 26
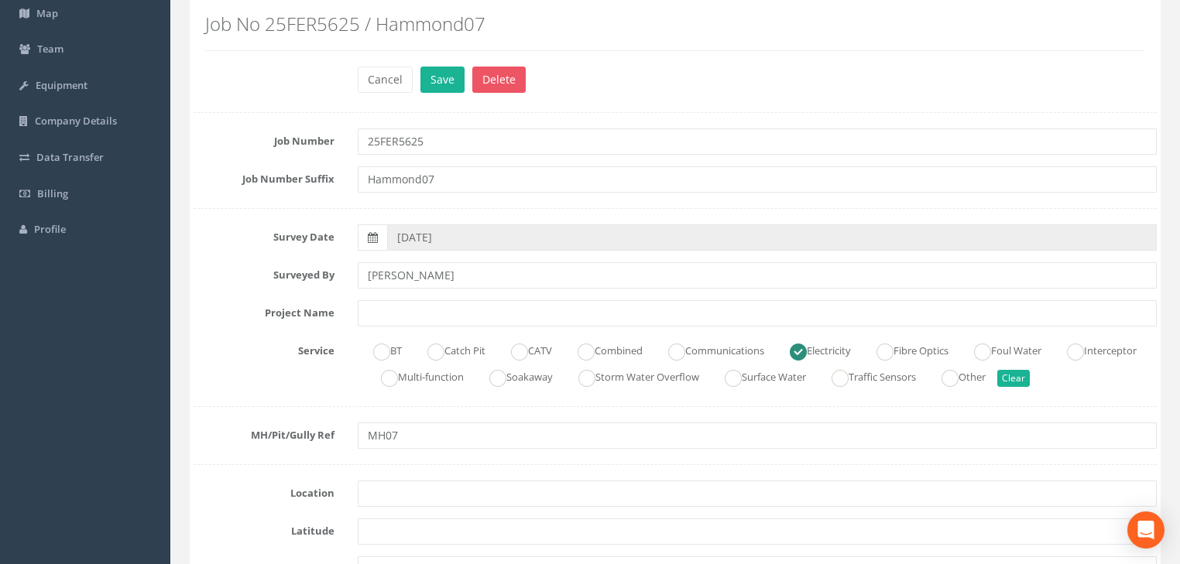
scroll to position [124, 0]
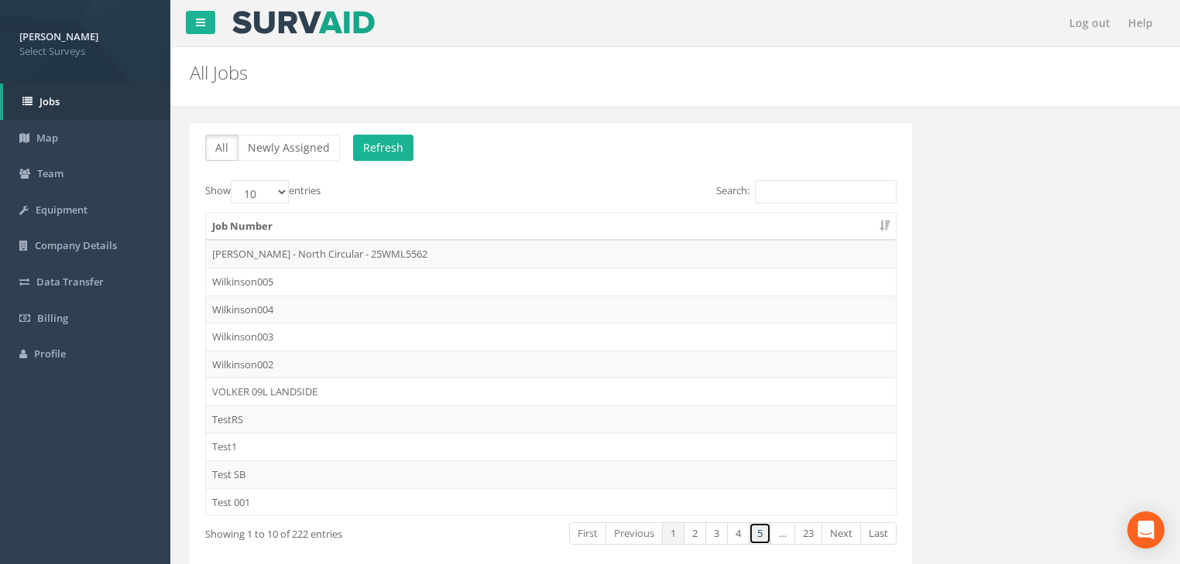
click at [763, 534] on link "5" at bounding box center [760, 534] width 22 height 22
click at [765, 533] on link "6" at bounding box center [760, 534] width 22 height 22
click at [765, 533] on link "7" at bounding box center [760, 534] width 22 height 22
click at [765, 533] on link "8" at bounding box center [760, 534] width 22 height 22
click at [765, 533] on link "10" at bounding box center [757, 534] width 28 height 22
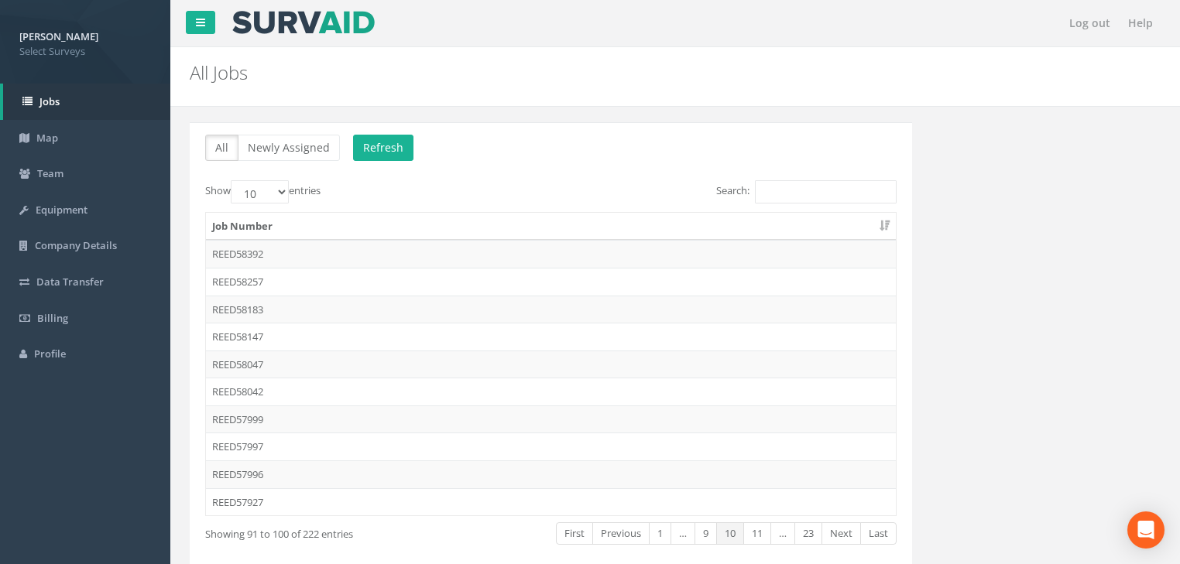
click at [765, 533] on link "11" at bounding box center [757, 534] width 28 height 22
click at [765, 533] on link "12" at bounding box center [757, 534] width 28 height 22
click at [765, 533] on link "13" at bounding box center [757, 534] width 28 height 22
click at [765, 533] on link "14" at bounding box center [757, 534] width 28 height 22
click at [765, 533] on link "16" at bounding box center [757, 534] width 28 height 22
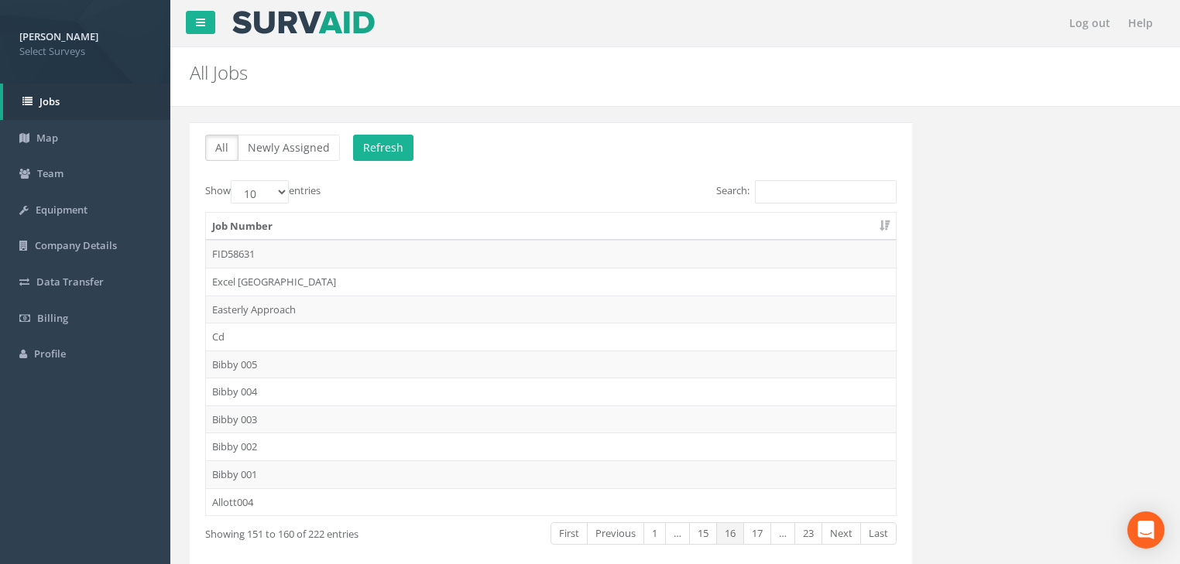
click at [765, 533] on link "17" at bounding box center [757, 534] width 28 height 22
click at [765, 533] on link "18" at bounding box center [757, 534] width 28 height 22
click at [765, 533] on link "19" at bounding box center [757, 534] width 28 height 22
click at [734, 533] on link "19" at bounding box center [730, 534] width 28 height 22
click at [689, 533] on link "18" at bounding box center [703, 534] width 28 height 22
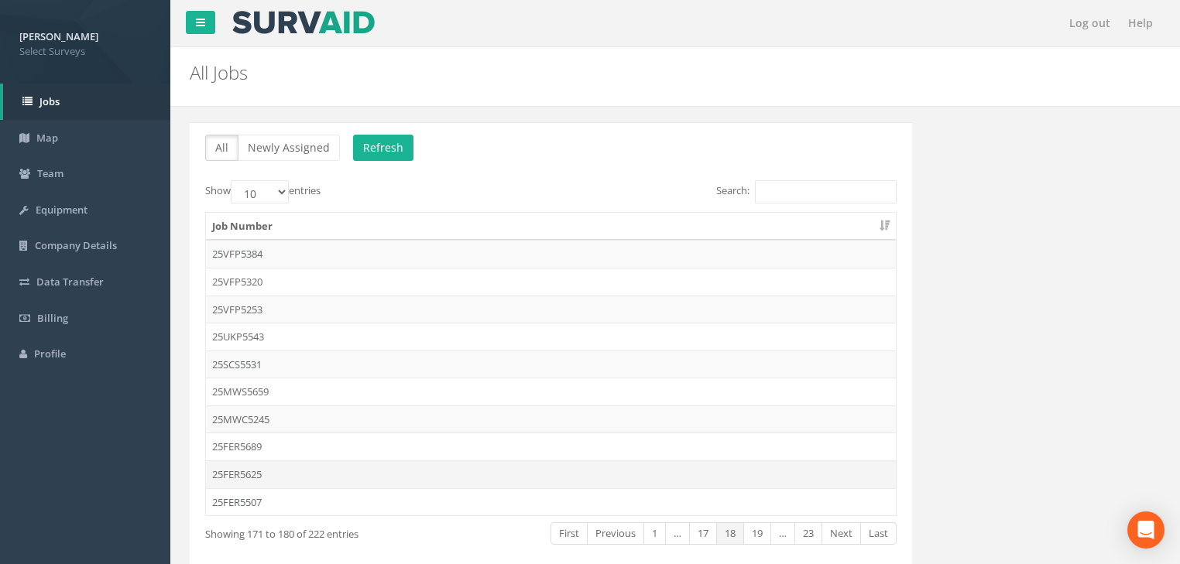
click at [259, 472] on td "25FER5625" at bounding box center [551, 475] width 690 height 28
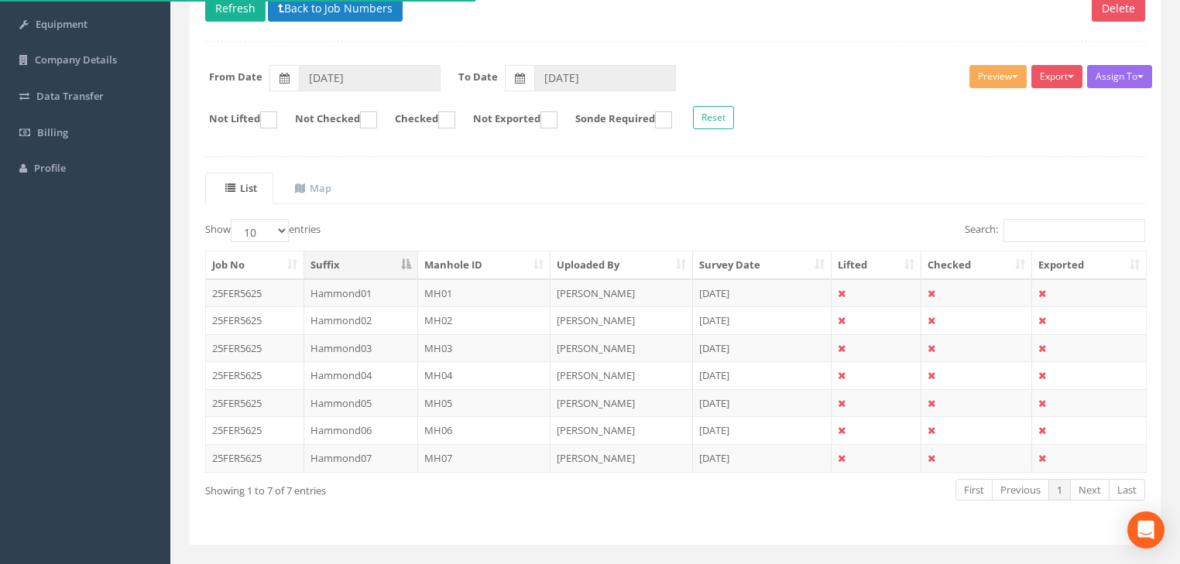
scroll to position [213, 0]
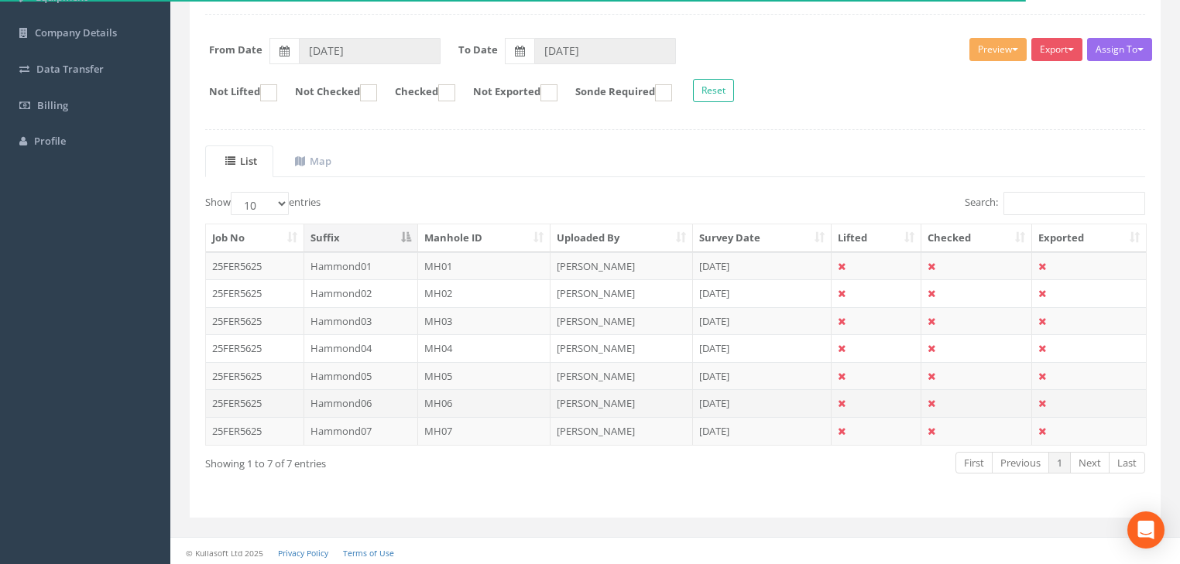
click at [365, 403] on td "Hammond06" at bounding box center [361, 403] width 114 height 28
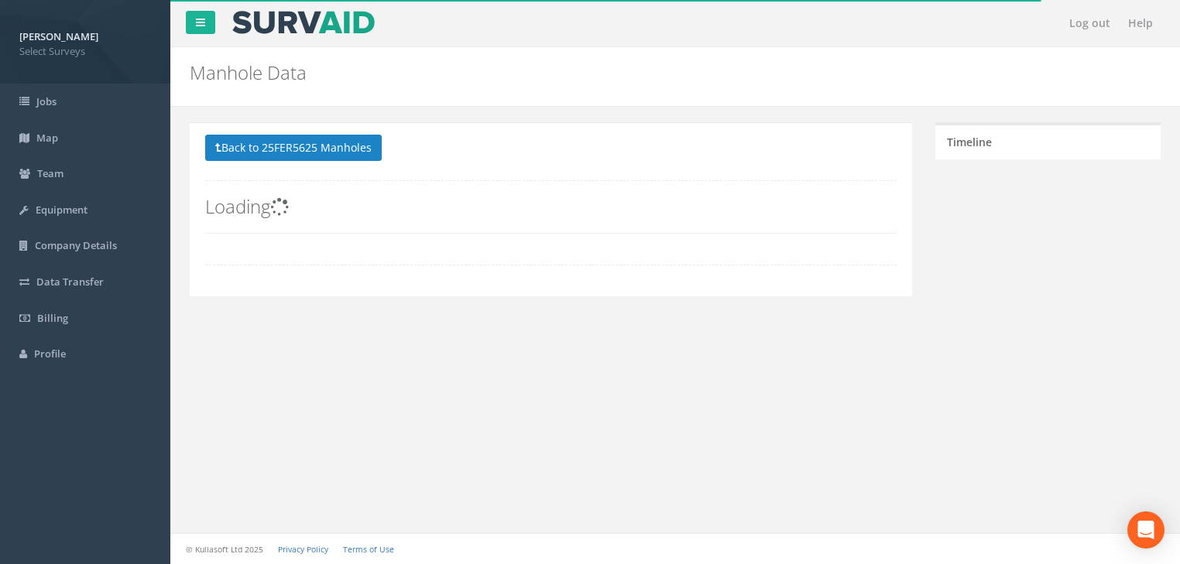
scroll to position [0, 0]
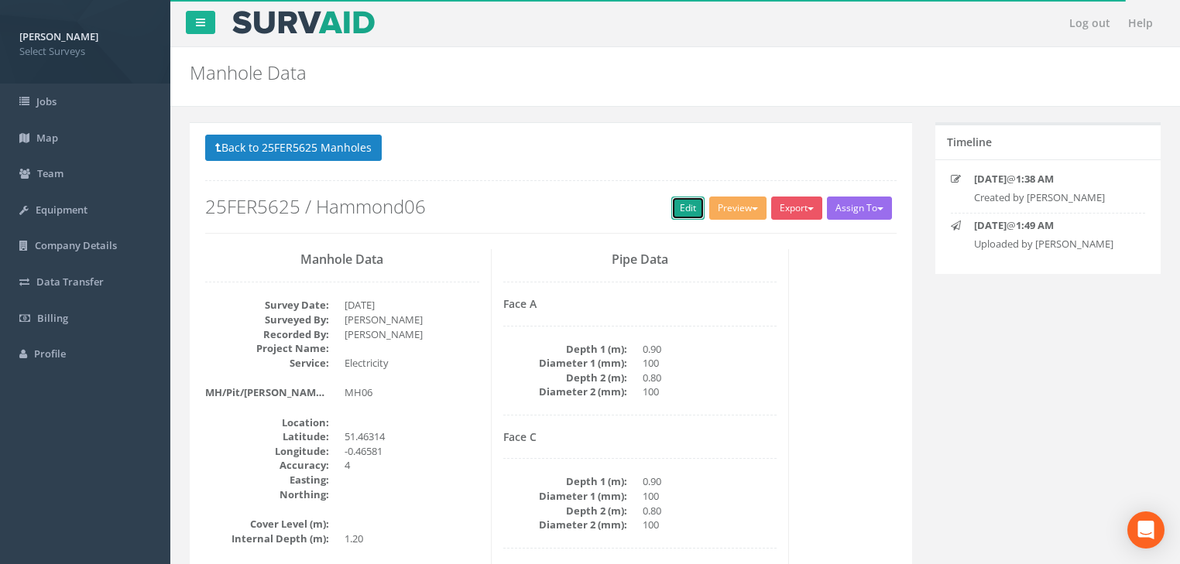
click at [675, 212] on link "Edit" at bounding box center [687, 208] width 33 height 23
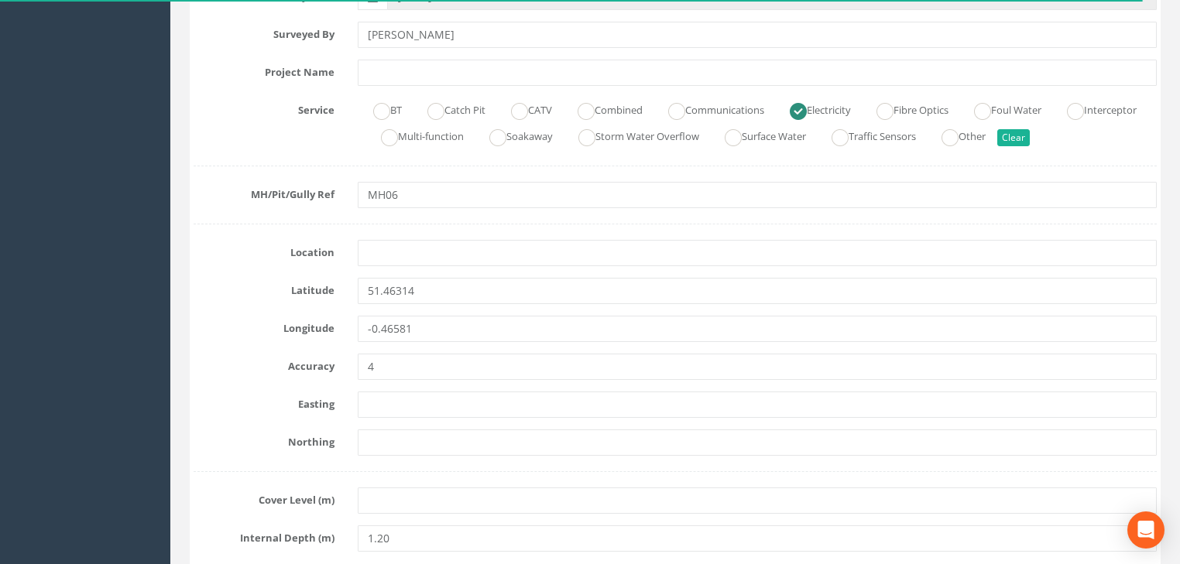
scroll to position [372, 0]
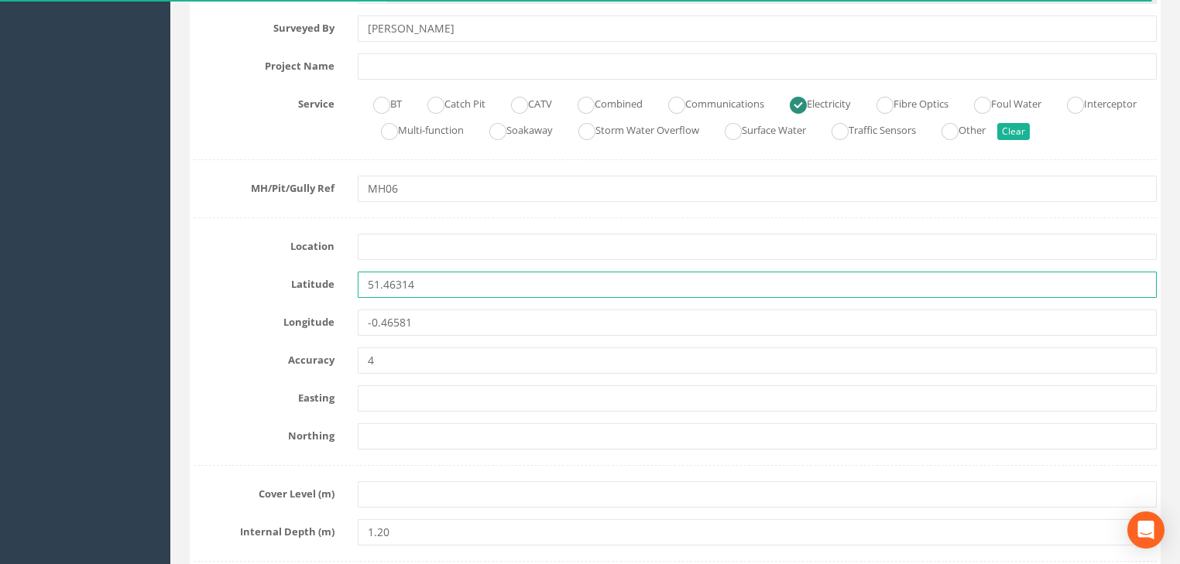
drag, startPoint x: 430, startPoint y: 277, endPoint x: 364, endPoint y: 284, distance: 66.2
click at [366, 282] on input "51.46314" at bounding box center [757, 285] width 799 height 26
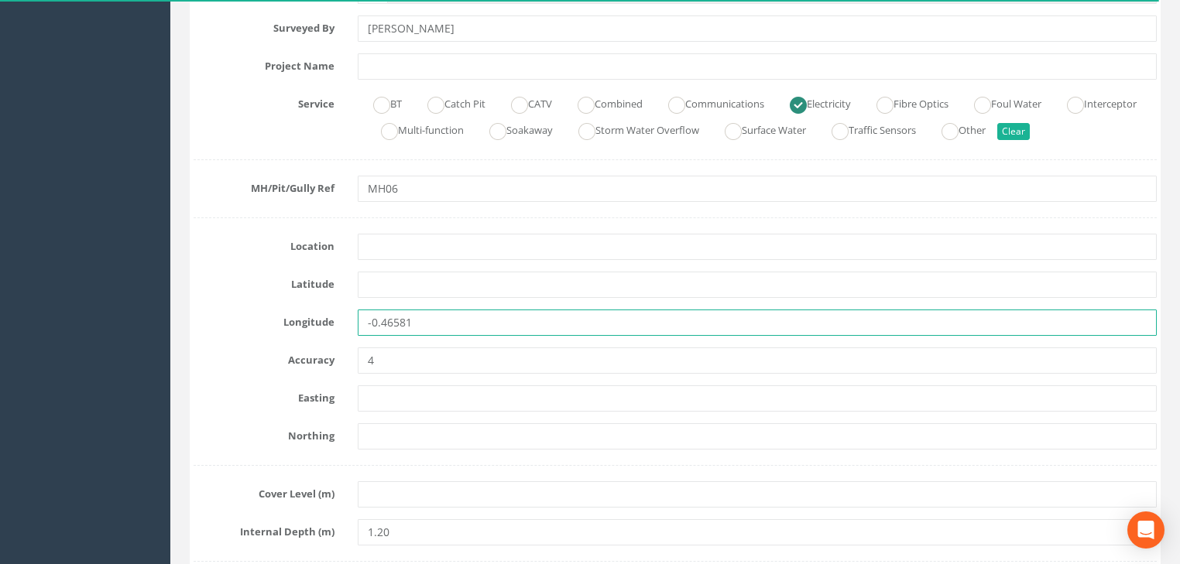
drag, startPoint x: 426, startPoint y: 325, endPoint x: 362, endPoint y: 333, distance: 64.0
click at [362, 332] on input "-0.46581" at bounding box center [757, 323] width 799 height 26
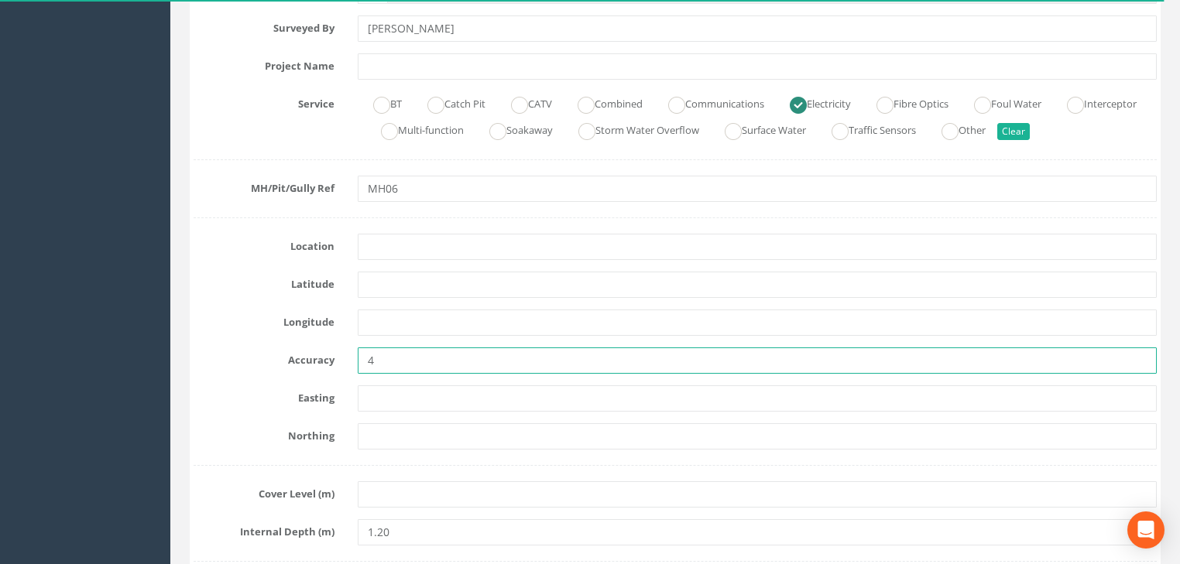
click at [365, 367] on input "4" at bounding box center [757, 361] width 799 height 26
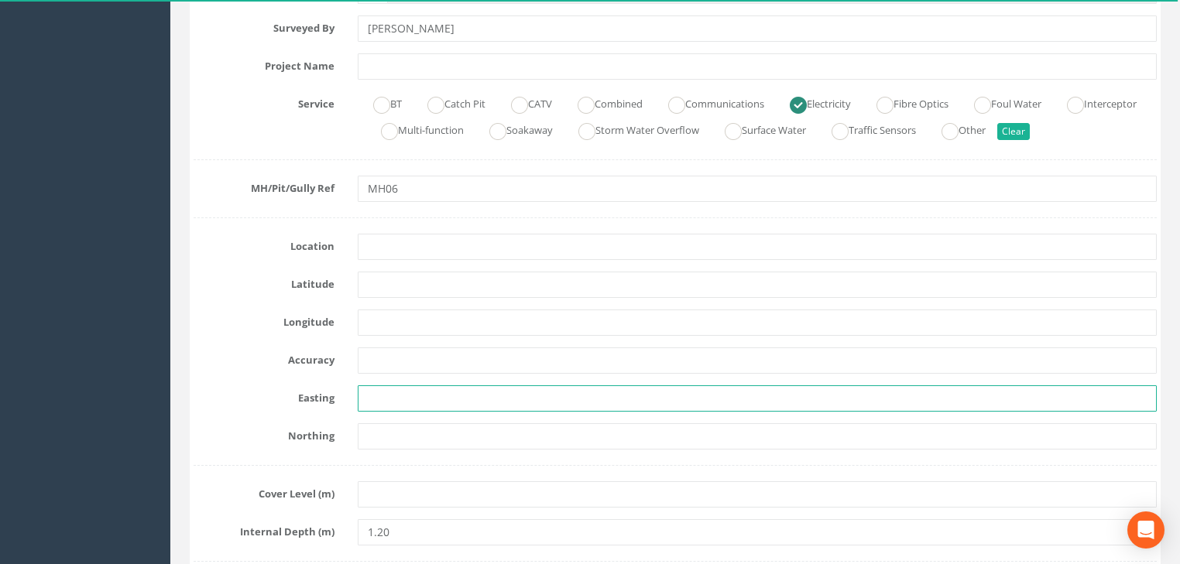
click at [440, 390] on input "text" at bounding box center [757, 399] width 799 height 26
paste input "6454.265"
type input "6454.265"
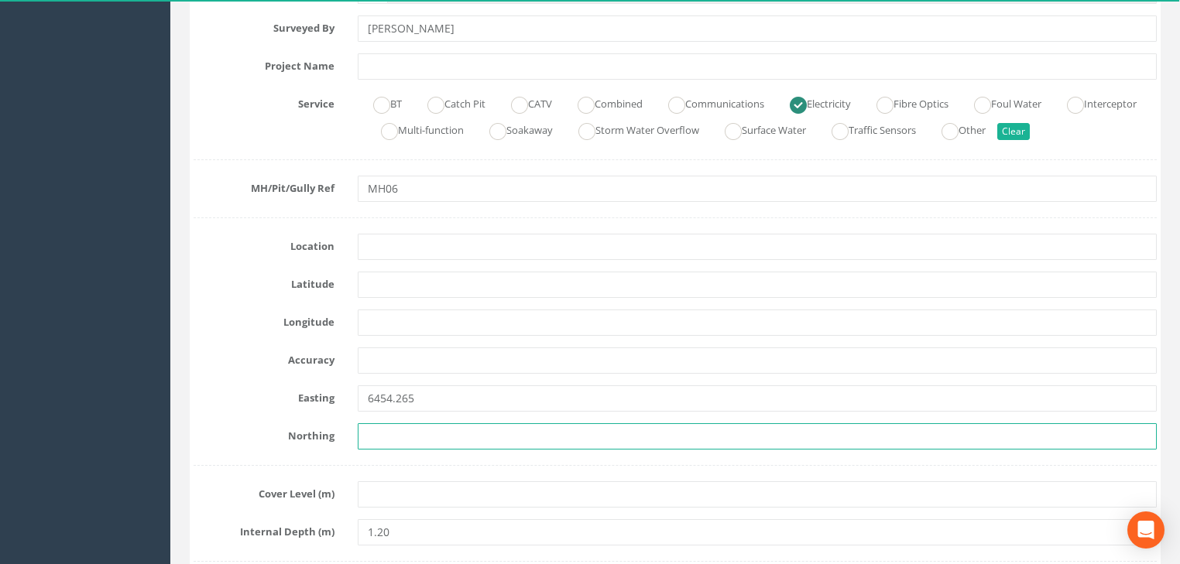
click at [457, 430] on input "text" at bounding box center [757, 437] width 799 height 26
paste input "4798.269"
type input "4798.269"
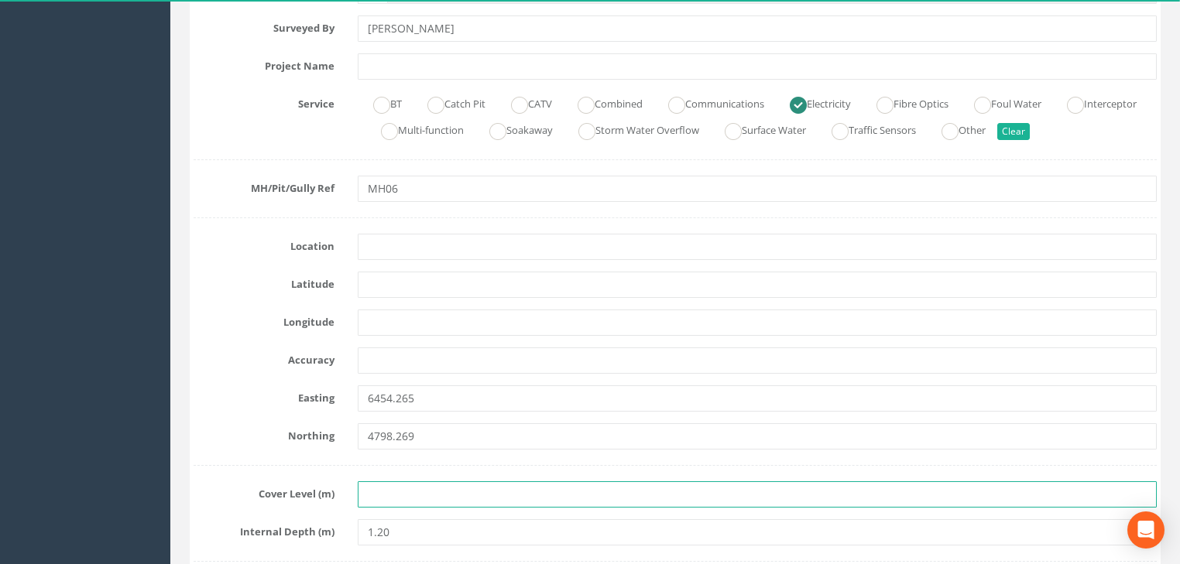
click at [424, 486] on input "text" at bounding box center [757, 495] width 799 height 26
paste input "23.410"
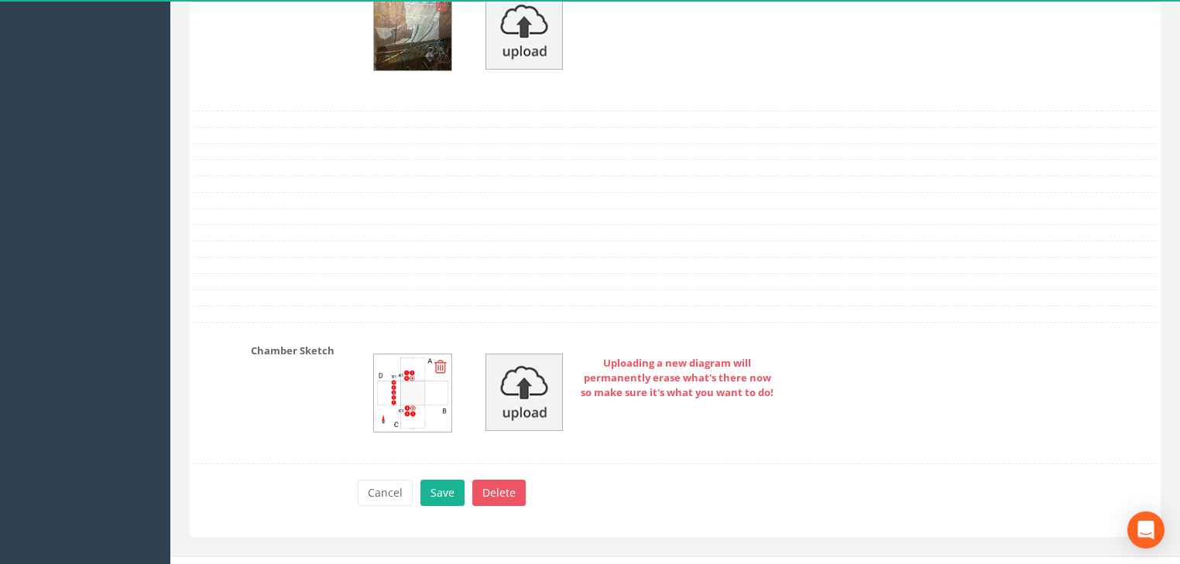
scroll to position [2878, 0]
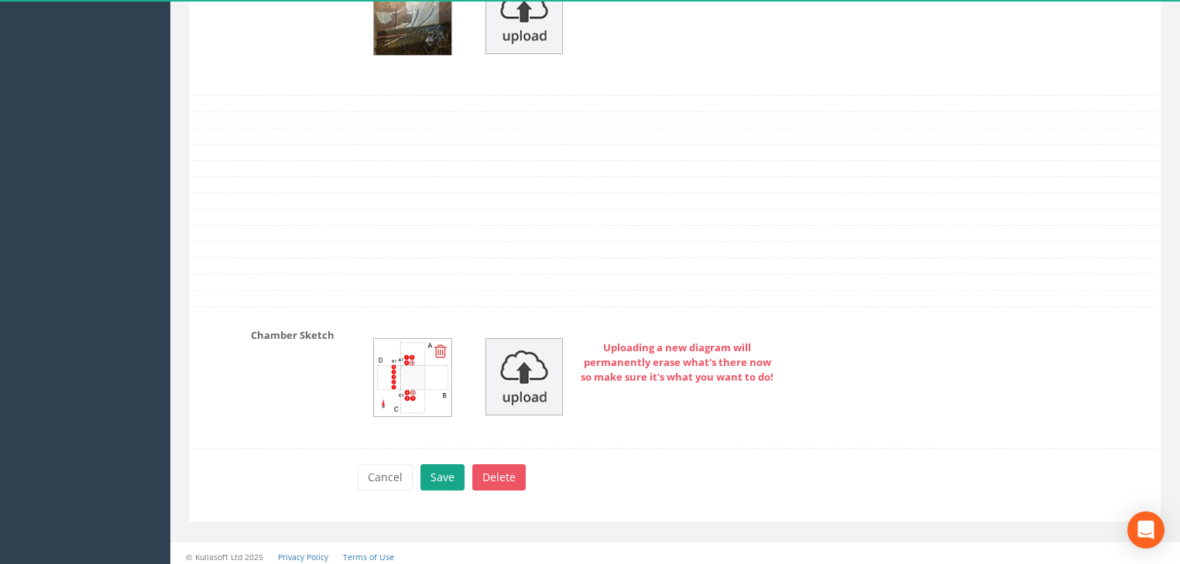
type input "23.410"
click at [458, 469] on button "Save" at bounding box center [442, 478] width 44 height 26
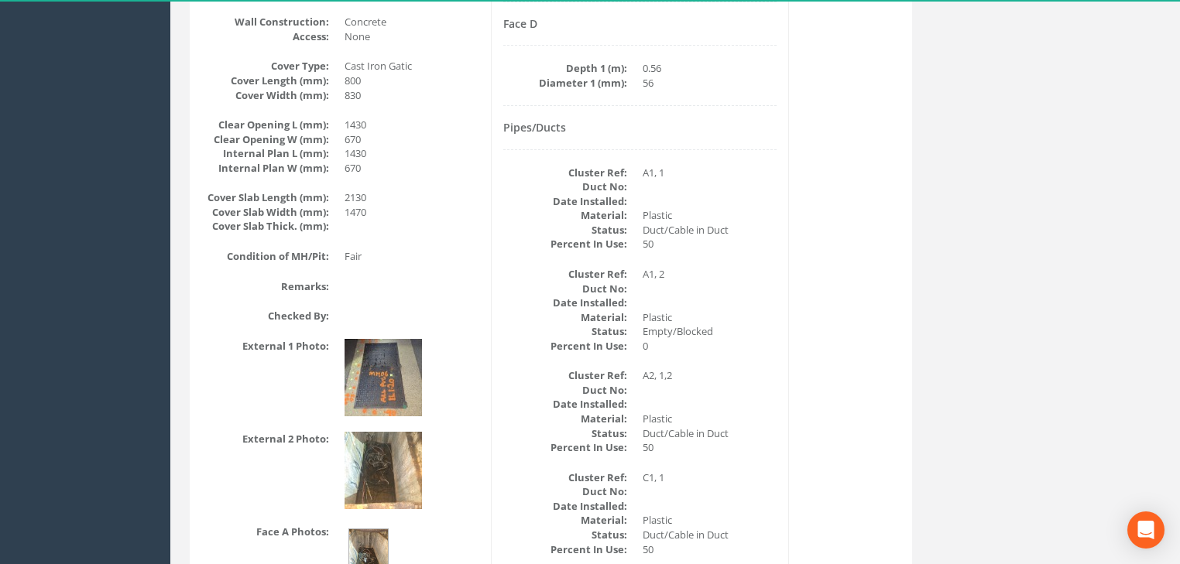
scroll to position [0, 0]
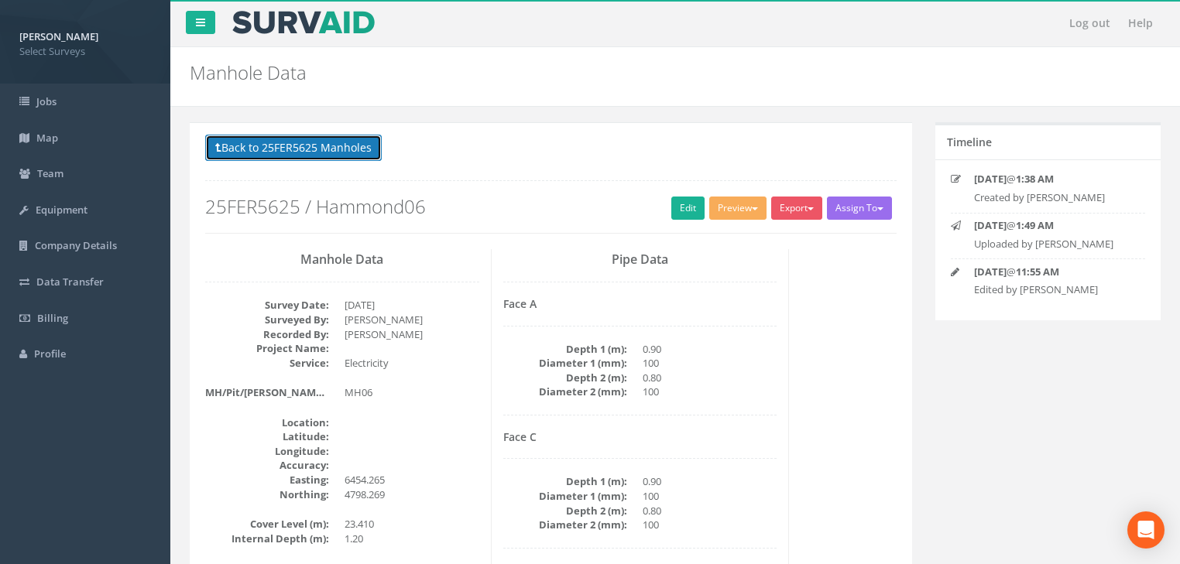
click at [360, 146] on button "Back to 25FER5625 Manholes" at bounding box center [293, 148] width 177 height 26
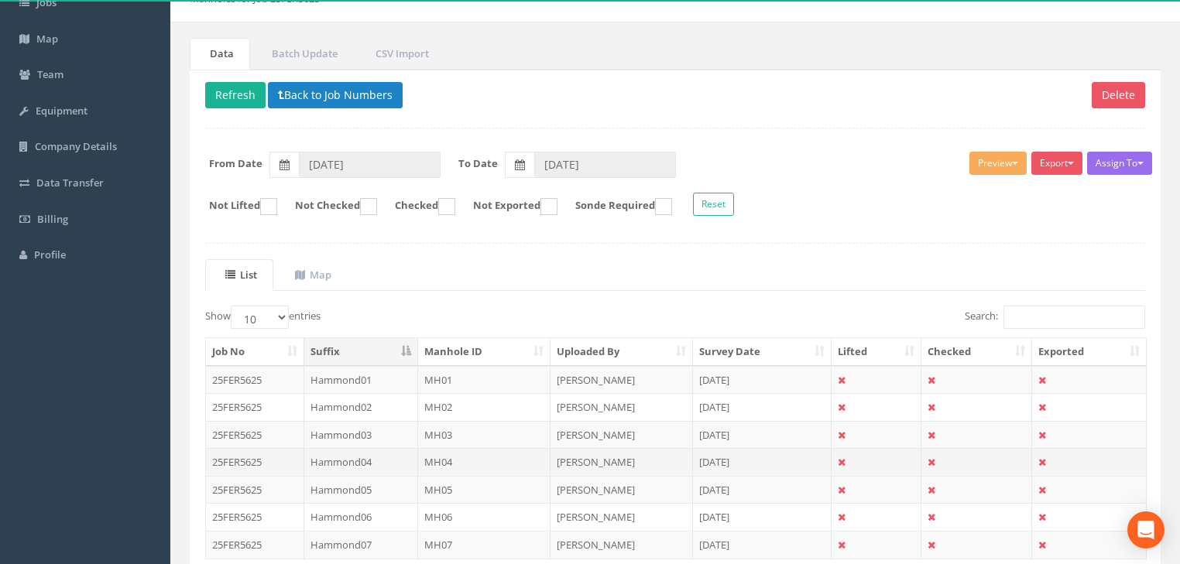
scroll to position [213, 0]
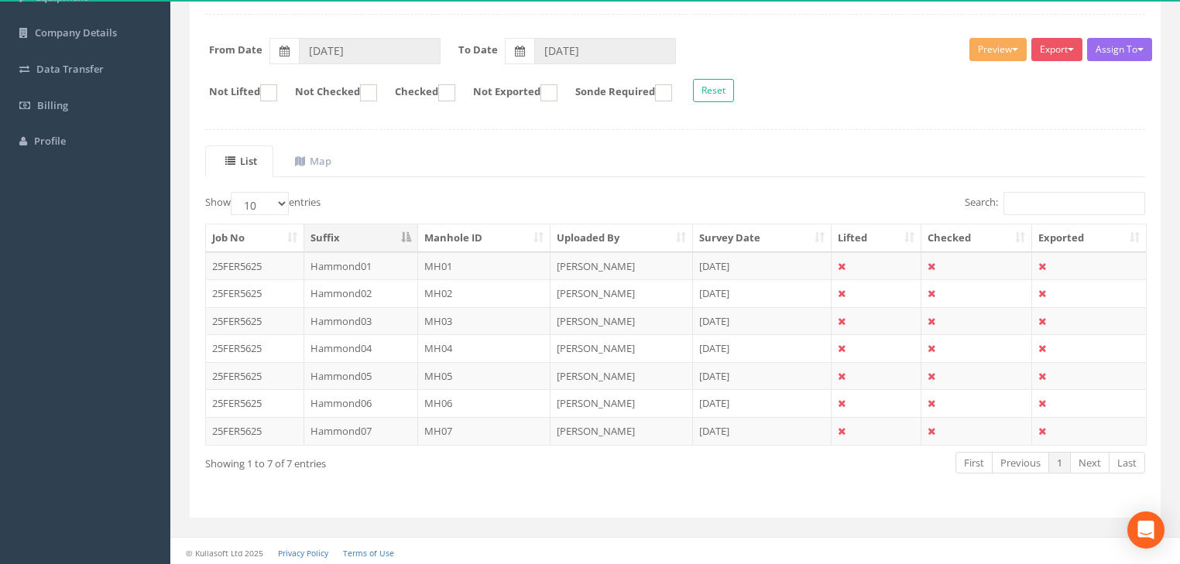
drag, startPoint x: 447, startPoint y: 424, endPoint x: 502, endPoint y: 427, distance: 55.1
click at [447, 424] on td "MH07" at bounding box center [484, 431] width 133 height 28
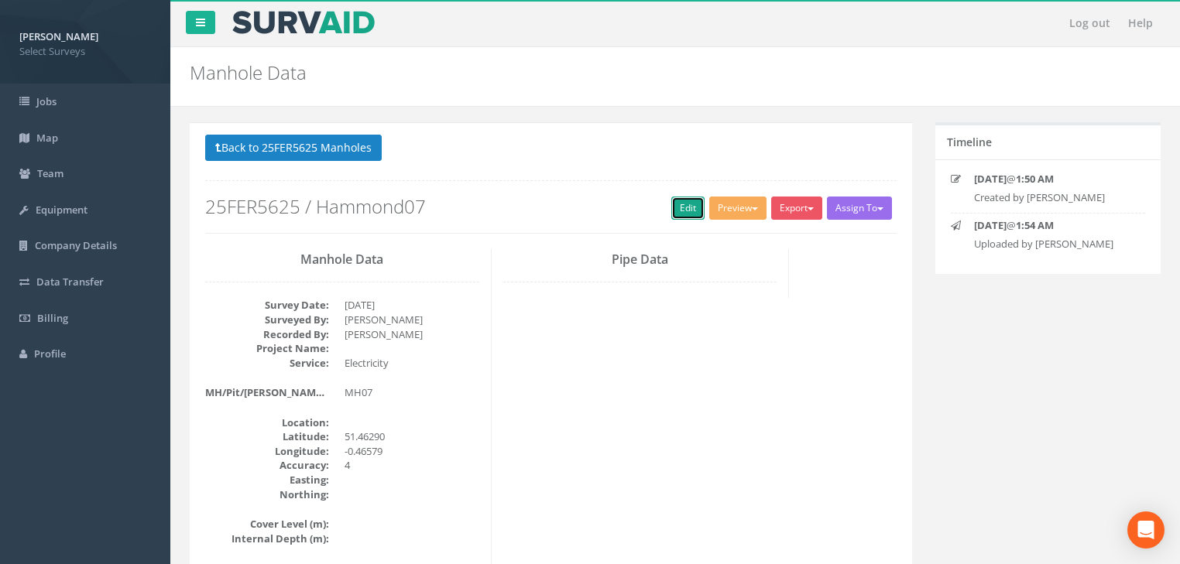
click at [688, 206] on link "Edit" at bounding box center [687, 208] width 33 height 23
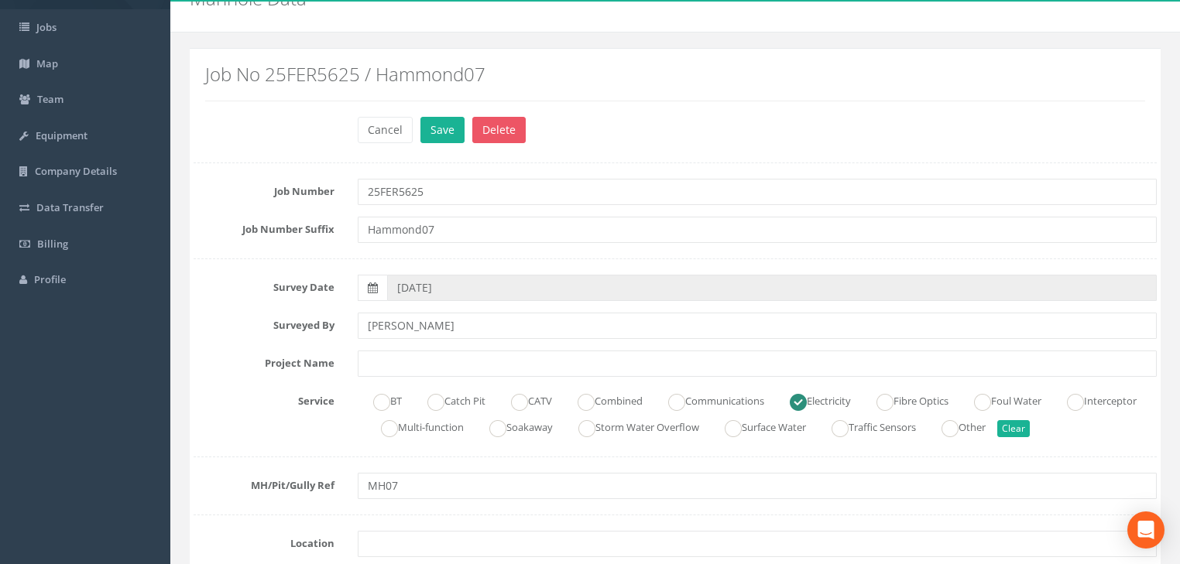
scroll to position [372, 0]
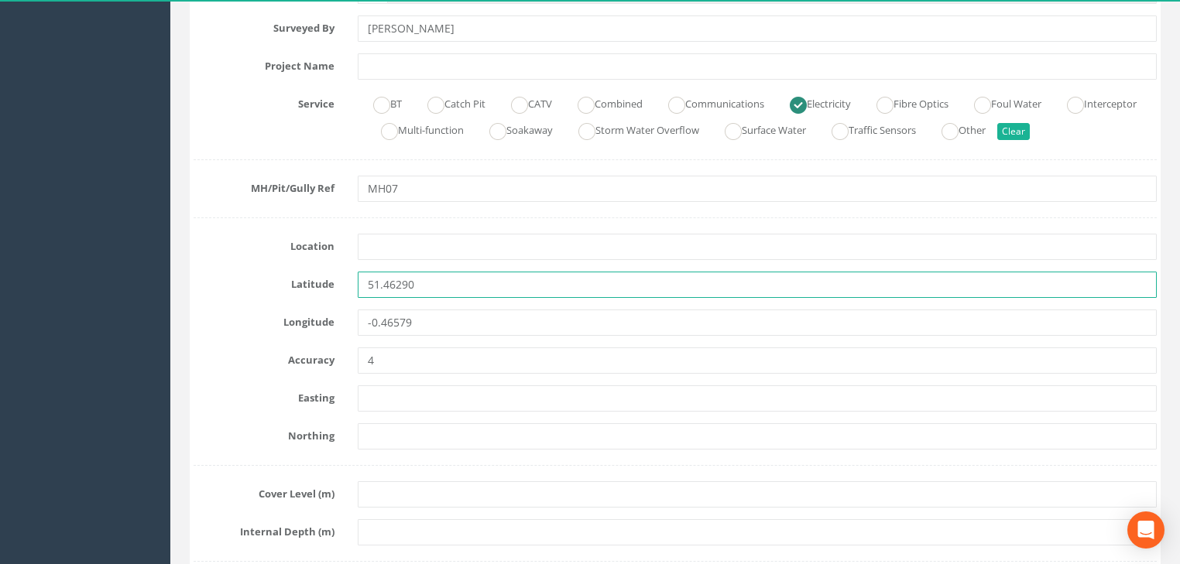
drag, startPoint x: 421, startPoint y: 287, endPoint x: 300, endPoint y: 314, distance: 123.8
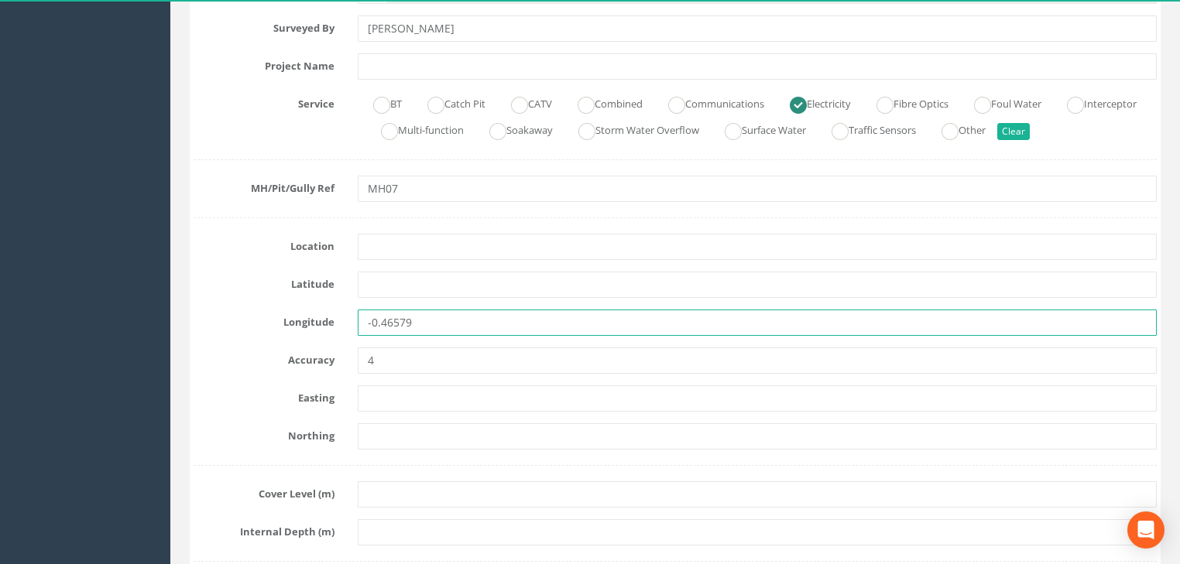
drag, startPoint x: 427, startPoint y: 317, endPoint x: 329, endPoint y: 334, distance: 99.8
click at [326, 331] on div "Longitude -0.46579" at bounding box center [675, 323] width 986 height 26
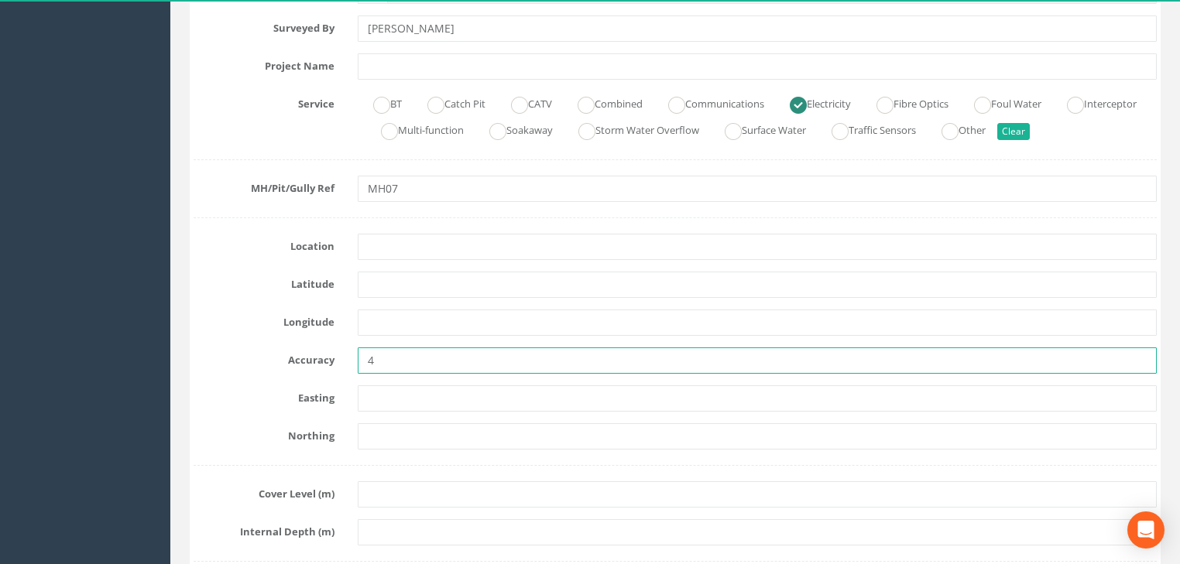
drag, startPoint x: 390, startPoint y: 358, endPoint x: 346, endPoint y: 372, distance: 46.5
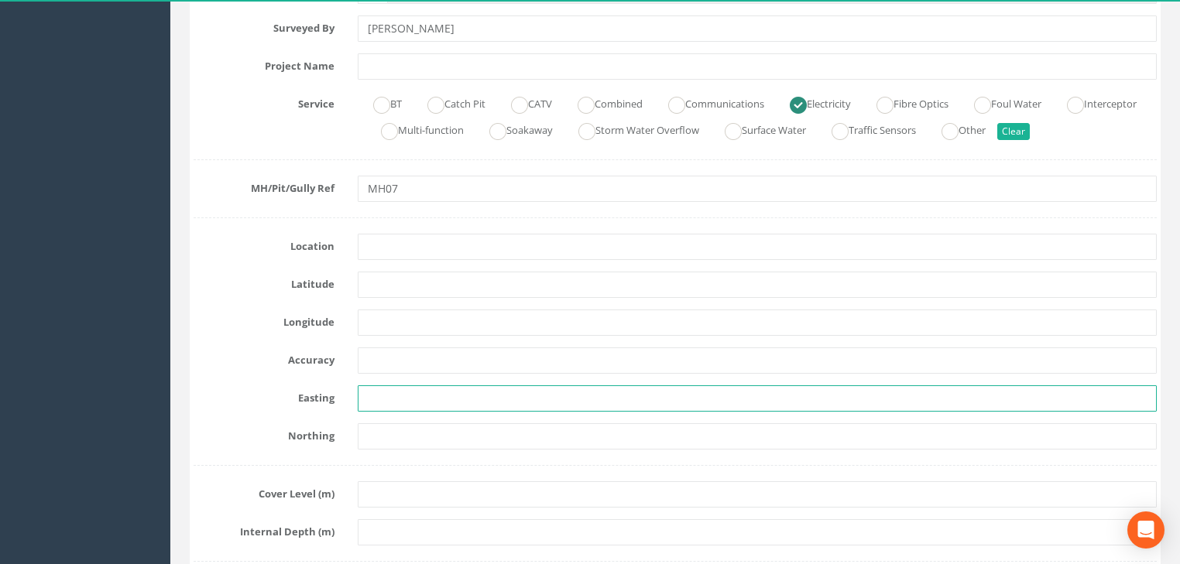
click at [390, 403] on input "text" at bounding box center [757, 399] width 799 height 26
paste input "6454.529"
type input "6454.529"
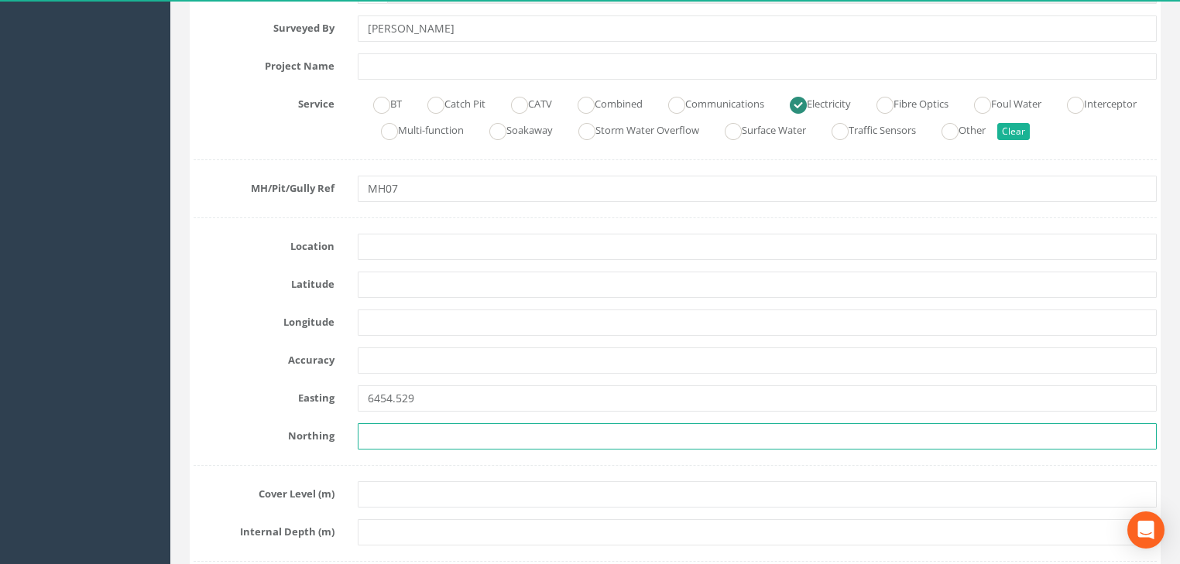
click at [365, 431] on input "text" at bounding box center [757, 437] width 799 height 26
paste input "4780.405"
type input "4780.405"
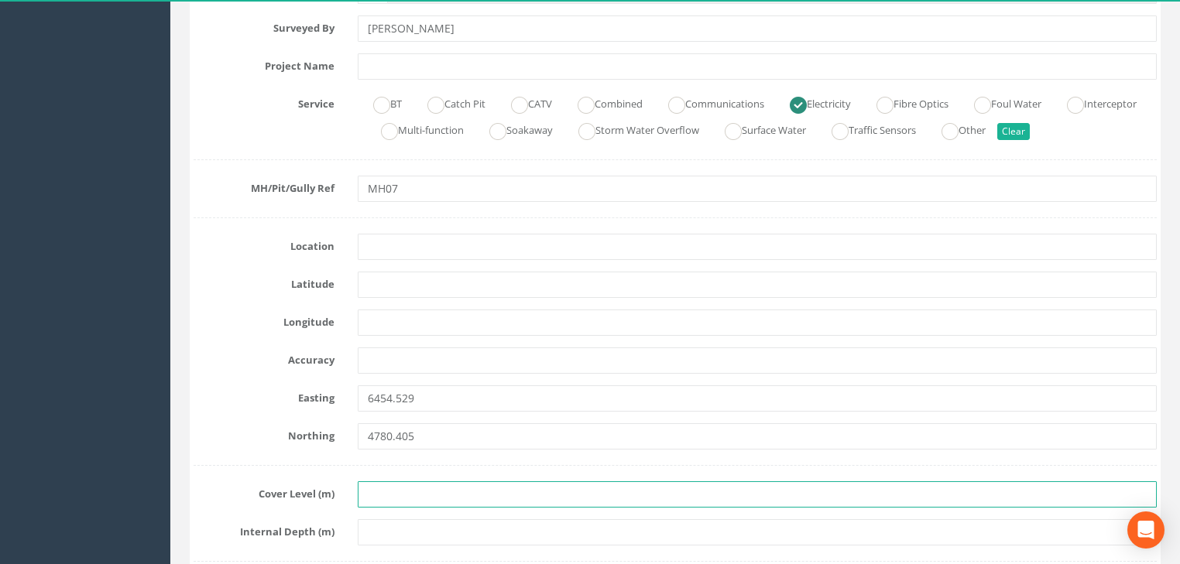
click at [393, 493] on input "text" at bounding box center [757, 495] width 799 height 26
paste input "23.128"
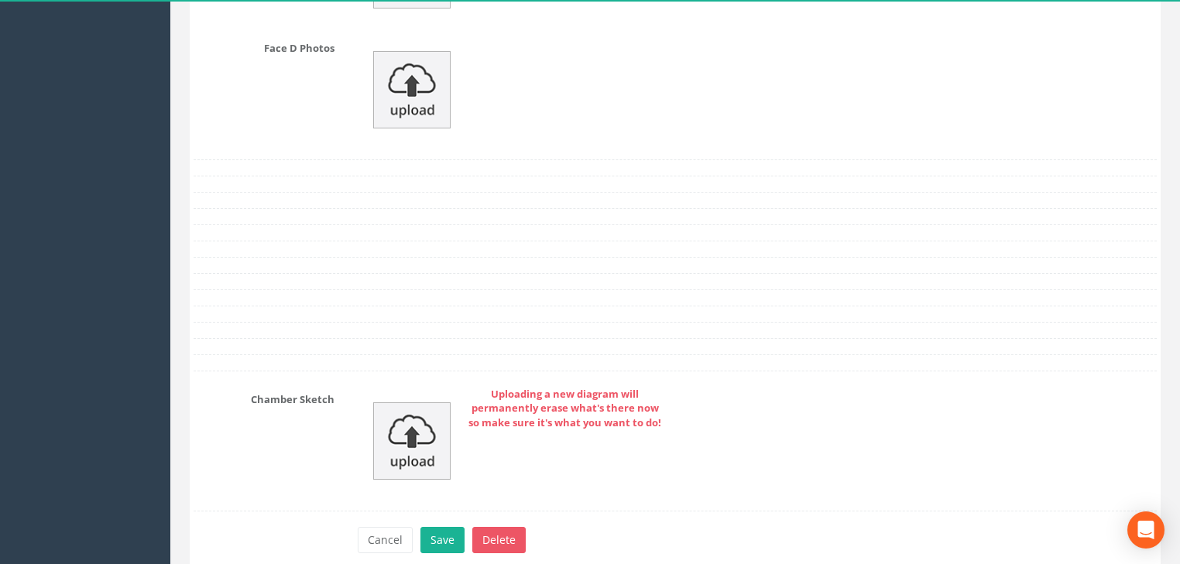
scroll to position [2568, 0]
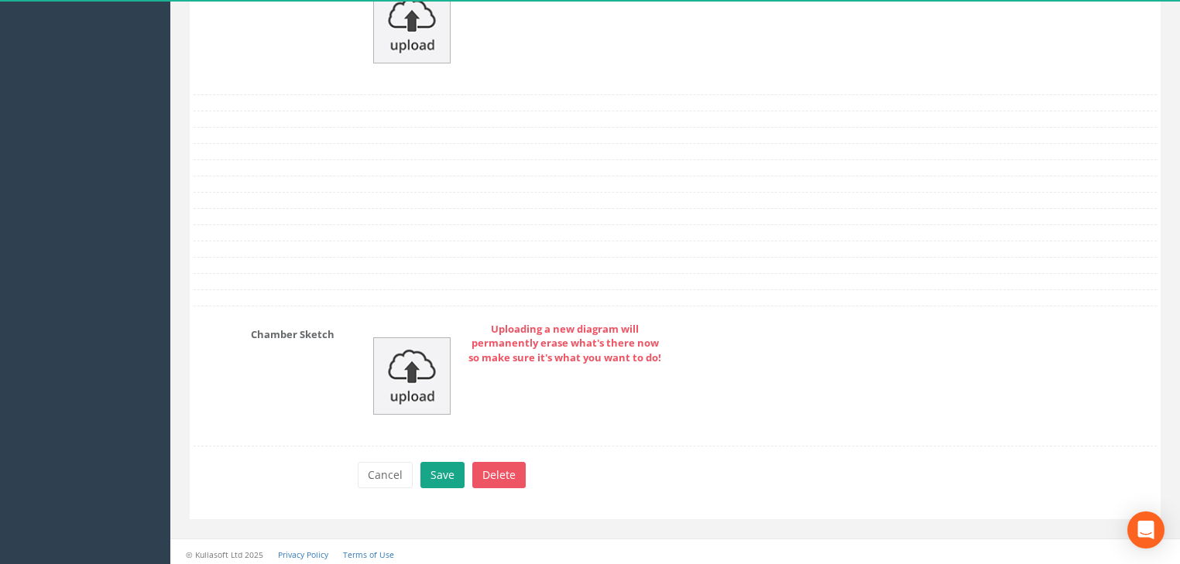
type input "23.128"
click at [440, 470] on button "Save" at bounding box center [442, 475] width 44 height 26
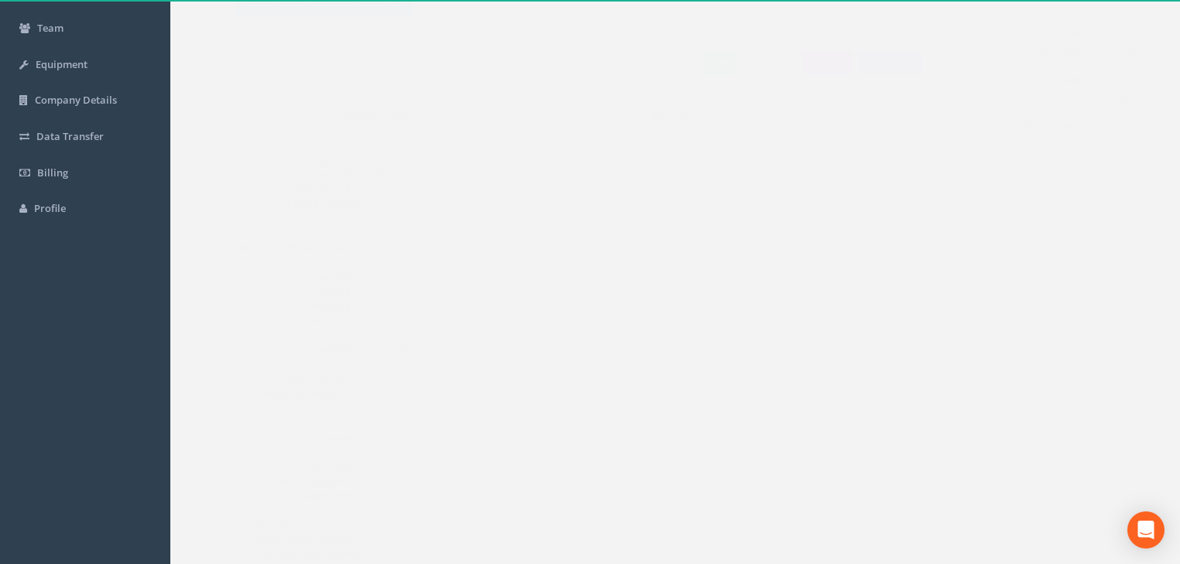
scroll to position [0, 0]
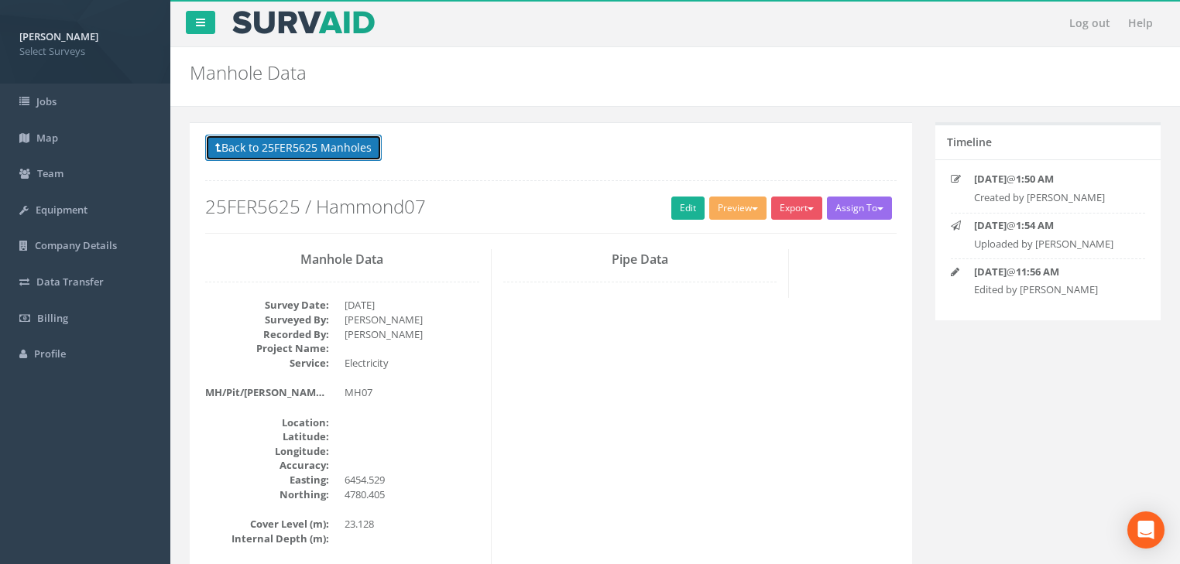
click at [286, 145] on button "Back to 25FER5625 Manholes" at bounding box center [293, 148] width 177 height 26
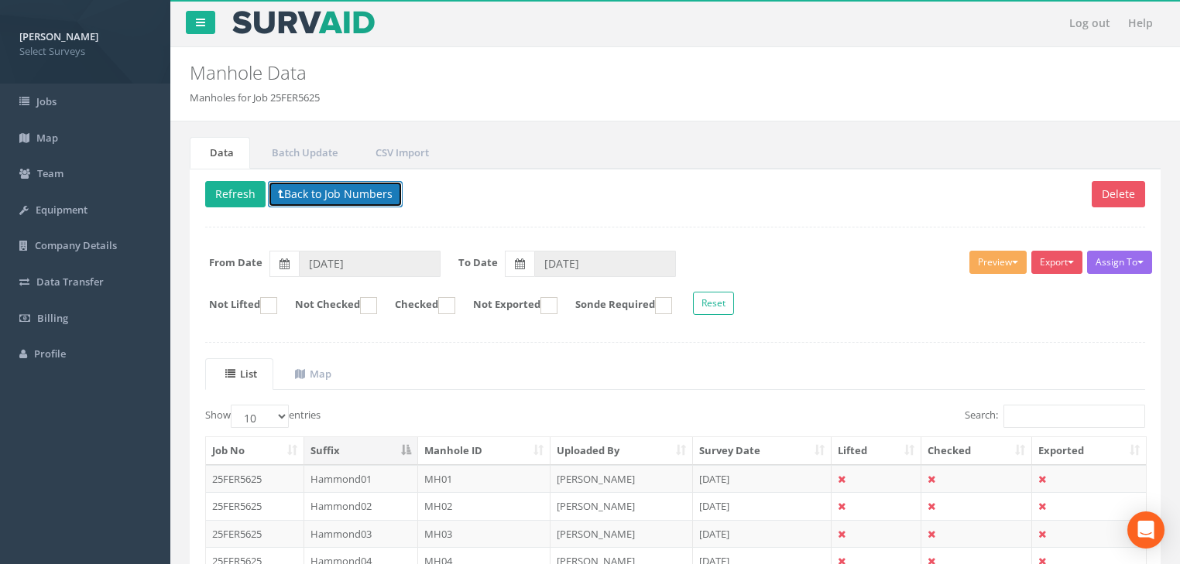
click at [279, 187] on span at bounding box center [281, 194] width 6 height 15
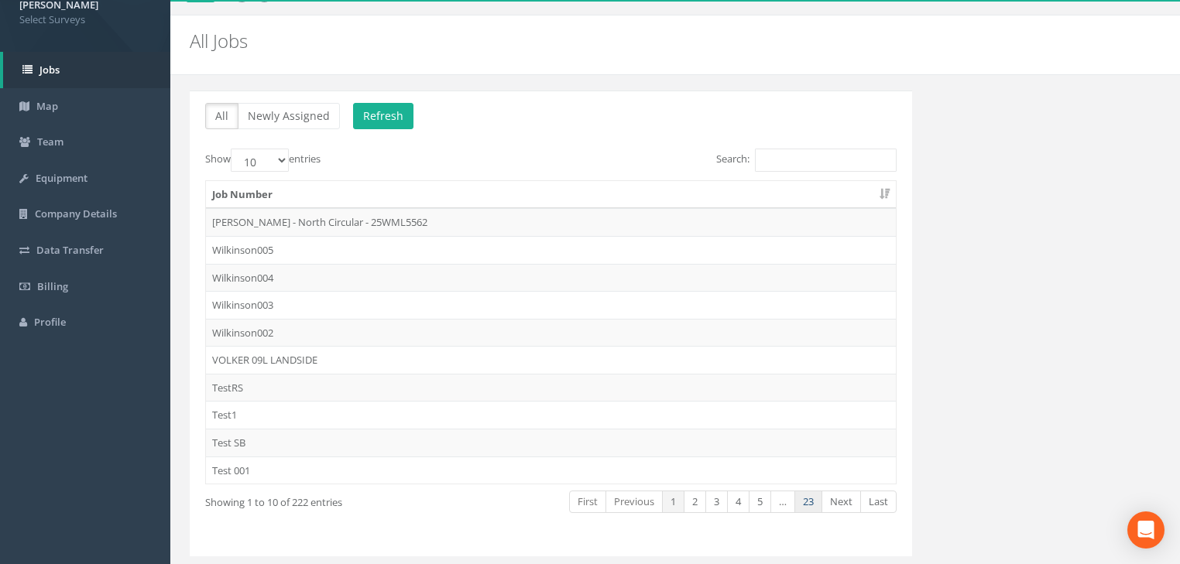
scroll to position [9, 0]
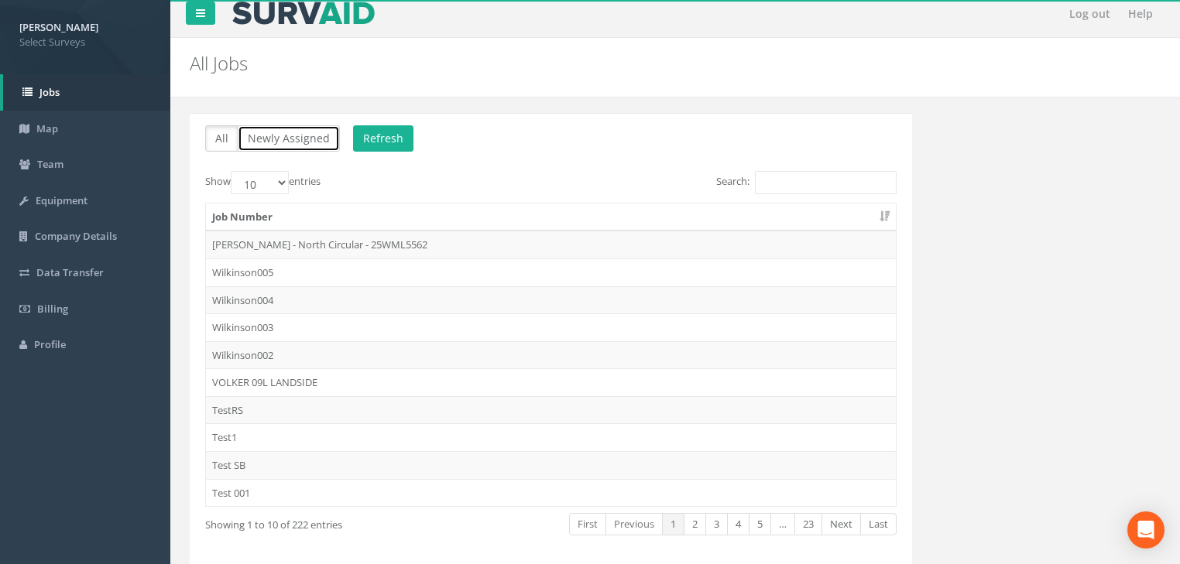
click at [273, 138] on button "Newly Assigned" at bounding box center [289, 138] width 102 height 26
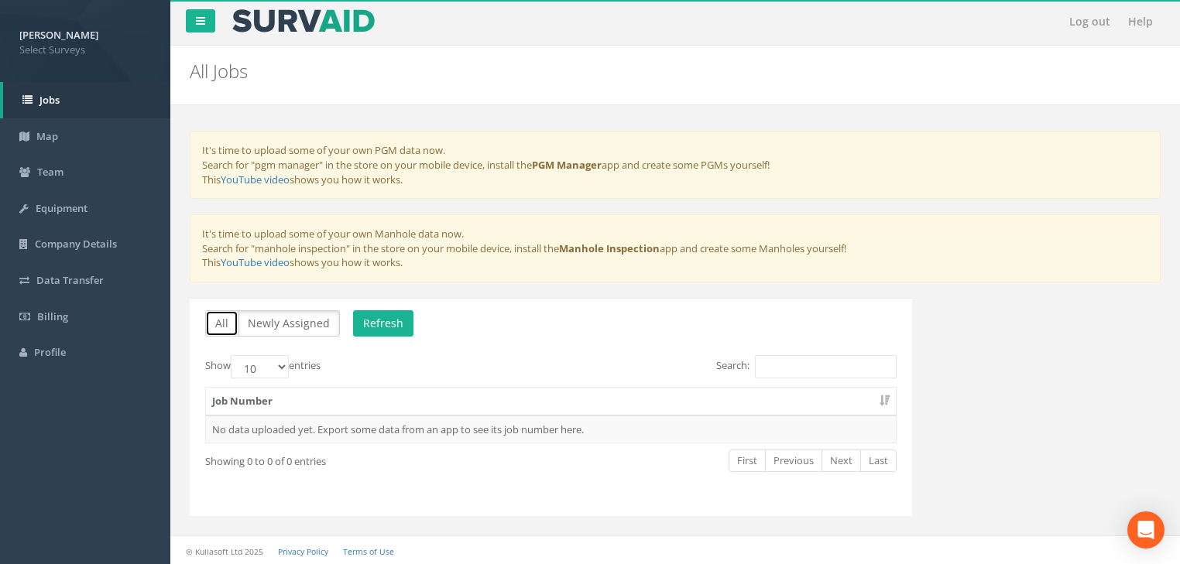
click at [223, 322] on button "All" at bounding box center [221, 323] width 33 height 26
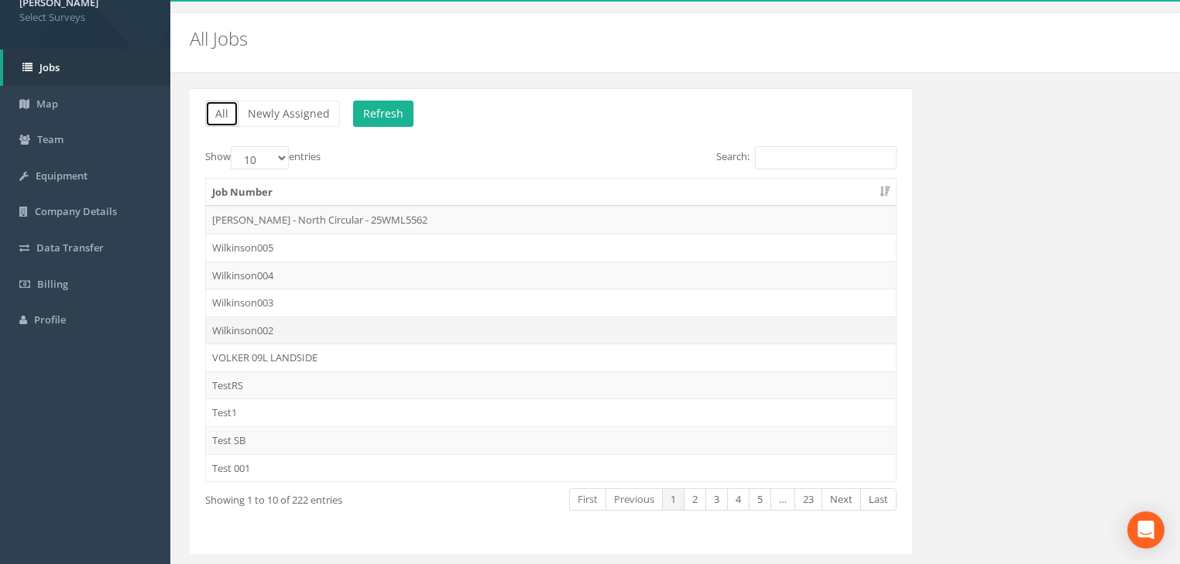
scroll to position [63, 0]
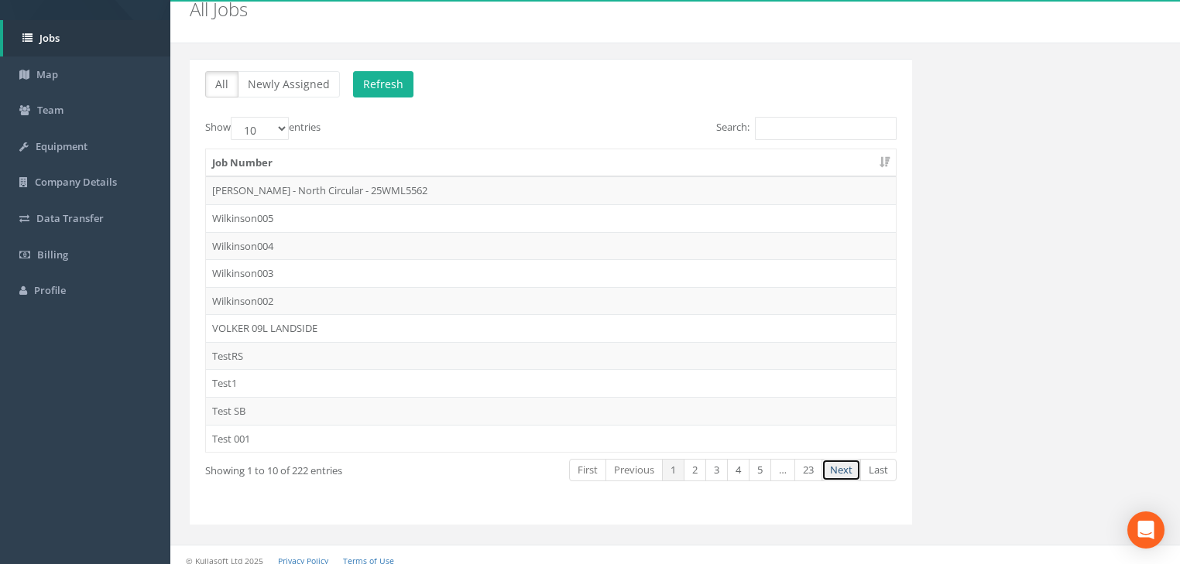
click at [845, 469] on link "Next" at bounding box center [841, 470] width 39 height 22
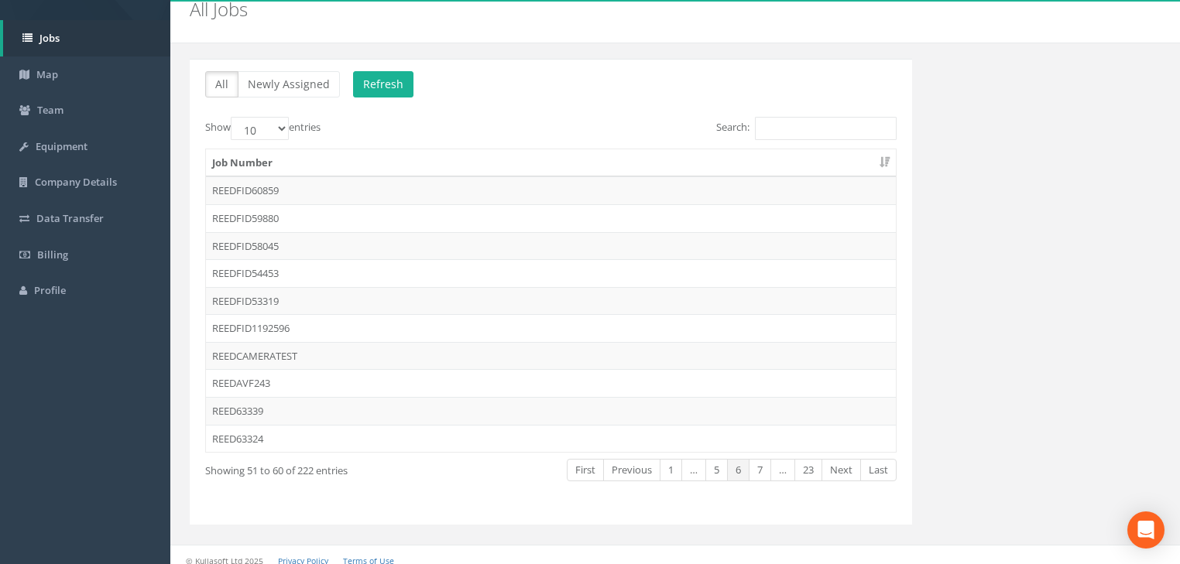
click at [845, 469] on link "Next" at bounding box center [841, 470] width 39 height 22
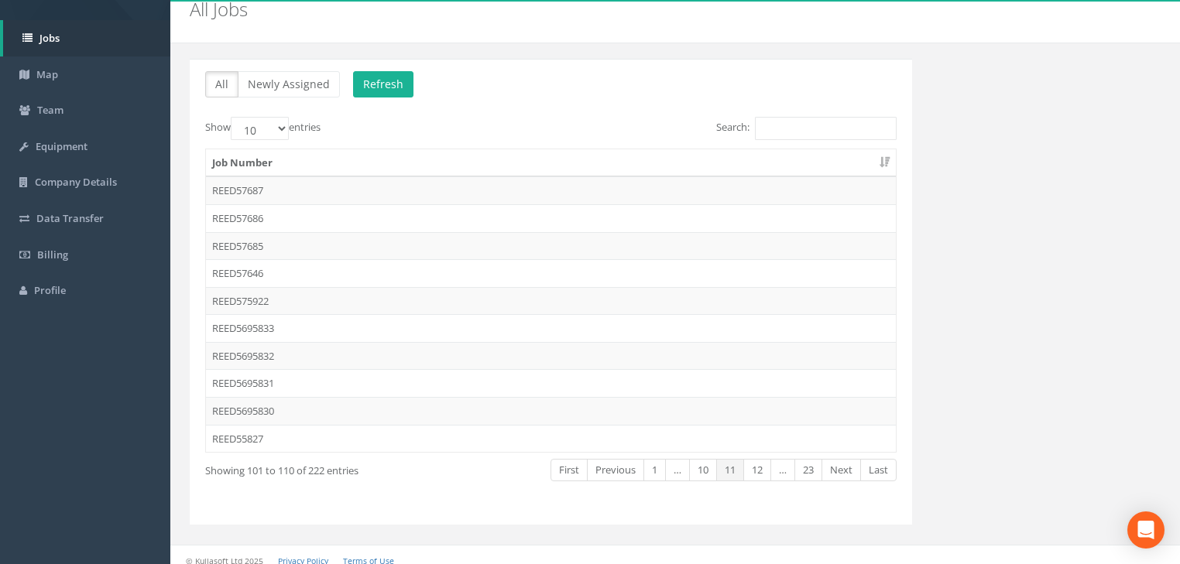
click at [845, 469] on link "Next" at bounding box center [841, 470] width 39 height 22
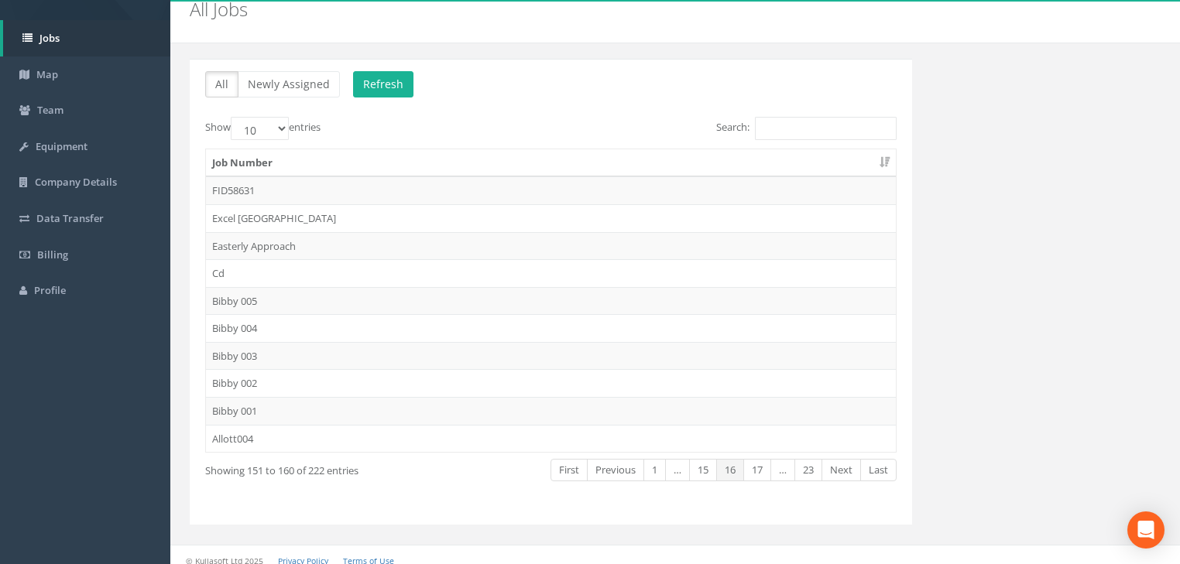
click at [845, 469] on link "Next" at bounding box center [841, 470] width 39 height 22
click at [842, 473] on link "Next" at bounding box center [841, 470] width 39 height 22
drag, startPoint x: 842, startPoint y: 473, endPoint x: 835, endPoint y: 466, distance: 10.4
click at [835, 466] on link "Next" at bounding box center [841, 470] width 39 height 22
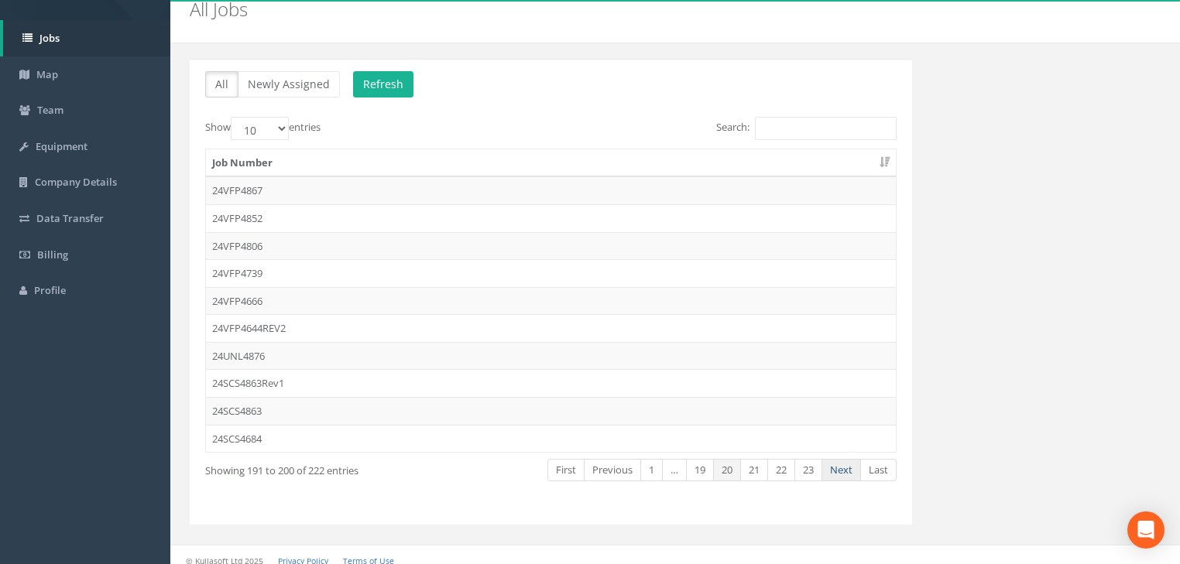
click at [834, 468] on link "Next" at bounding box center [841, 470] width 39 height 22
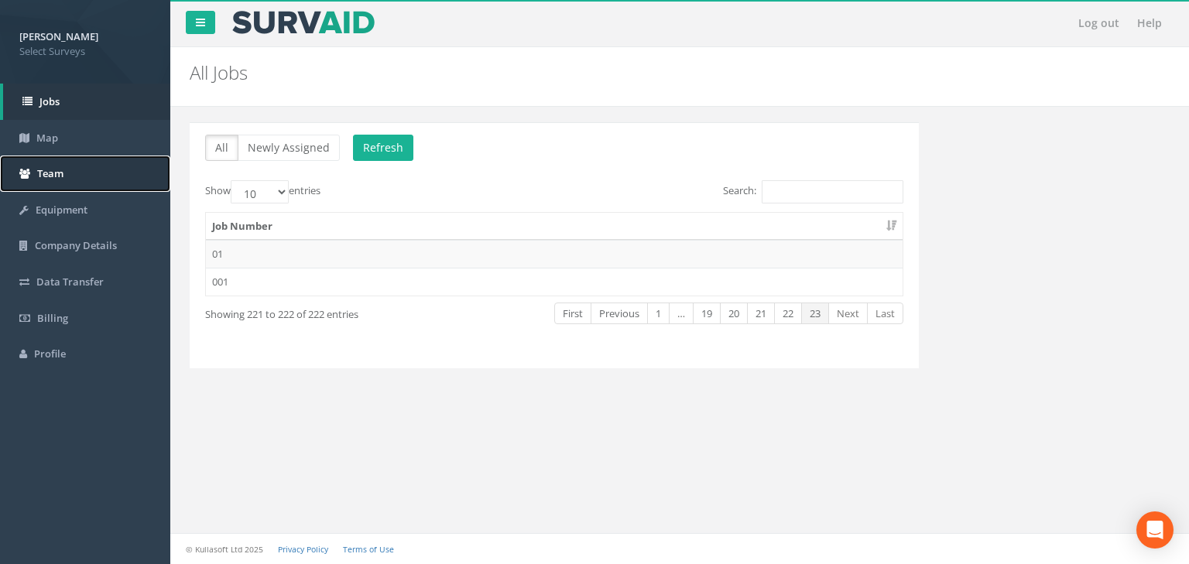
click at [49, 170] on span "Team" at bounding box center [50, 173] width 26 height 14
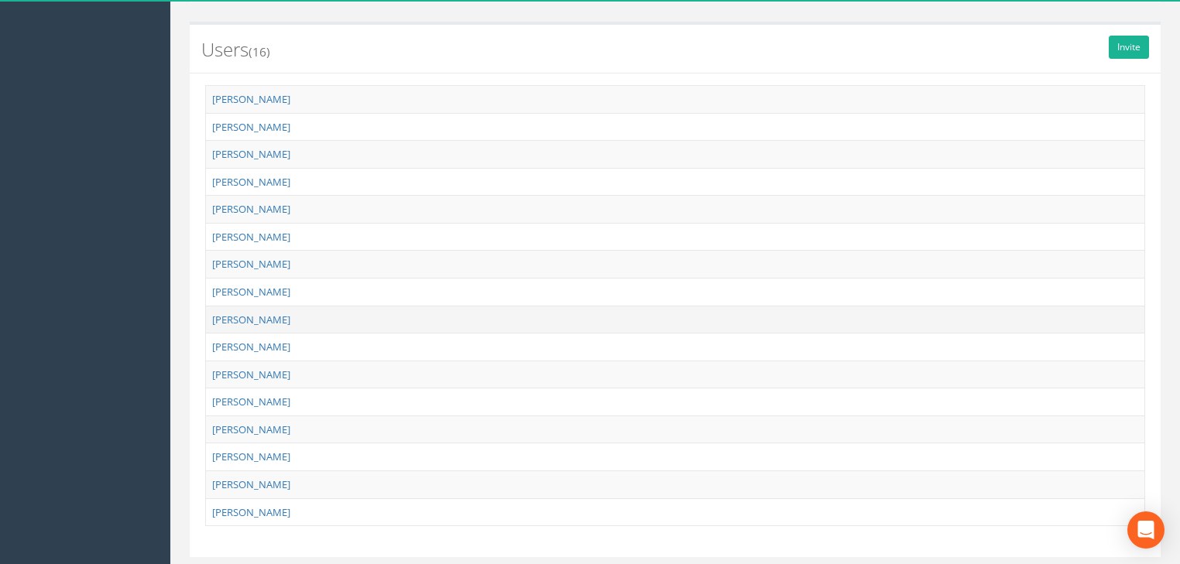
scroll to position [448, 0]
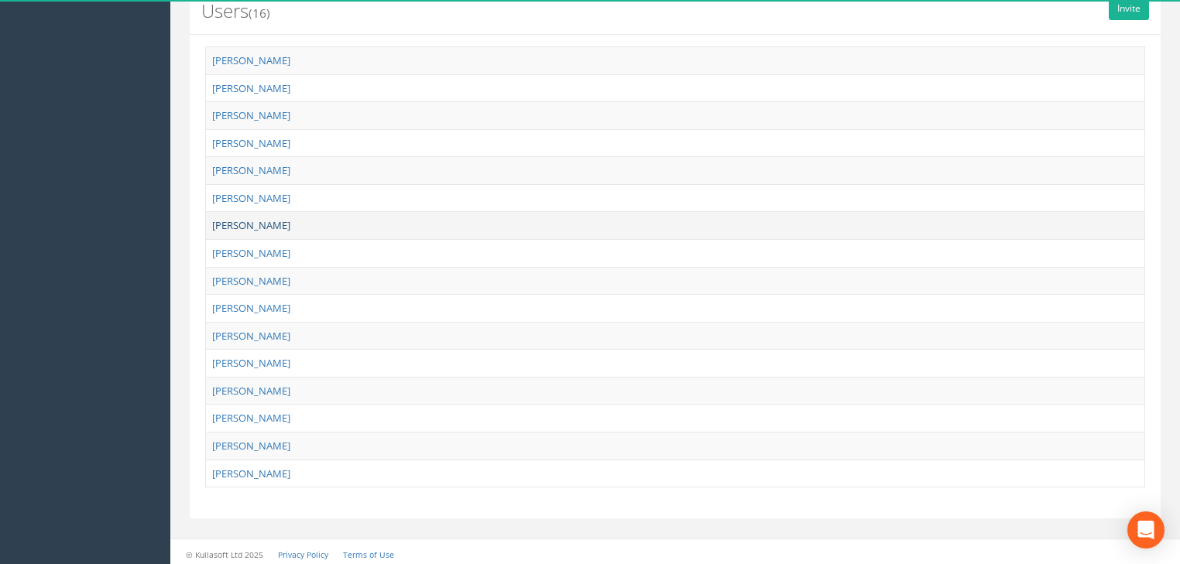
click at [266, 218] on link "[PERSON_NAME]" at bounding box center [251, 225] width 78 height 14
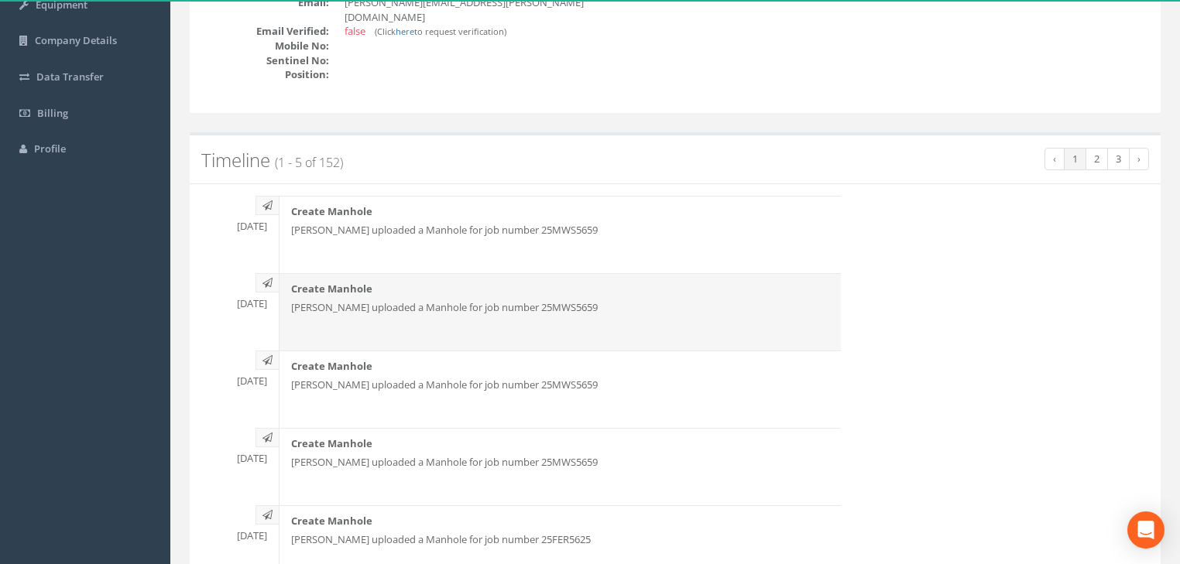
scroll to position [275, 0]
